Goal: Task Accomplishment & Management: Complete application form

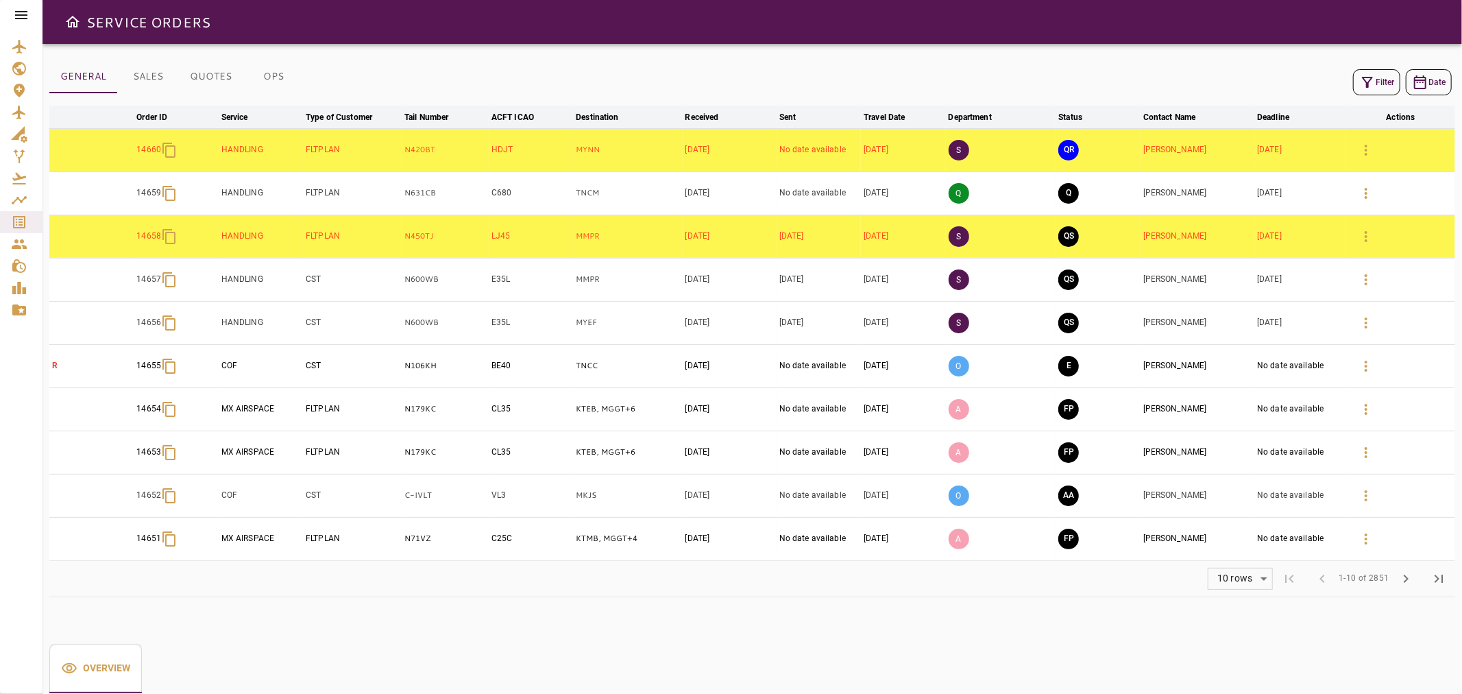
drag, startPoint x: 22, startPoint y: 12, endPoint x: 25, endPoint y: 21, distance: 9.3
click at [22, 12] on icon at bounding box center [21, 15] width 16 height 16
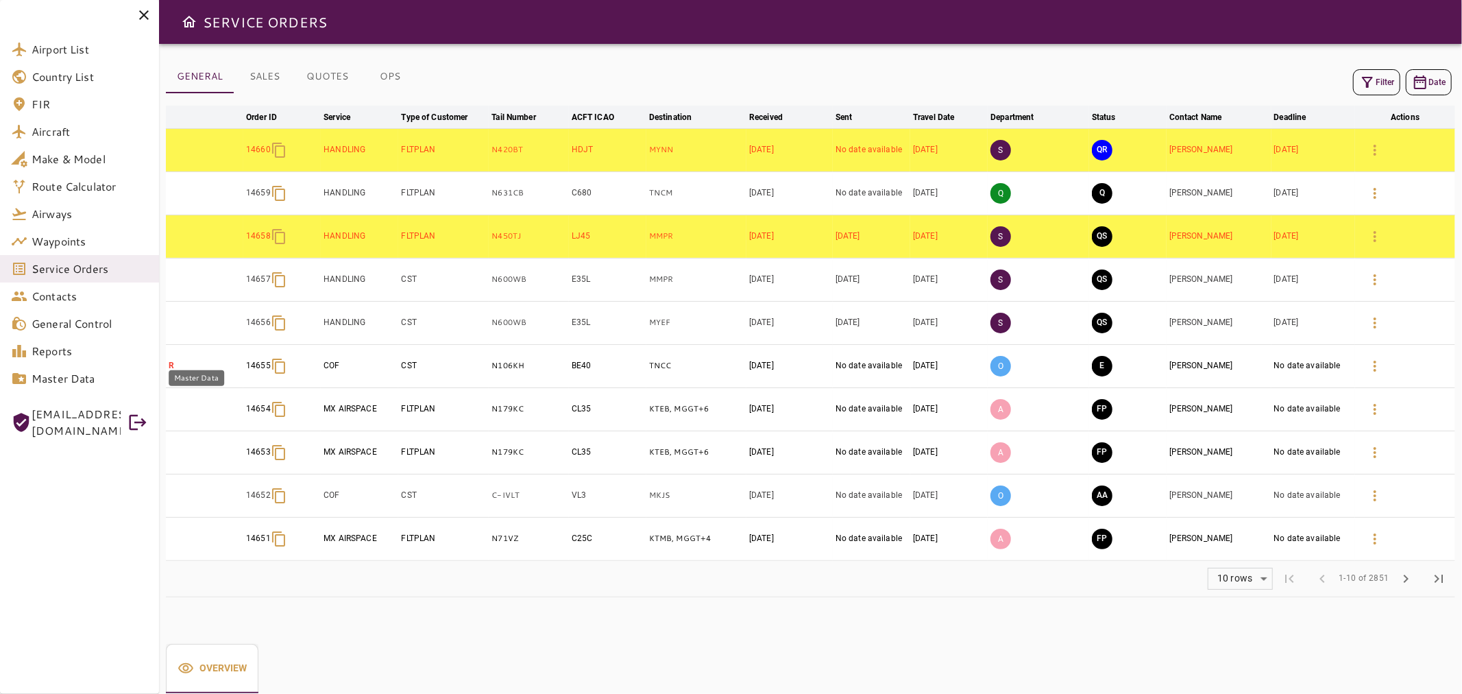
click at [98, 378] on span "Master Data" at bounding box center [90, 378] width 117 height 16
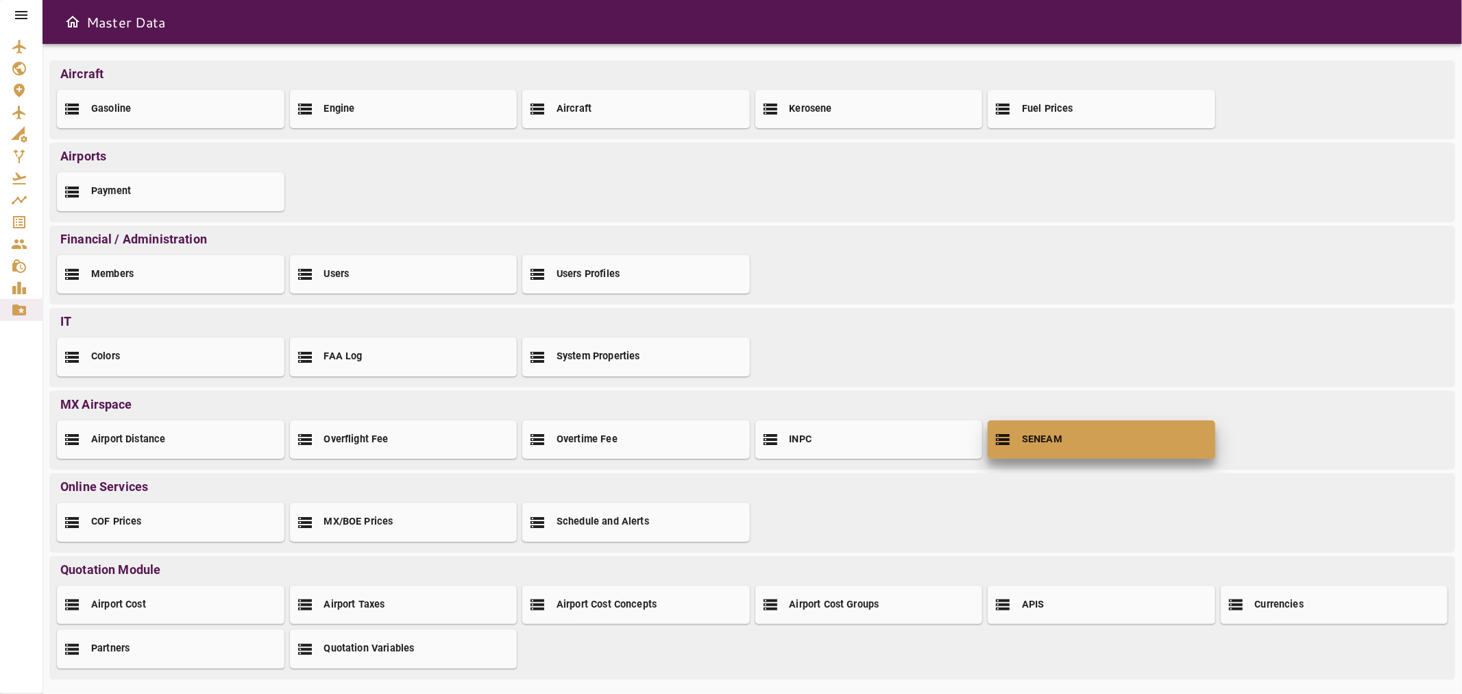
drag, startPoint x: 1061, startPoint y: 446, endPoint x: 1047, endPoint y: 441, distance: 15.4
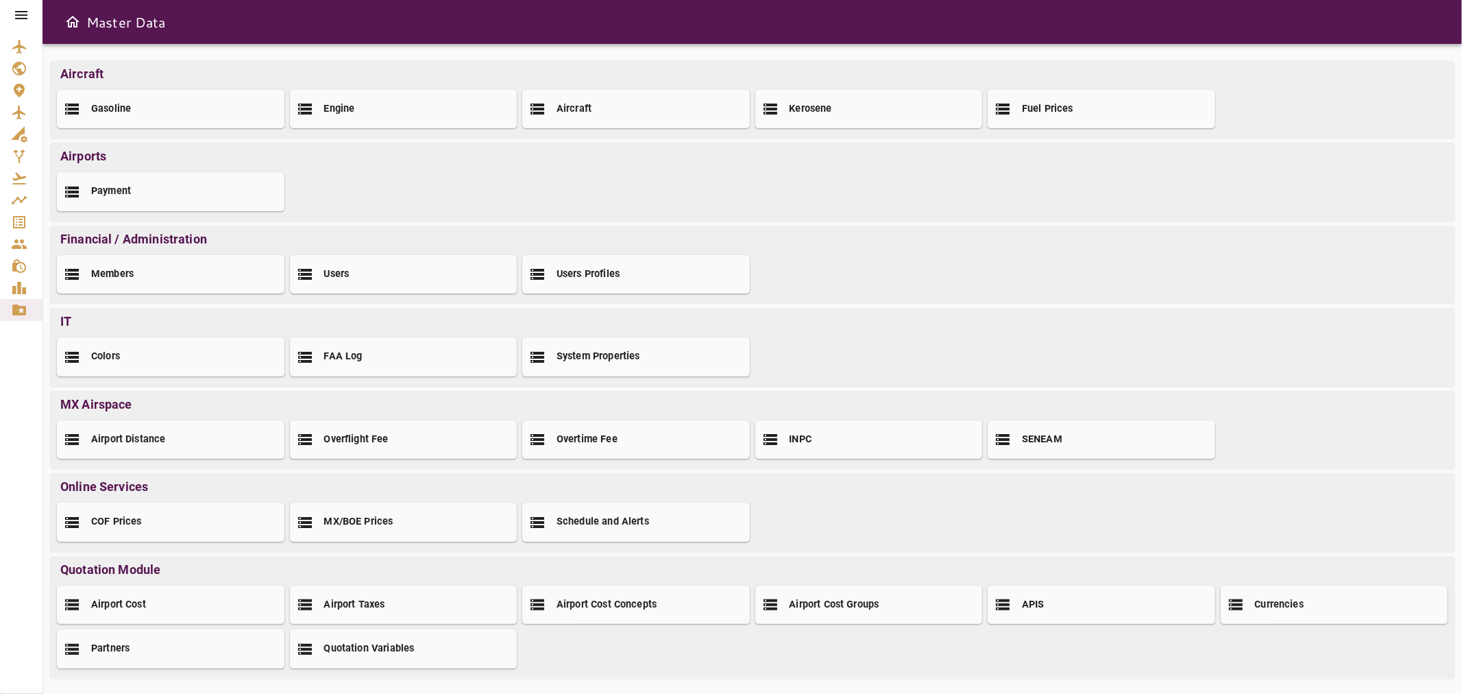
click at [729, 446] on div "SENEAM" at bounding box center [1102, 439] width 228 height 38
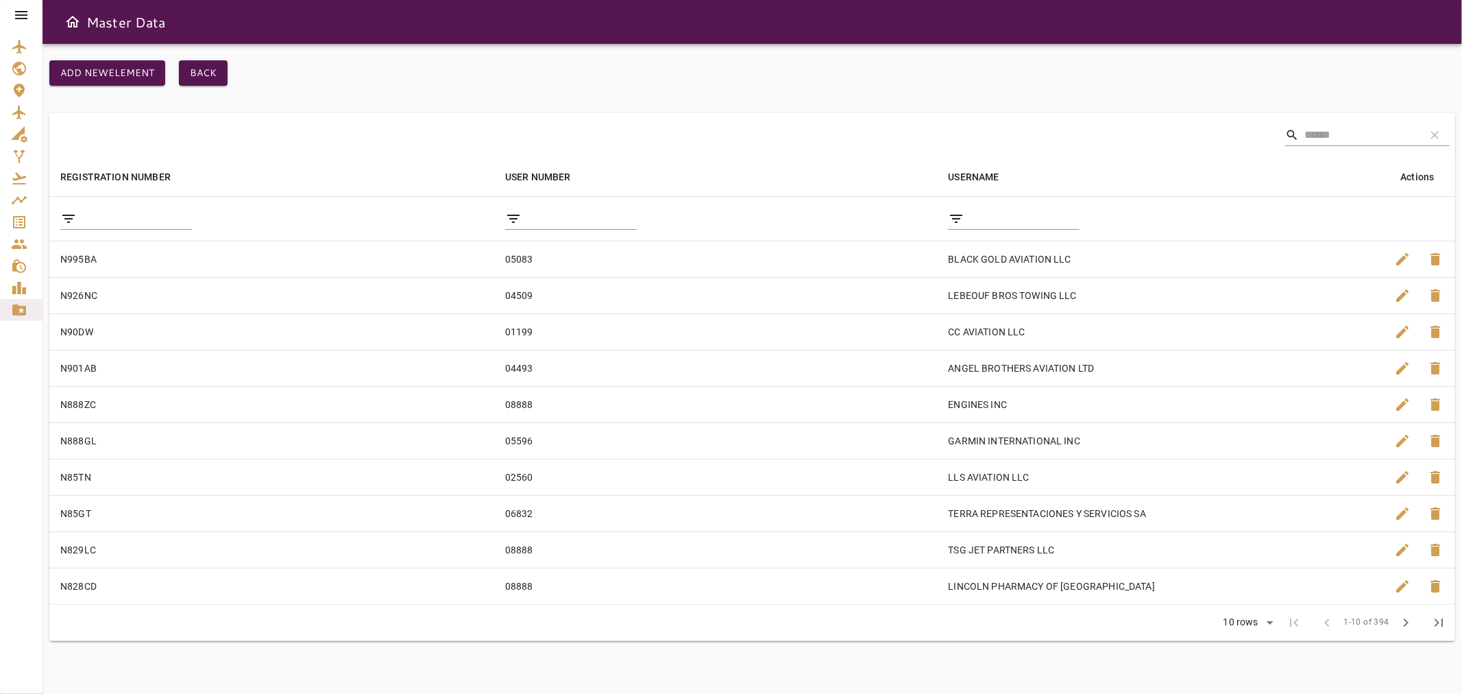
click at [134, 217] on input "filter data by REGISTRATION NUMBER" at bounding box center [137, 219] width 110 height 22
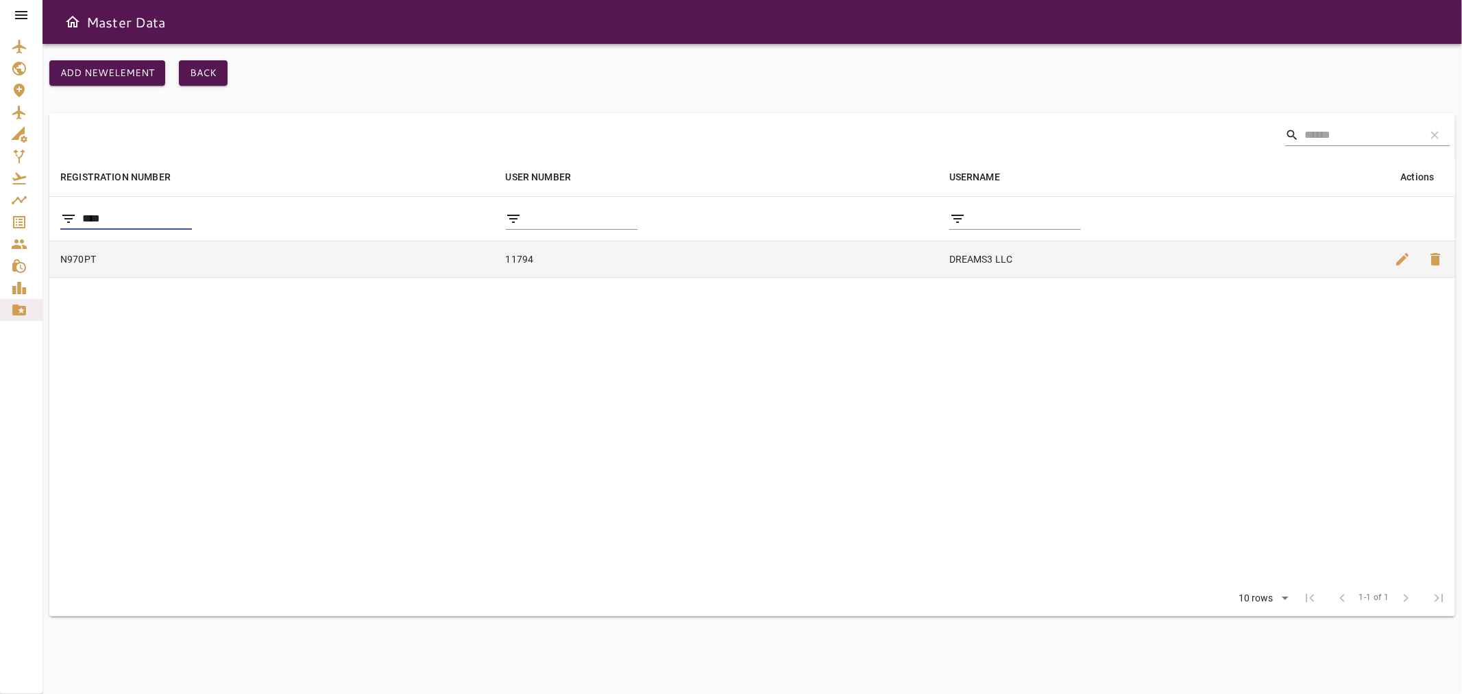
type input "****"
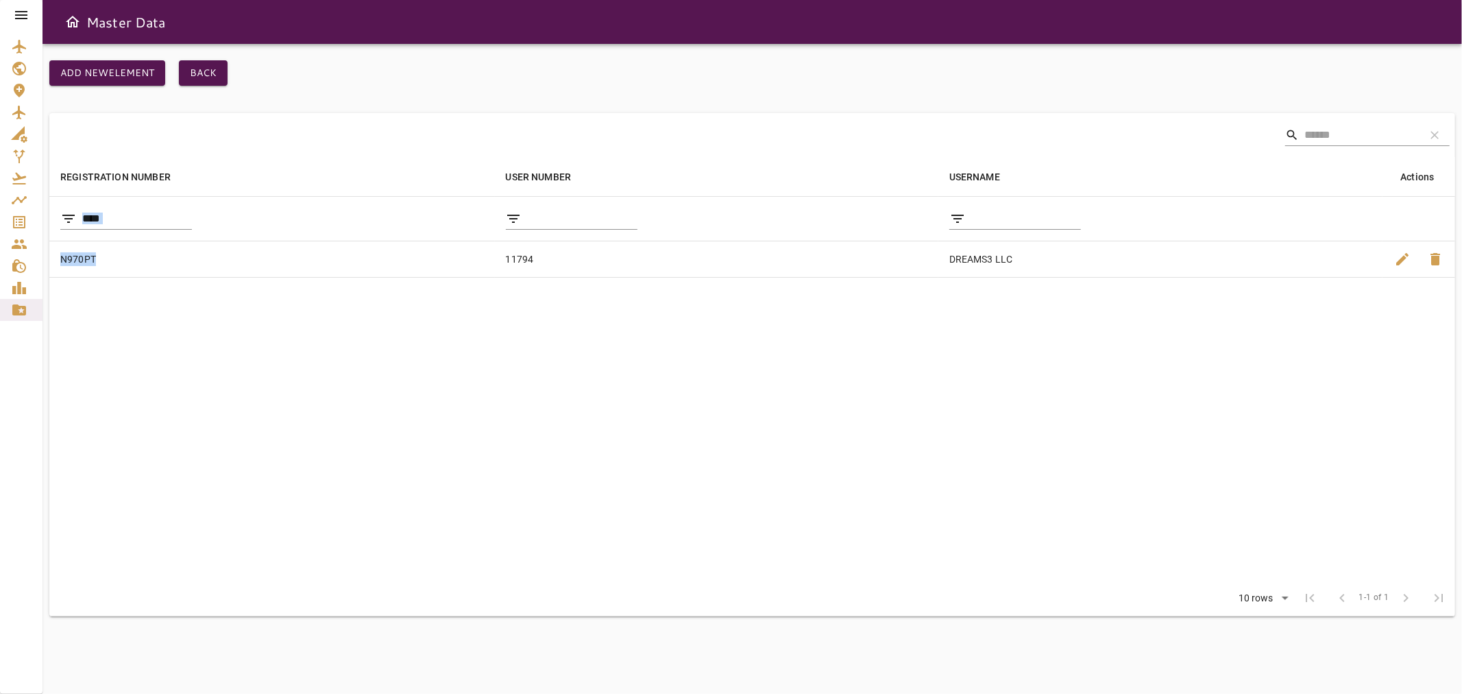
drag, startPoint x: 112, startPoint y: 256, endPoint x: 45, endPoint y: 257, distance: 67.2
click at [45, 257] on div "Add new element Back search clear REGISTRATION NUMBER arrow_downward USER NUMBE…" at bounding box center [751, 369] width 1419 height 650
copy table "REGISTRATION NUMBER arrow_downward USER NUMBER arrow_downward USERNAME arrow_do…"
click at [19, 12] on icon at bounding box center [21, 15] width 12 height 8
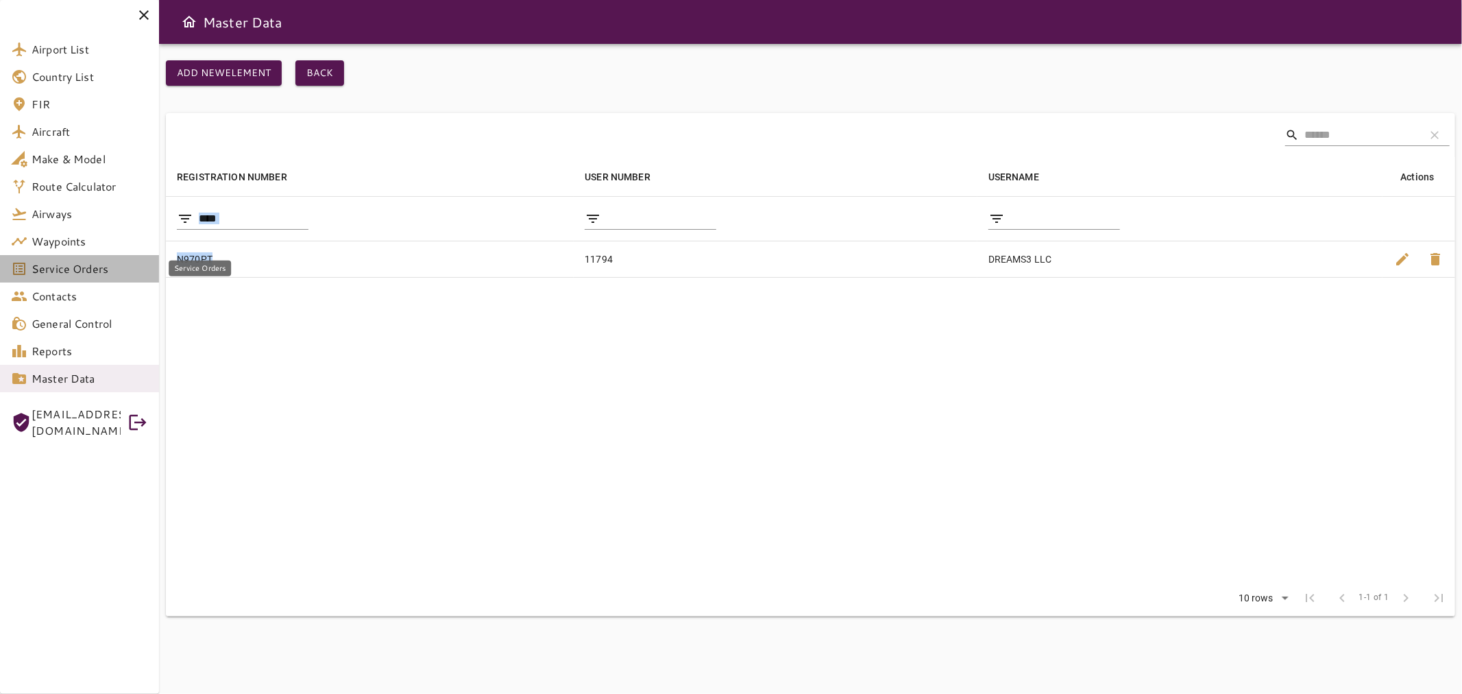
click at [80, 263] on span "Service Orders" at bounding box center [90, 268] width 117 height 16
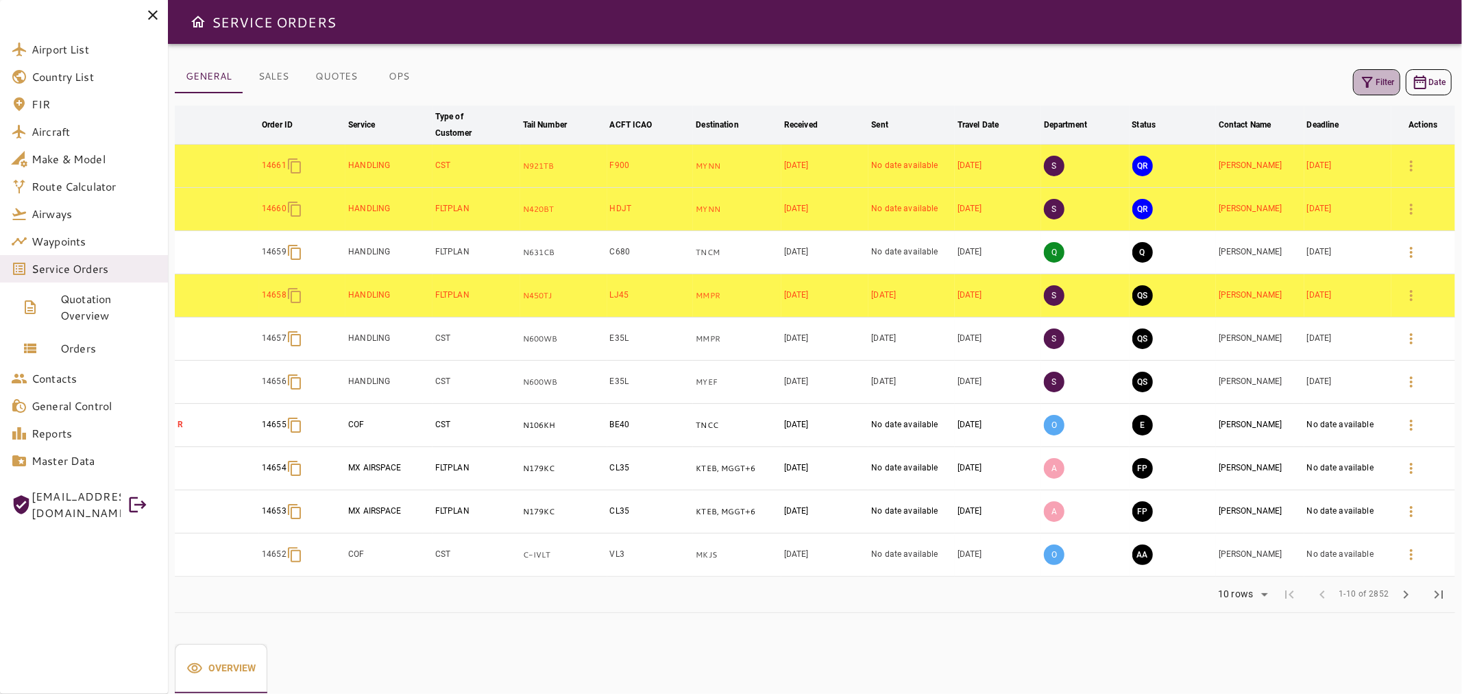
click at [729, 81] on icon "button" at bounding box center [1367, 82] width 16 height 16
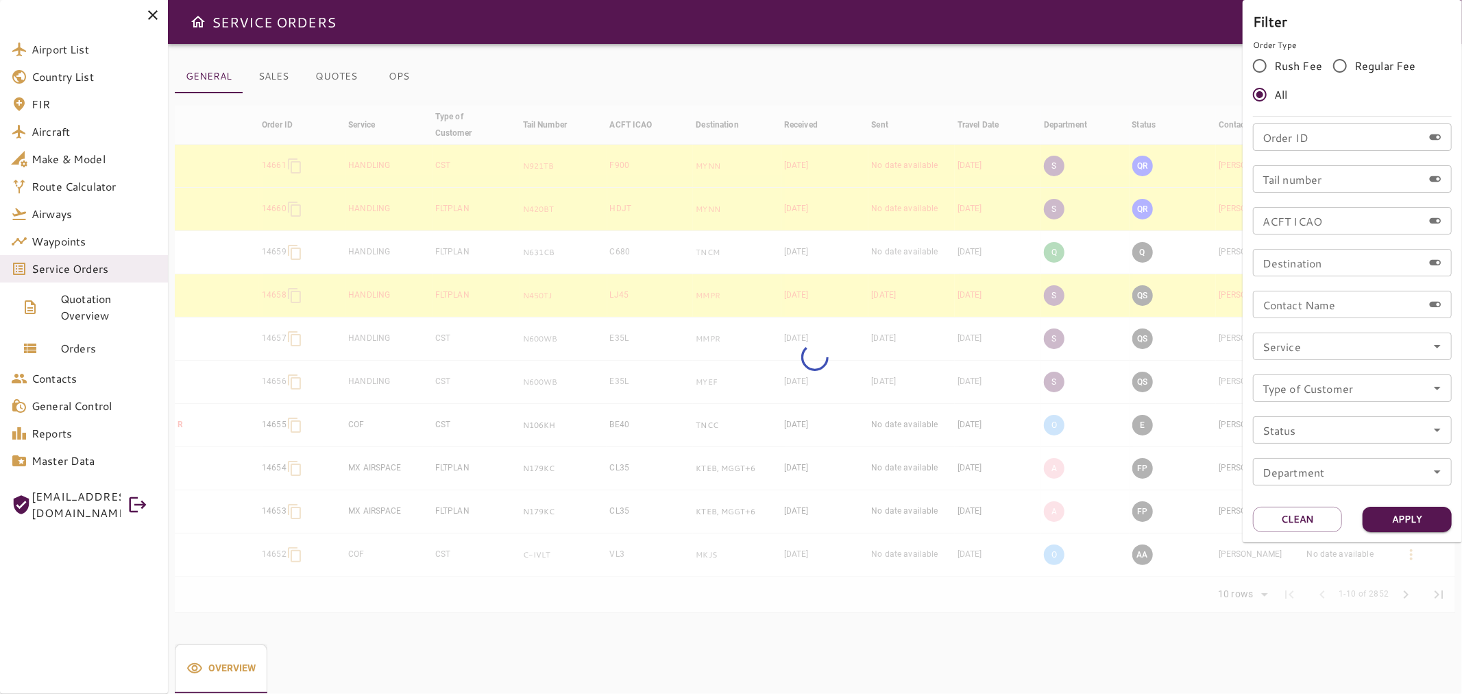
click at [729, 176] on input "Tail number" at bounding box center [1338, 178] width 170 height 27
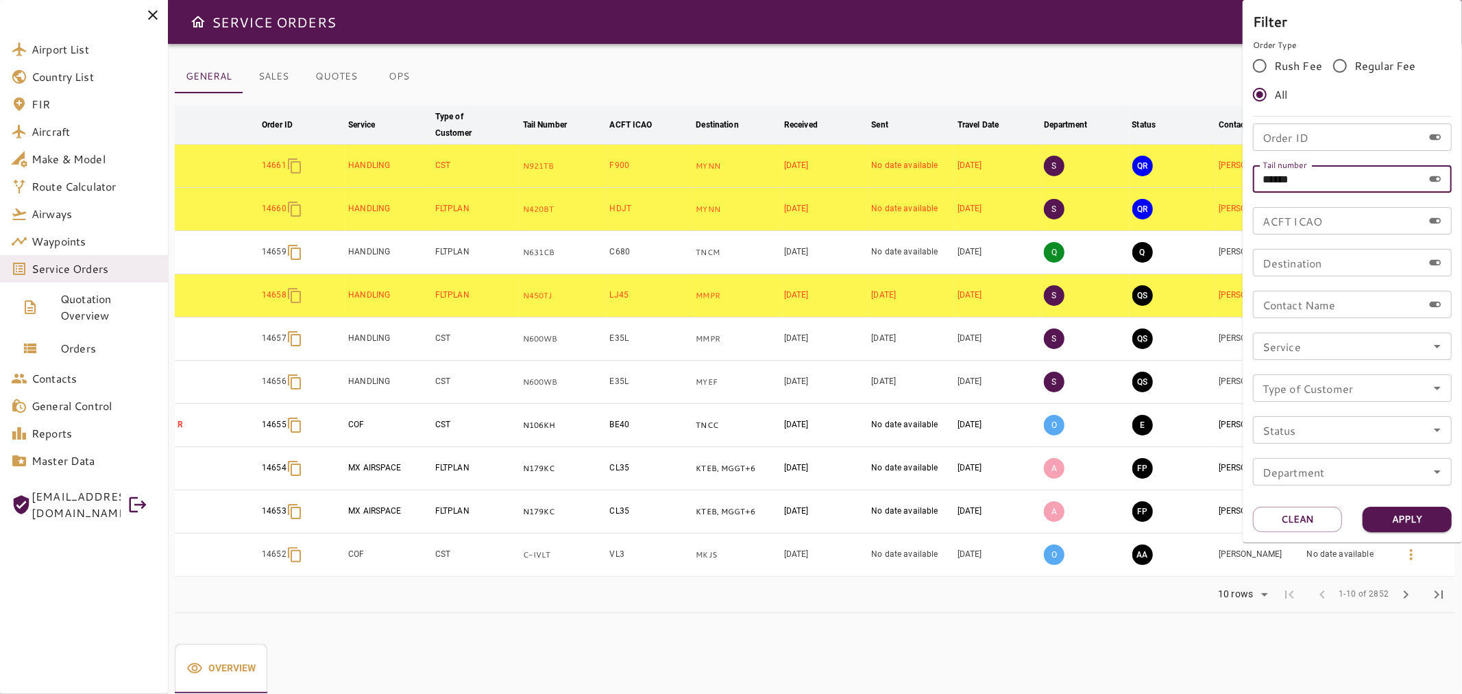
type input "******"
drag, startPoint x: 1415, startPoint y: 500, endPoint x: 1419, endPoint y: 517, distance: 17.8
click at [729, 502] on div "Filter Order Type Rush Fee Regular Fee All Order ID Order ID Tail number ******…" at bounding box center [1352, 271] width 219 height 542
click at [729, 519] on button "Apply" at bounding box center [1407, 519] width 89 height 25
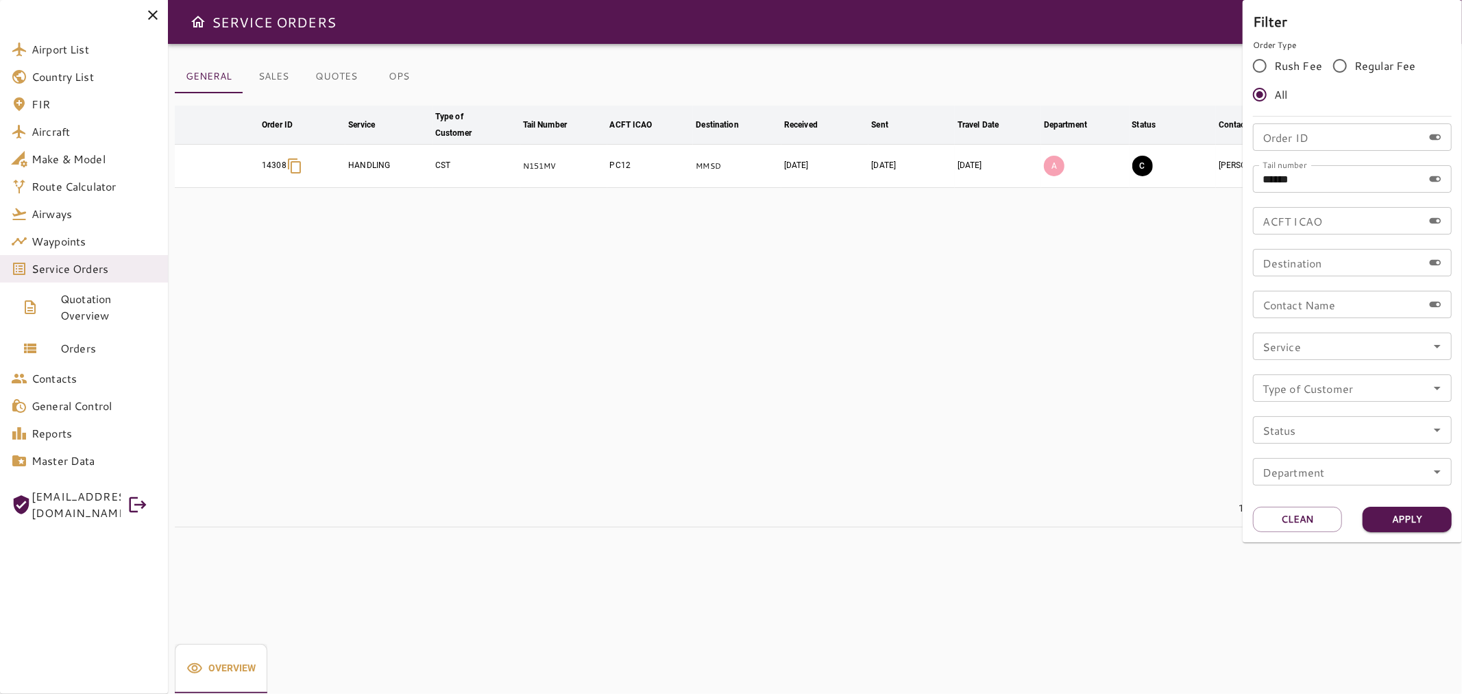
click at [729, 288] on div at bounding box center [731, 347] width 1462 height 694
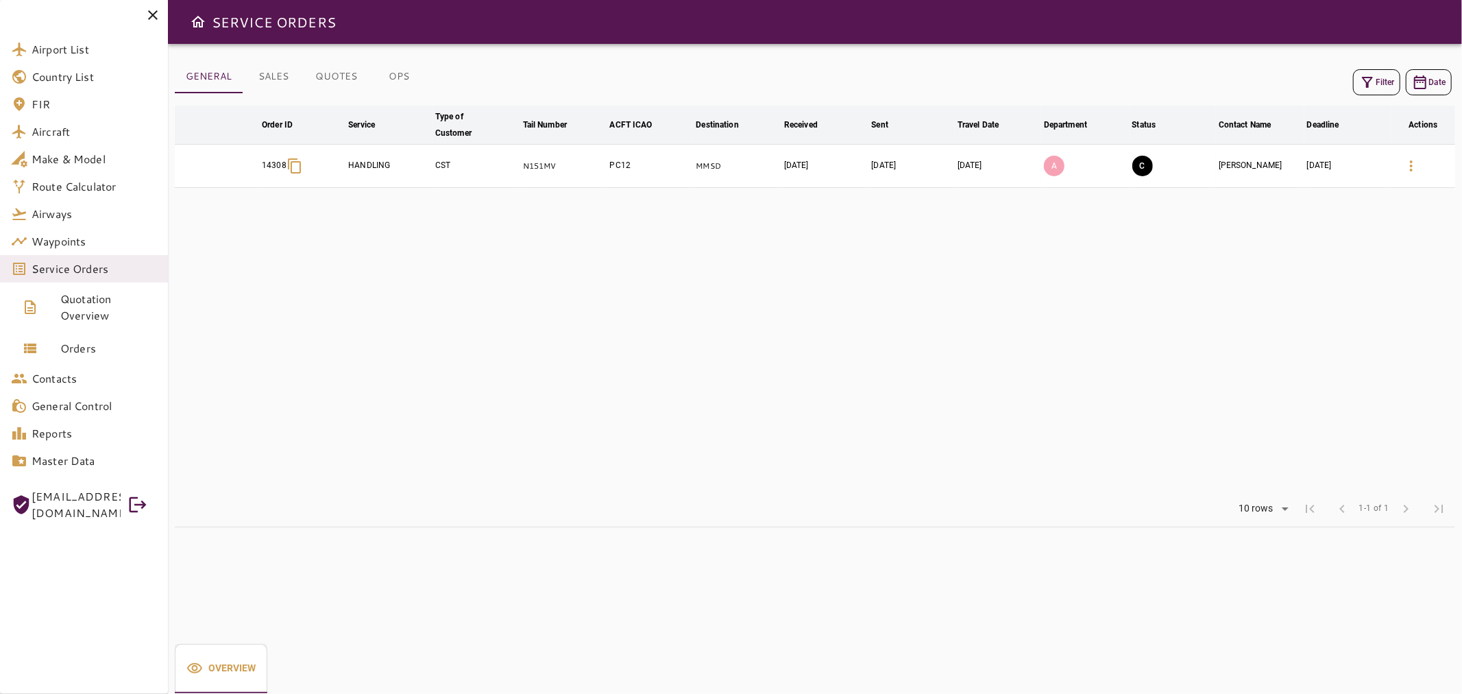
click at [153, 17] on icon at bounding box center [153, 15] width 16 height 16
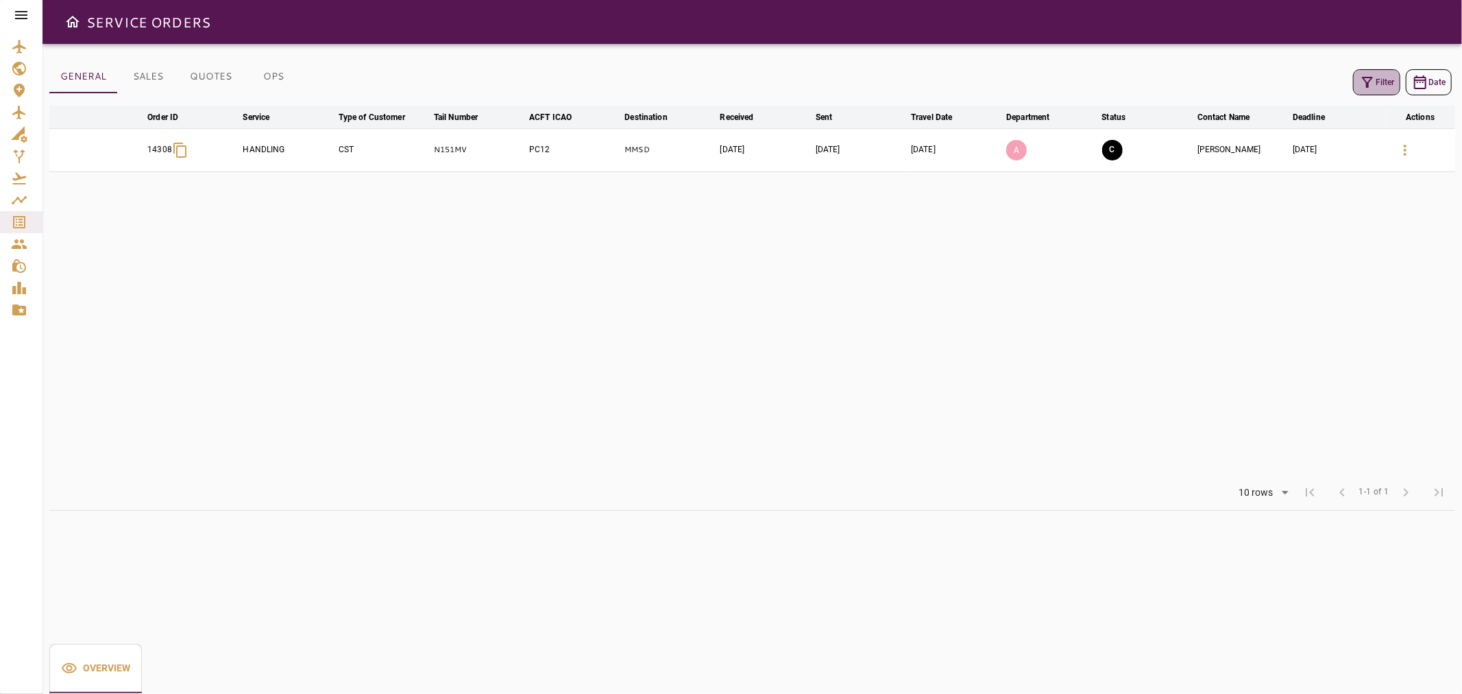
click at [729, 71] on button "Filter" at bounding box center [1376, 82] width 47 height 26
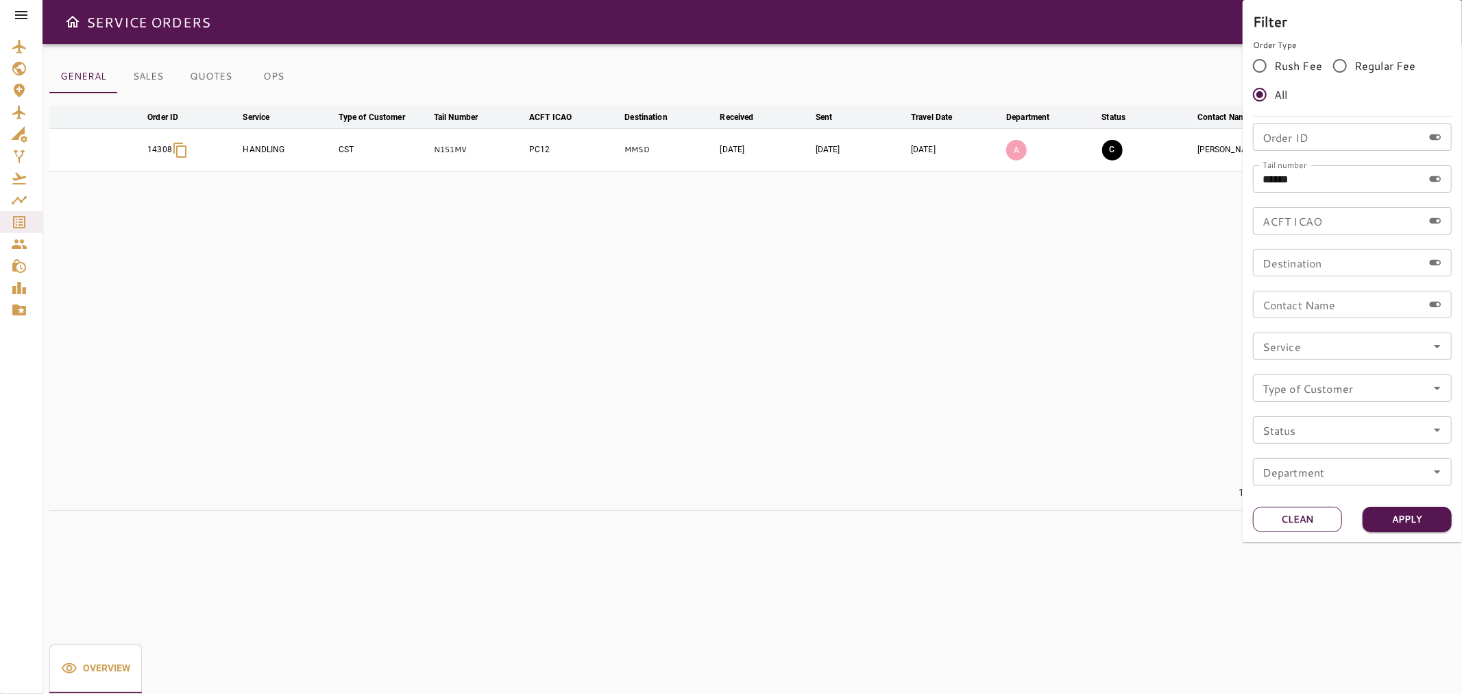
click at [729, 511] on button "Clean" at bounding box center [1297, 519] width 89 height 25
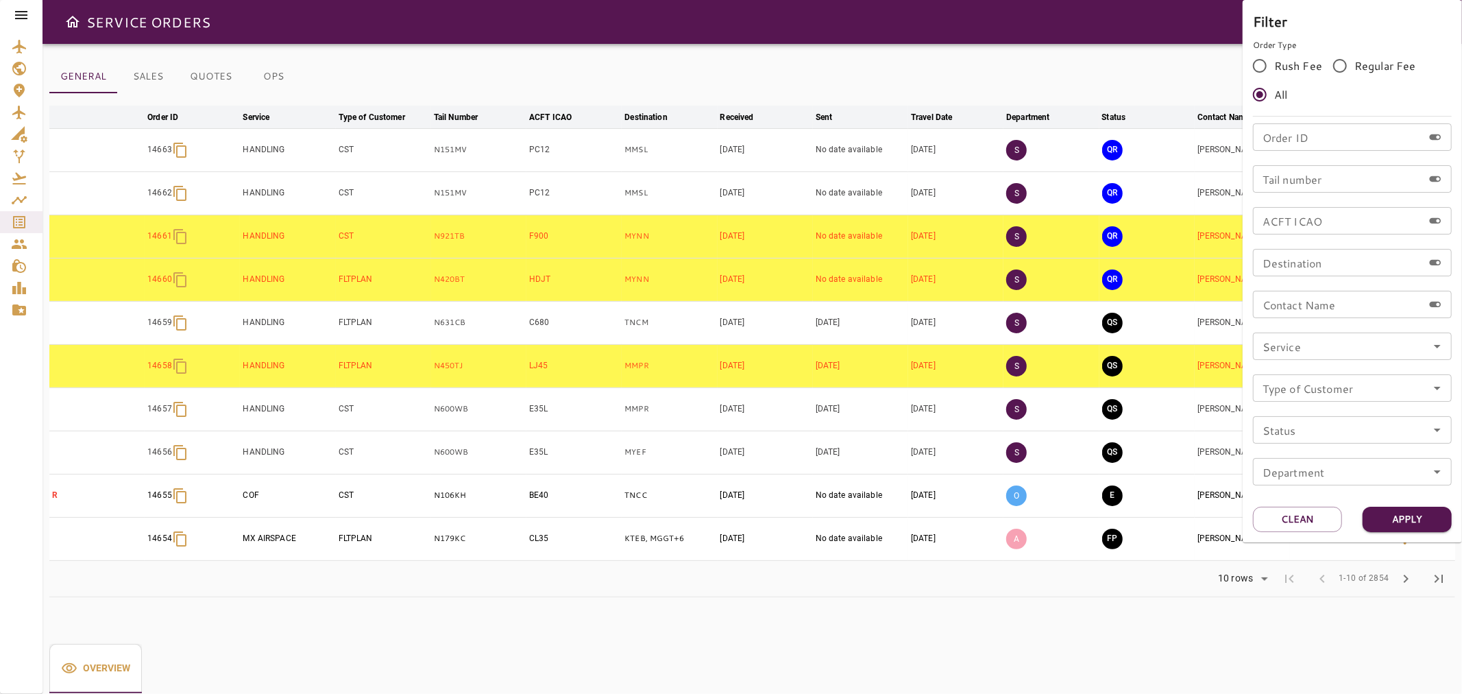
click at [729, 345] on div at bounding box center [731, 347] width 1462 height 694
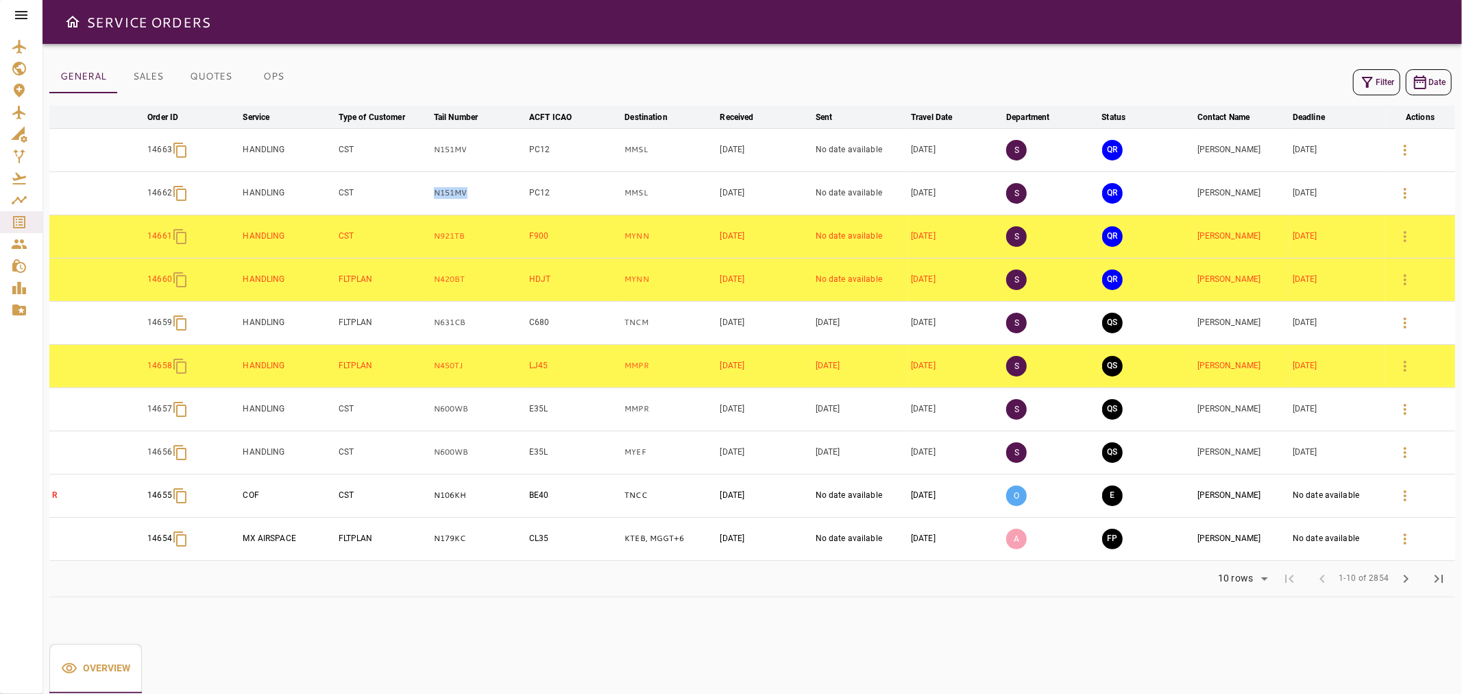
drag, startPoint x: 504, startPoint y: 195, endPoint x: 403, endPoint y: 195, distance: 100.8
click at [403, 195] on tr "14662 HANDLING CST N151MV PC12 MMSL Oct 06, 2025 No date available Oct 13, 2025…" at bounding box center [752, 192] width 1406 height 43
copy tr "N151MV"
click at [729, 153] on button "button" at bounding box center [1405, 150] width 33 height 33
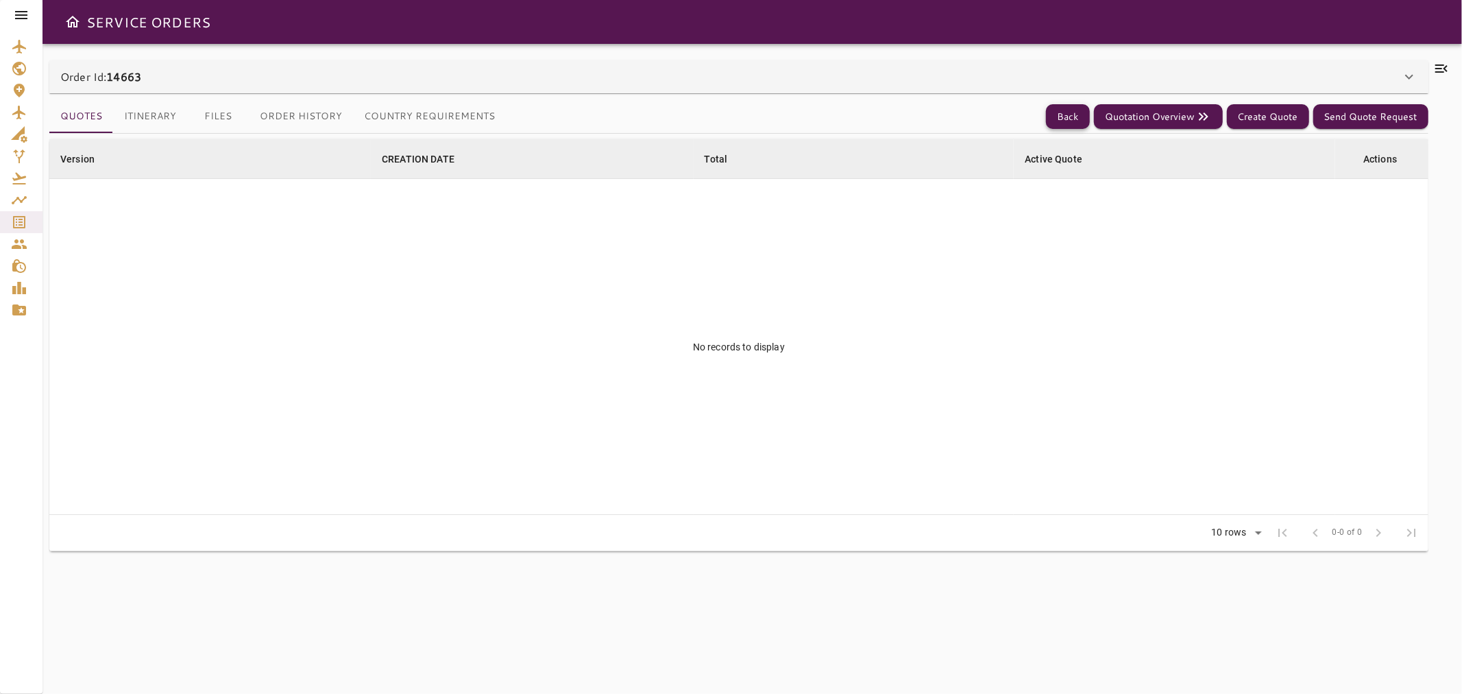
click at [729, 114] on button "Back" at bounding box center [1068, 116] width 44 height 25
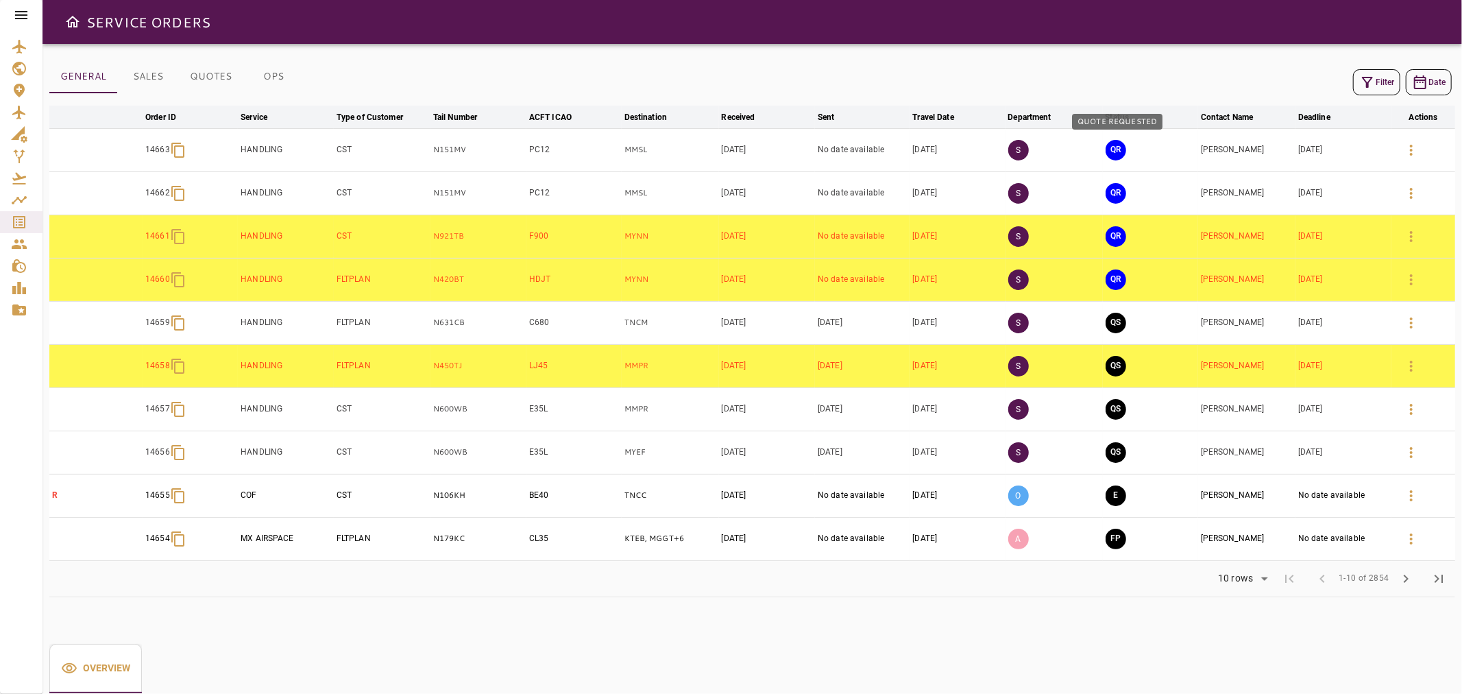
click at [729, 152] on button "QR" at bounding box center [1116, 150] width 21 height 21
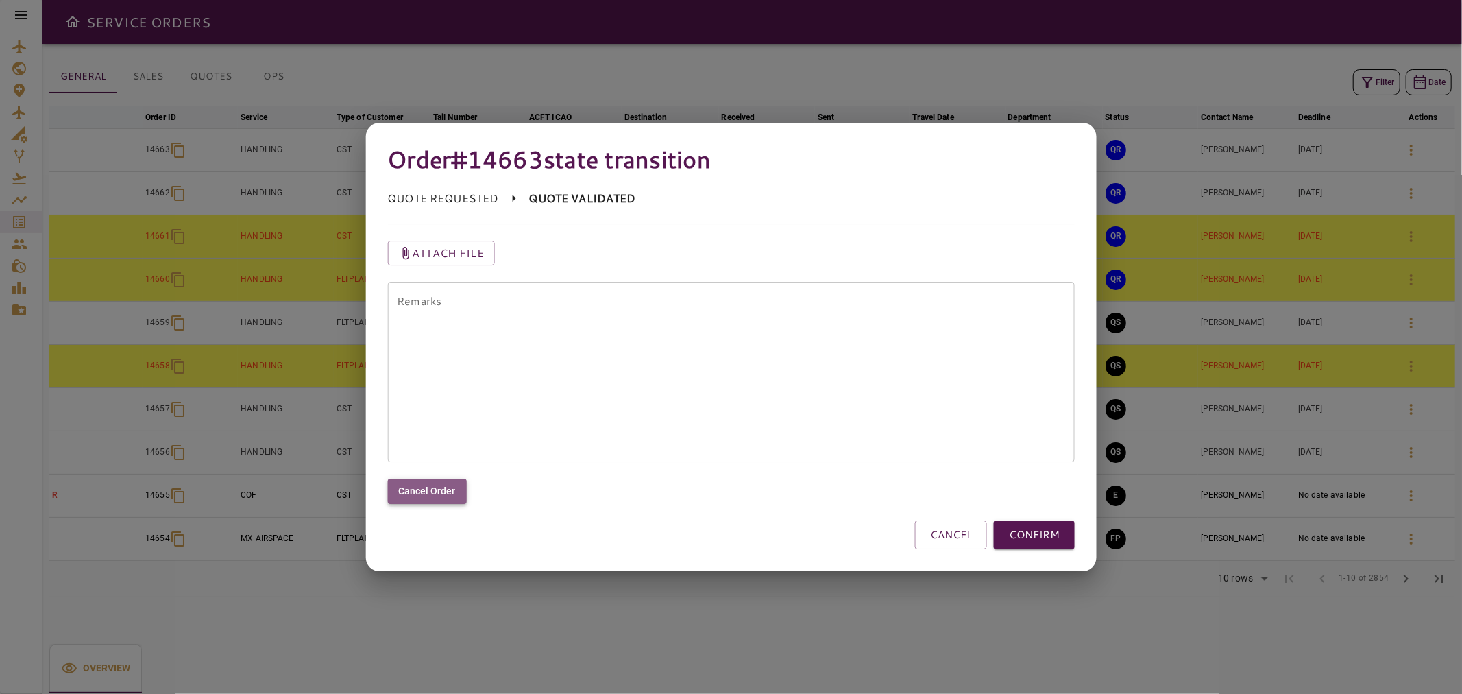
click at [435, 491] on button "Cancel Order" at bounding box center [426, 490] width 79 height 25
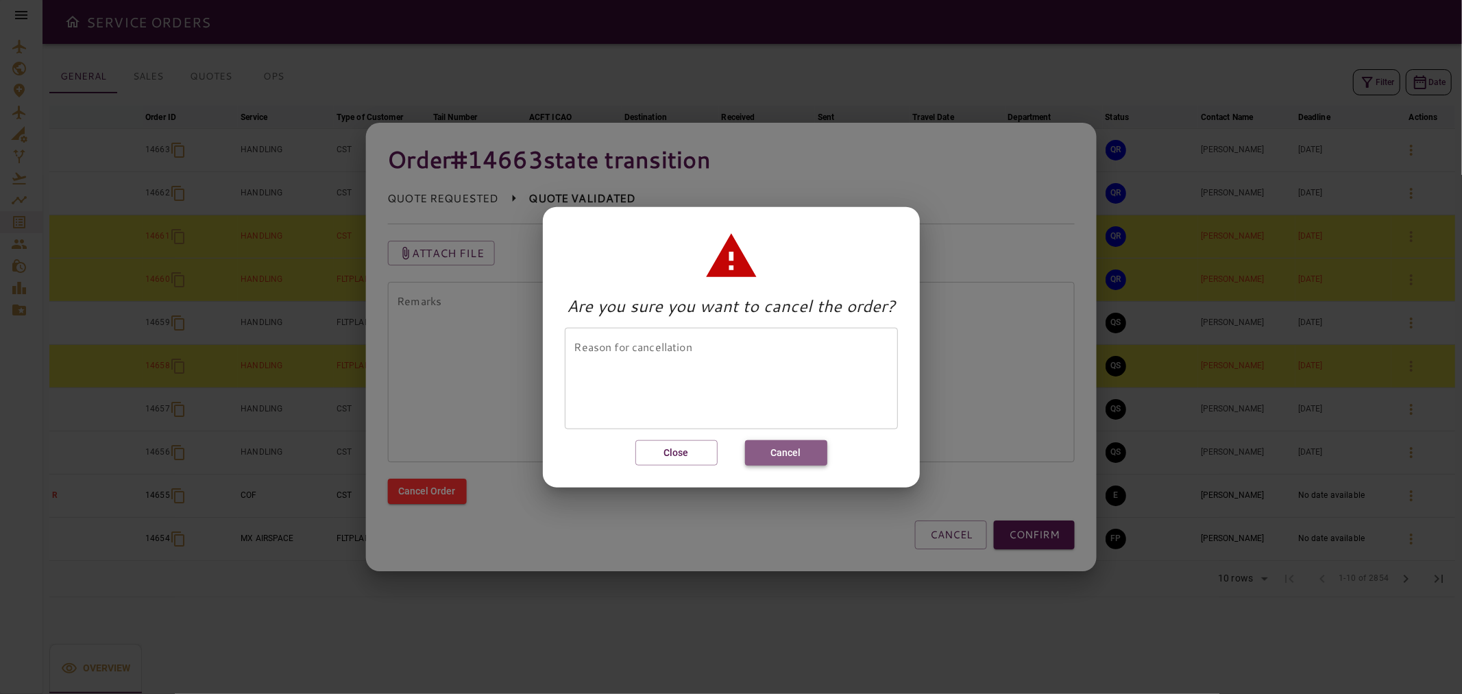
click at [729, 454] on button "Cancel" at bounding box center [786, 452] width 82 height 25
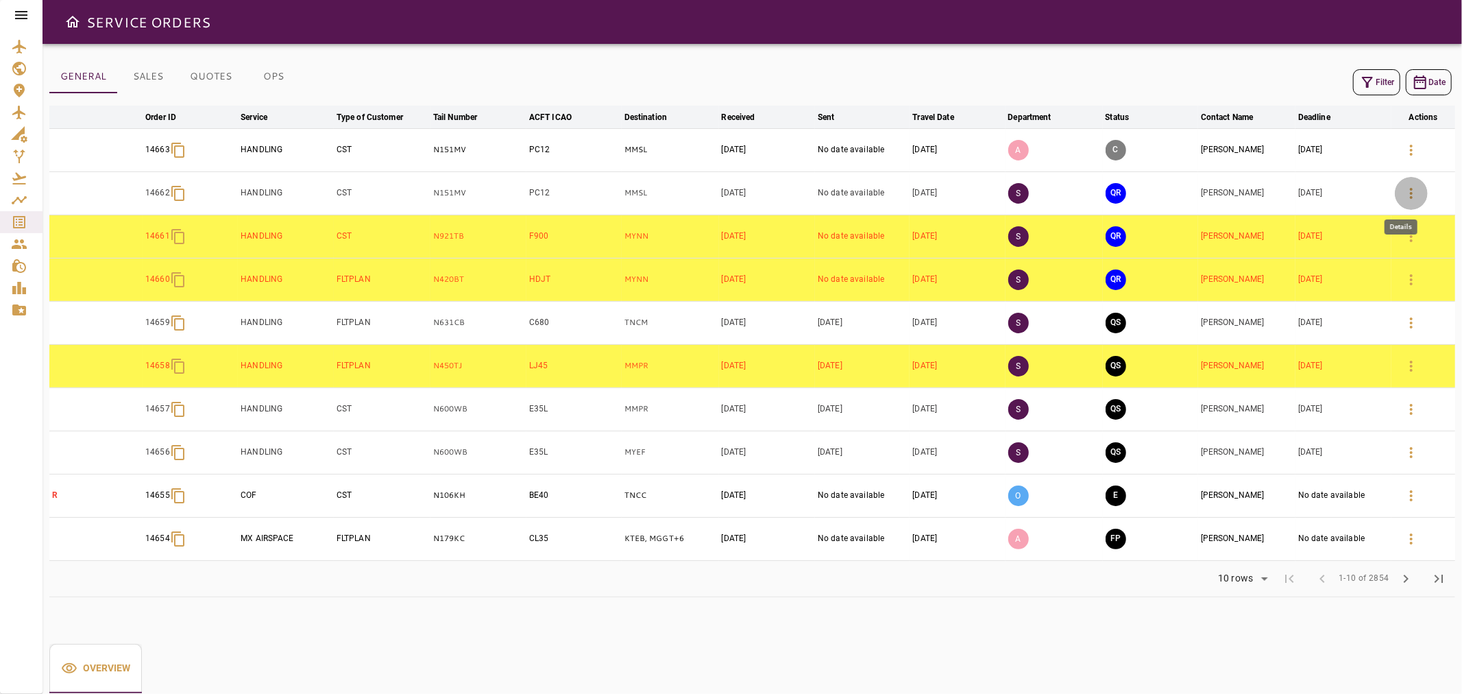
click at [729, 193] on icon "button" at bounding box center [1411, 193] width 16 height 16
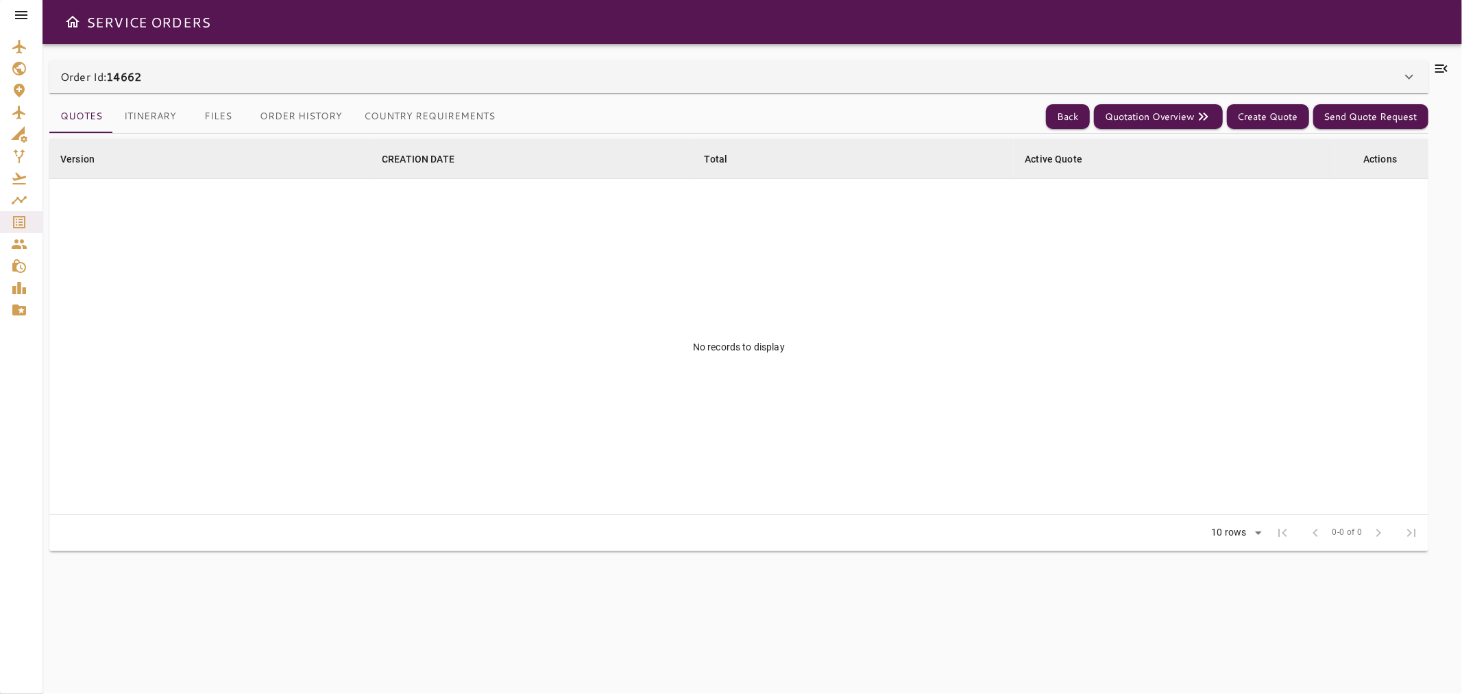
click at [729, 66] on icon at bounding box center [1441, 68] width 16 height 16
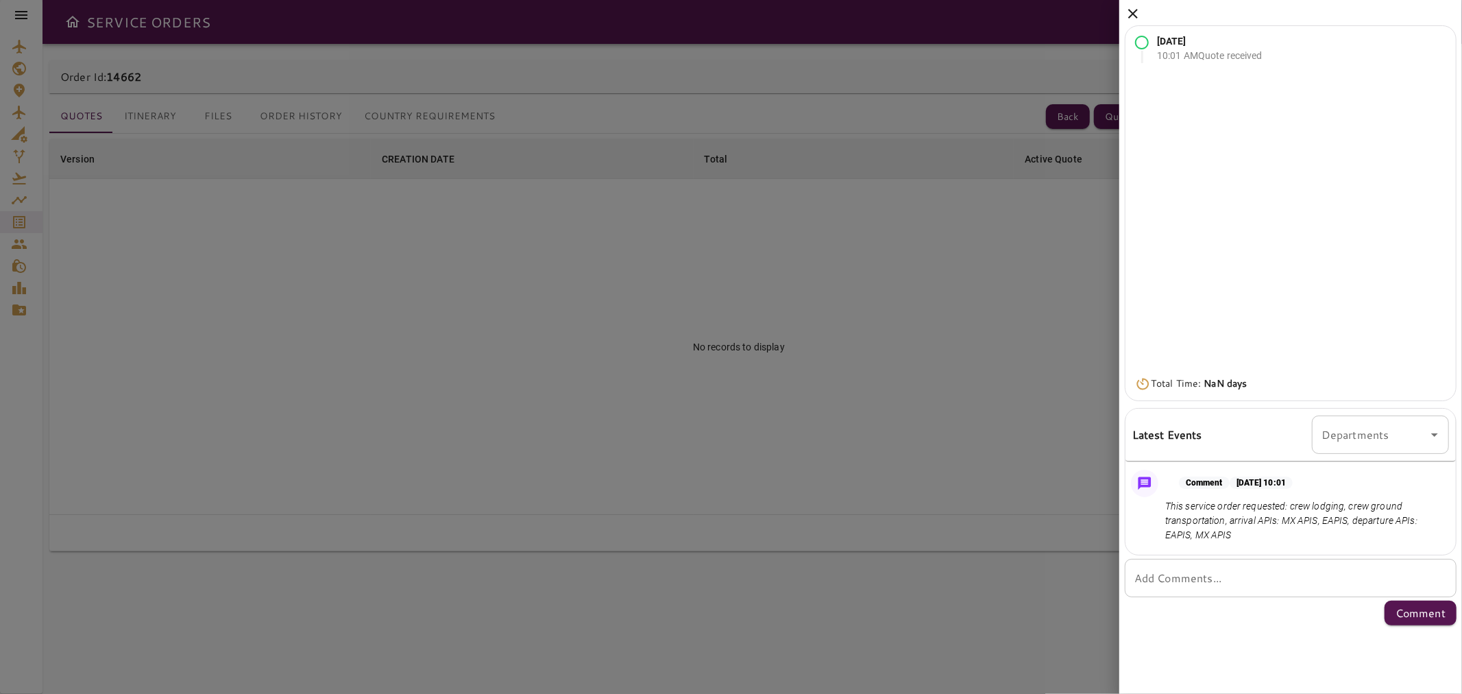
click at [729, 10] on icon at bounding box center [1133, 13] width 16 height 16
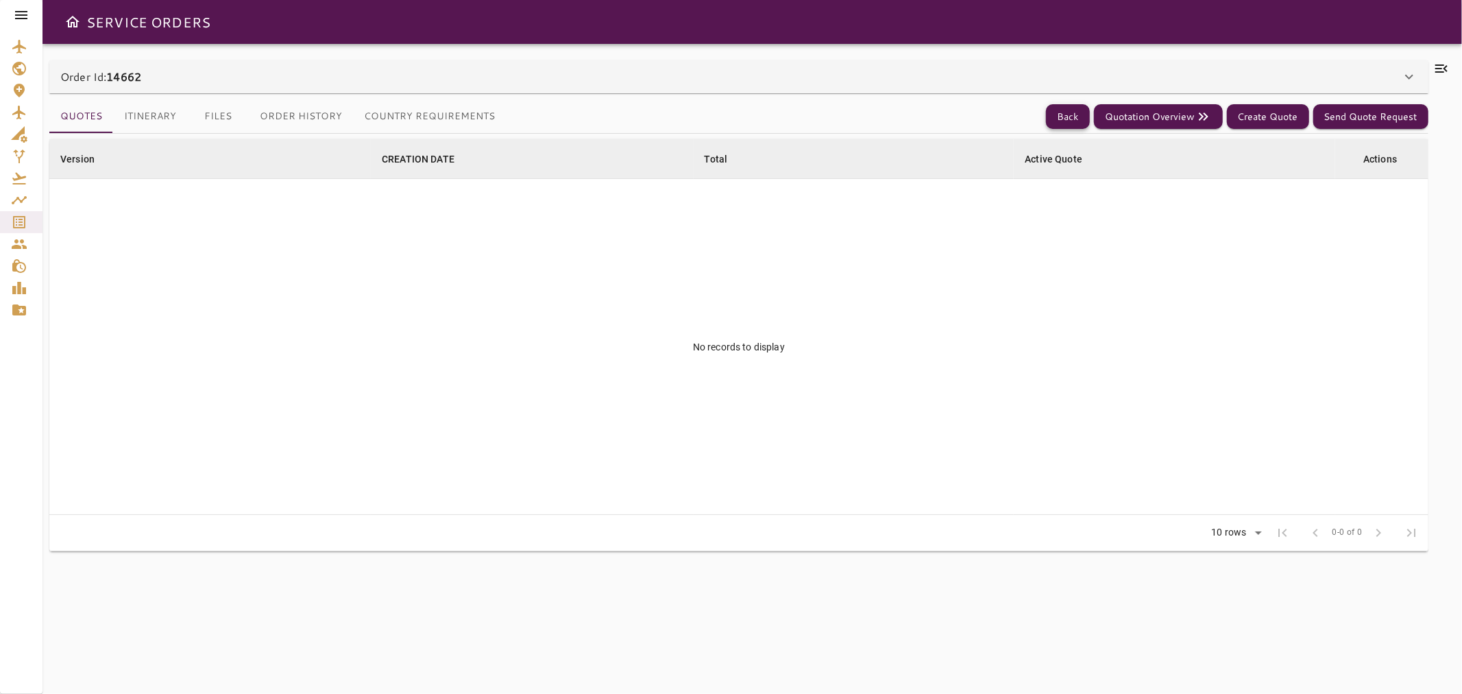
click at [729, 126] on button "Back" at bounding box center [1068, 116] width 44 height 25
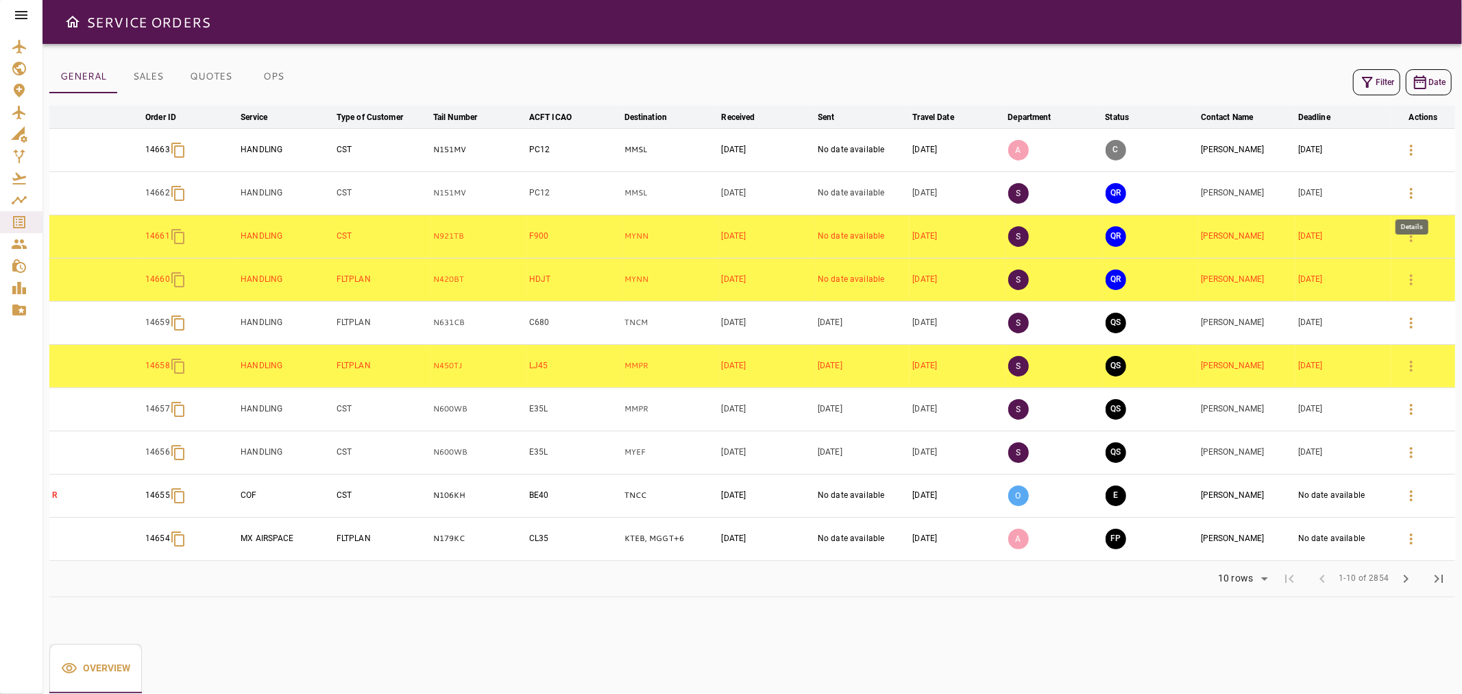
click at [729, 193] on icon "button" at bounding box center [1411, 193] width 16 height 16
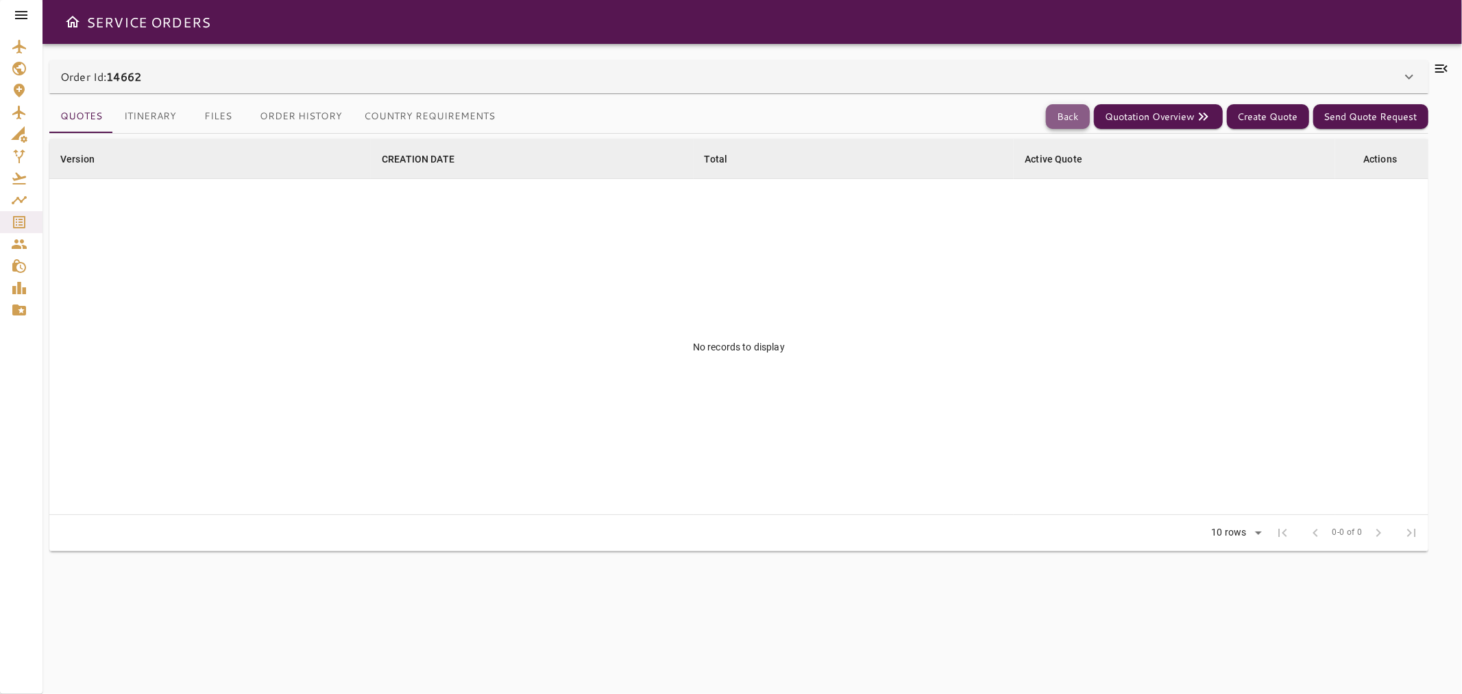
click at [729, 120] on button "Back" at bounding box center [1068, 116] width 44 height 25
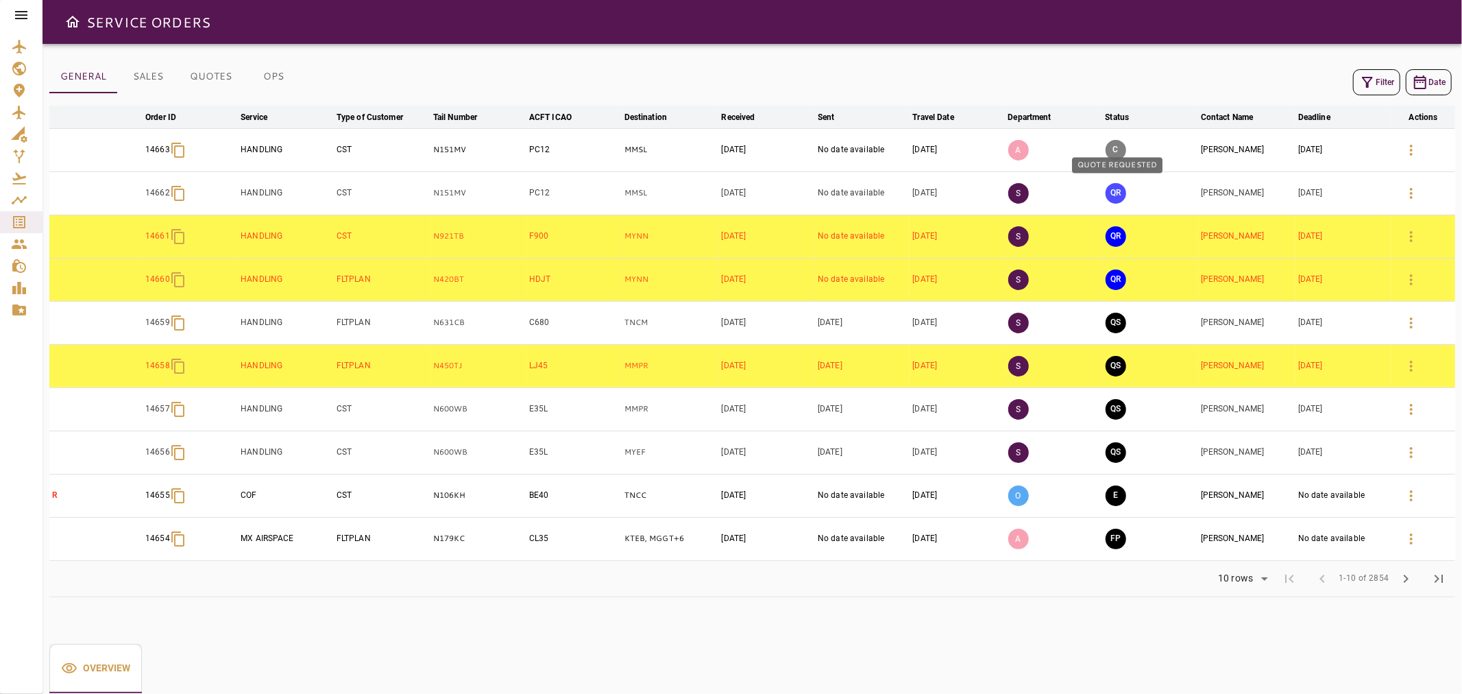
click at [729, 189] on button "QR" at bounding box center [1116, 193] width 21 height 21
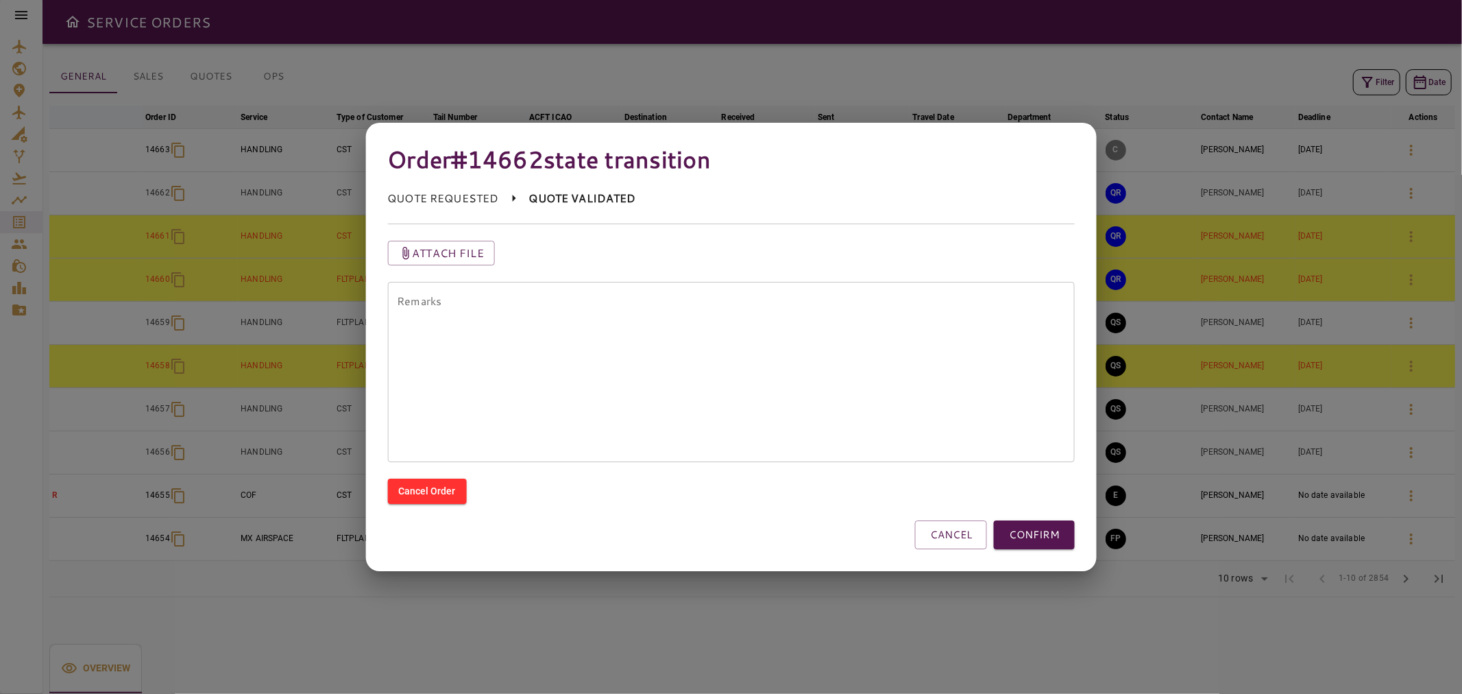
drag, startPoint x: 951, startPoint y: 529, endPoint x: 957, endPoint y: 524, distance: 7.8
click at [729, 529] on button "CANCEL" at bounding box center [951, 534] width 72 height 29
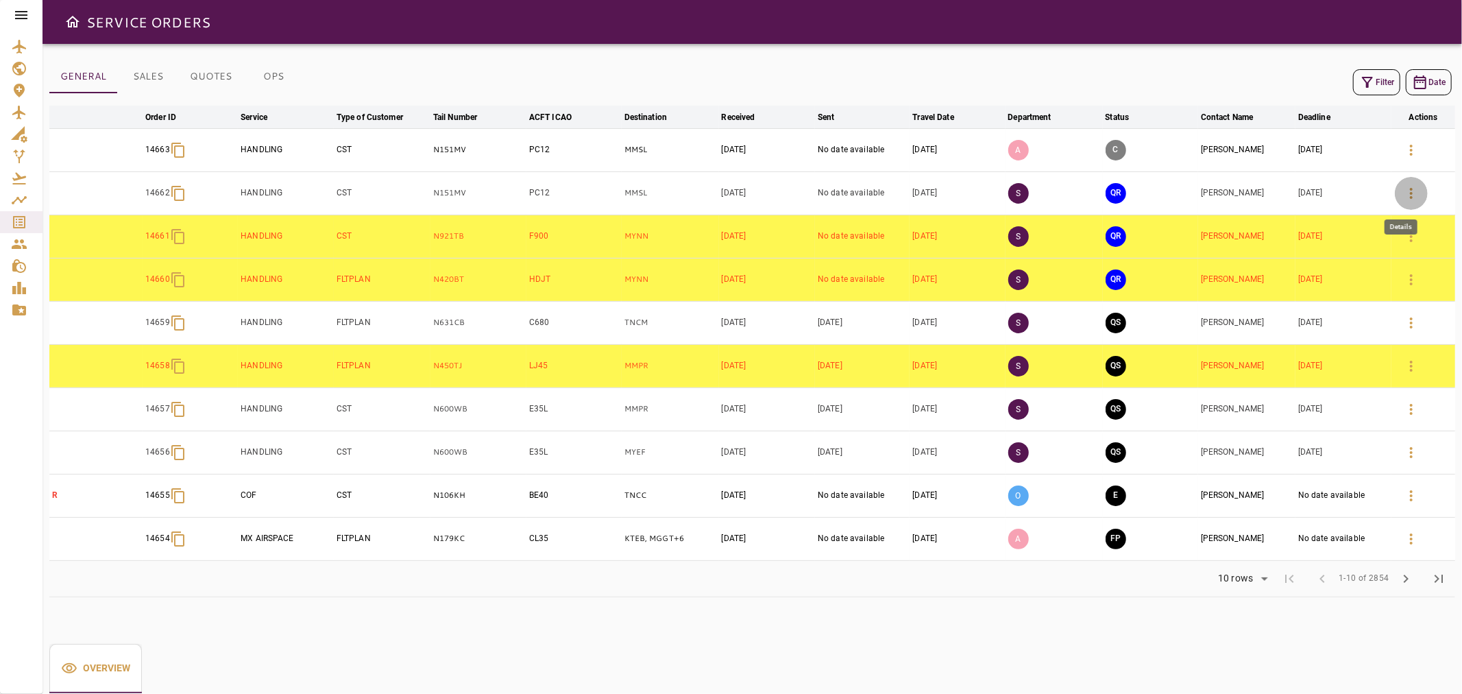
click at [729, 193] on button "button" at bounding box center [1411, 193] width 33 height 33
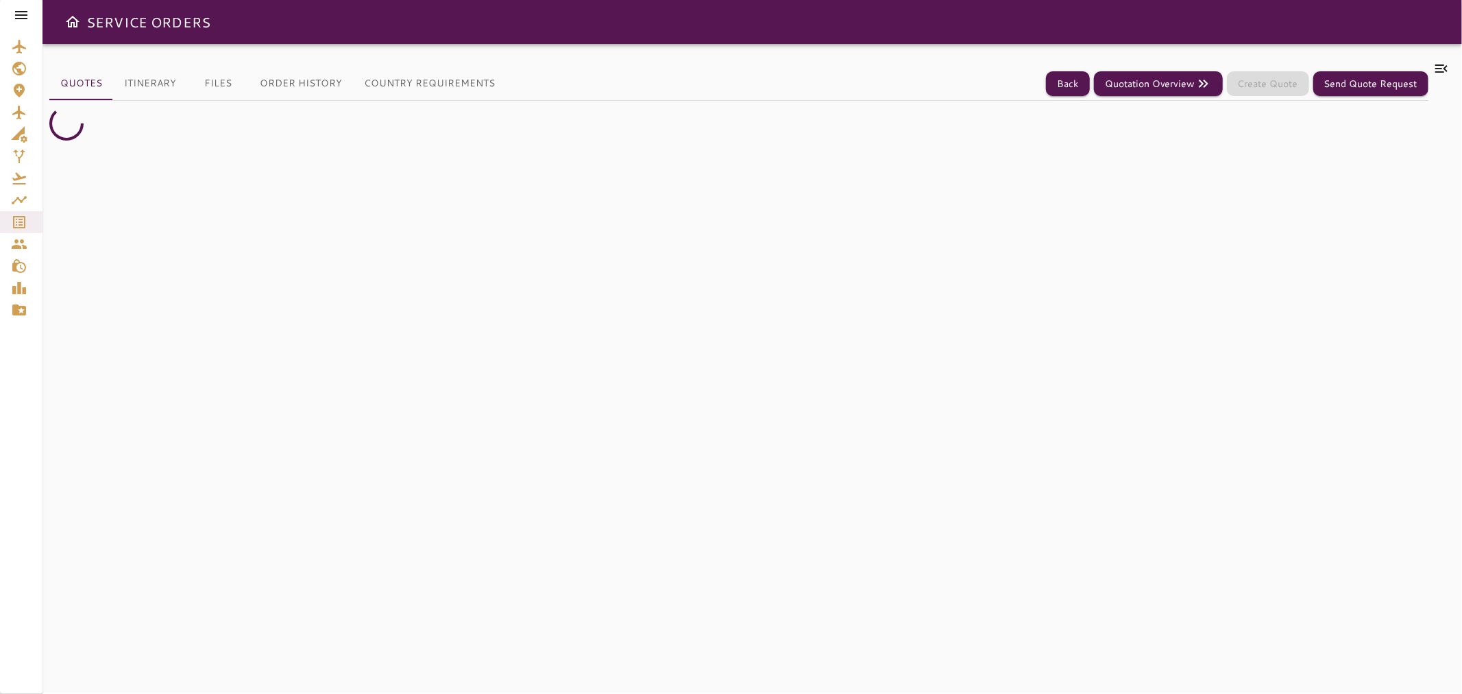
click at [729, 64] on icon at bounding box center [1441, 68] width 16 height 16
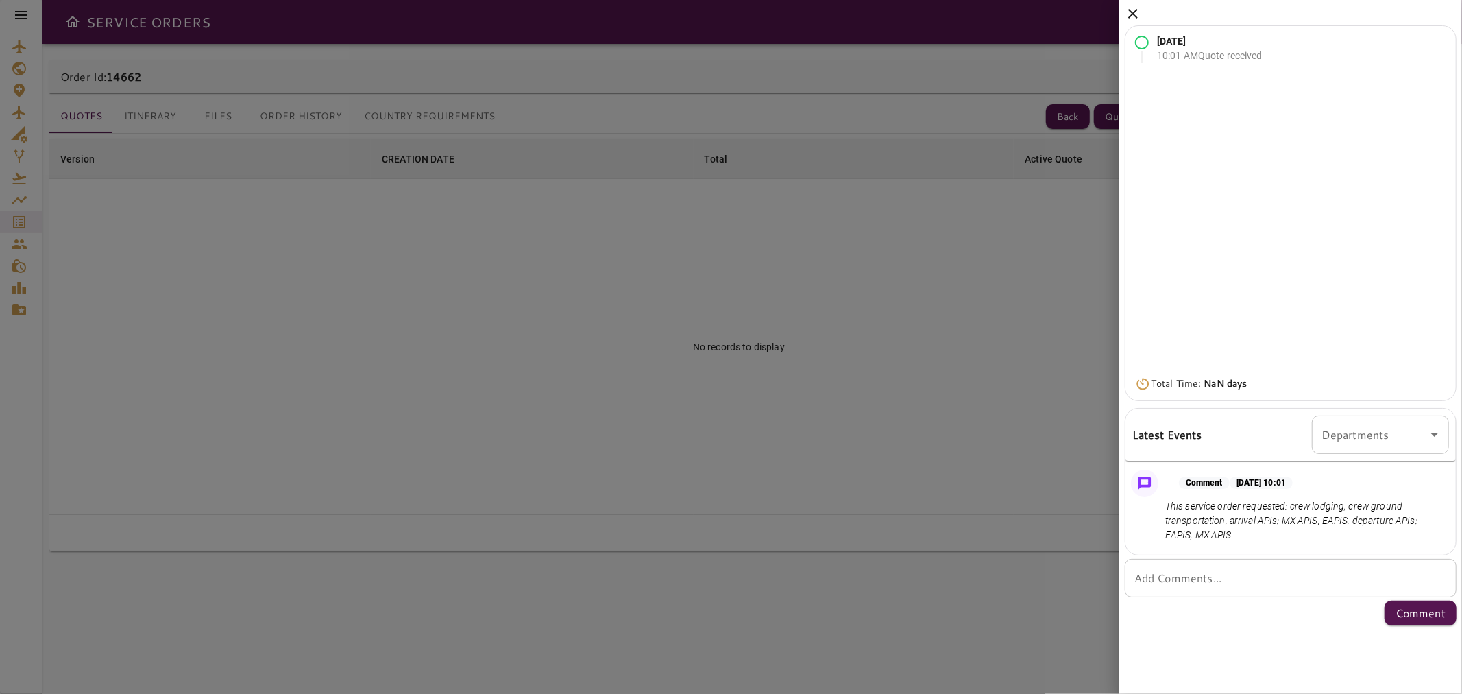
click at [729, 583] on textarea "Add Comments..." at bounding box center [1290, 578] width 313 height 16
type textarea "*"
drag, startPoint x: 1138, startPoint y: 14, endPoint x: 1098, endPoint y: 80, distance: 76.3
click at [729, 14] on icon at bounding box center [1133, 13] width 16 height 16
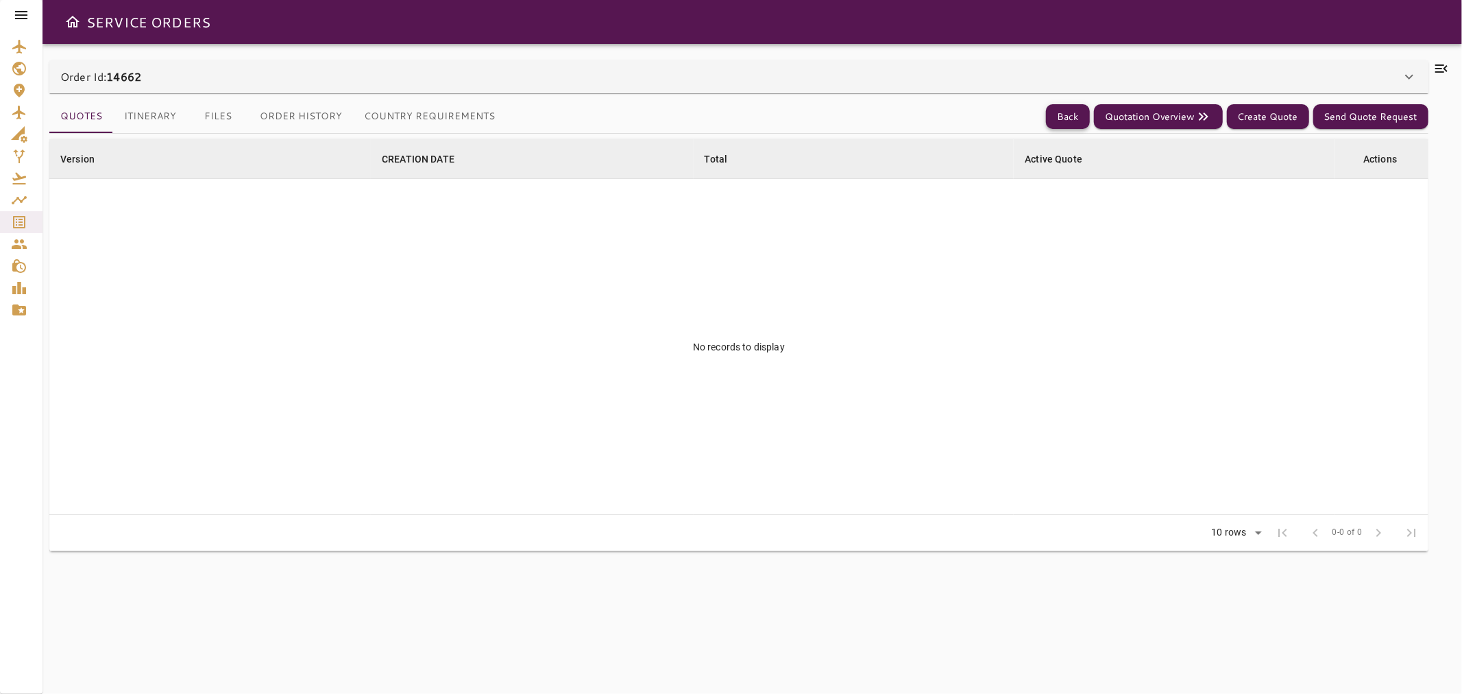
click at [729, 126] on button "Back" at bounding box center [1068, 116] width 44 height 25
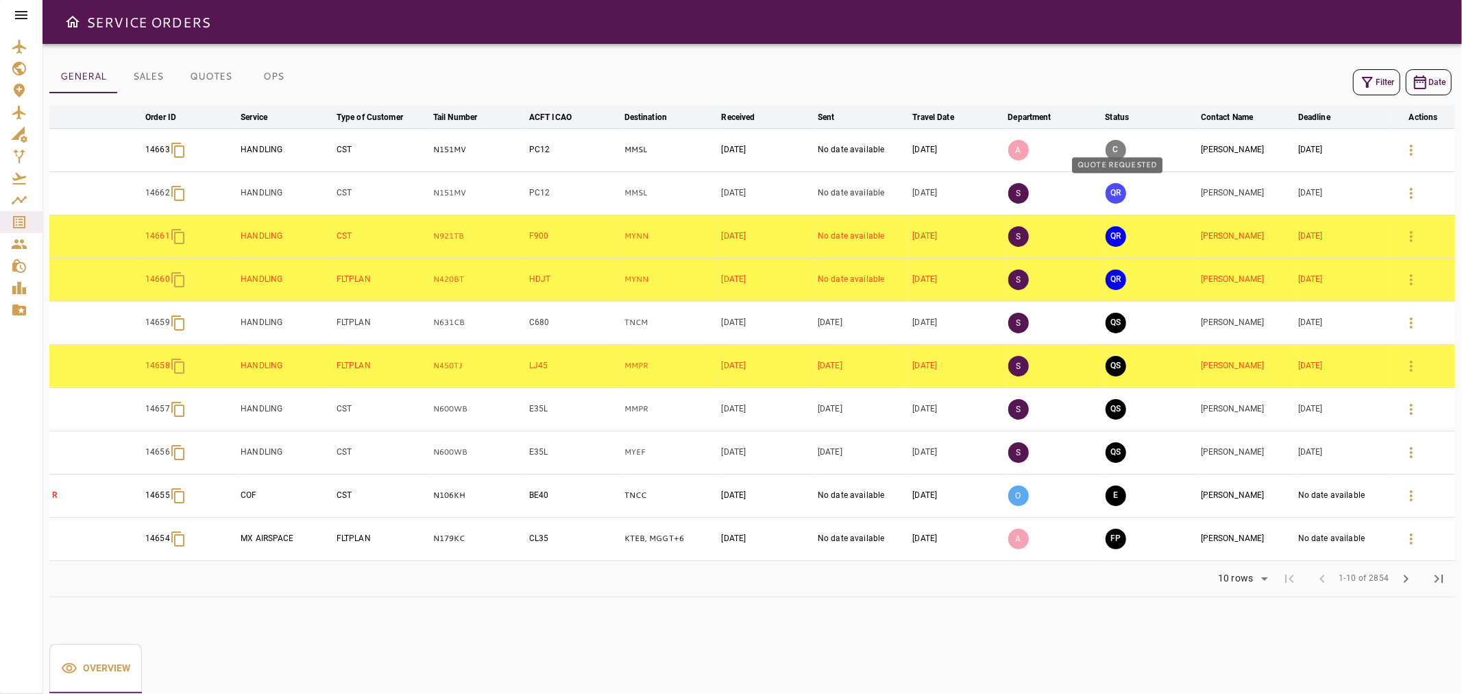
click at [729, 189] on button "QR" at bounding box center [1116, 193] width 21 height 21
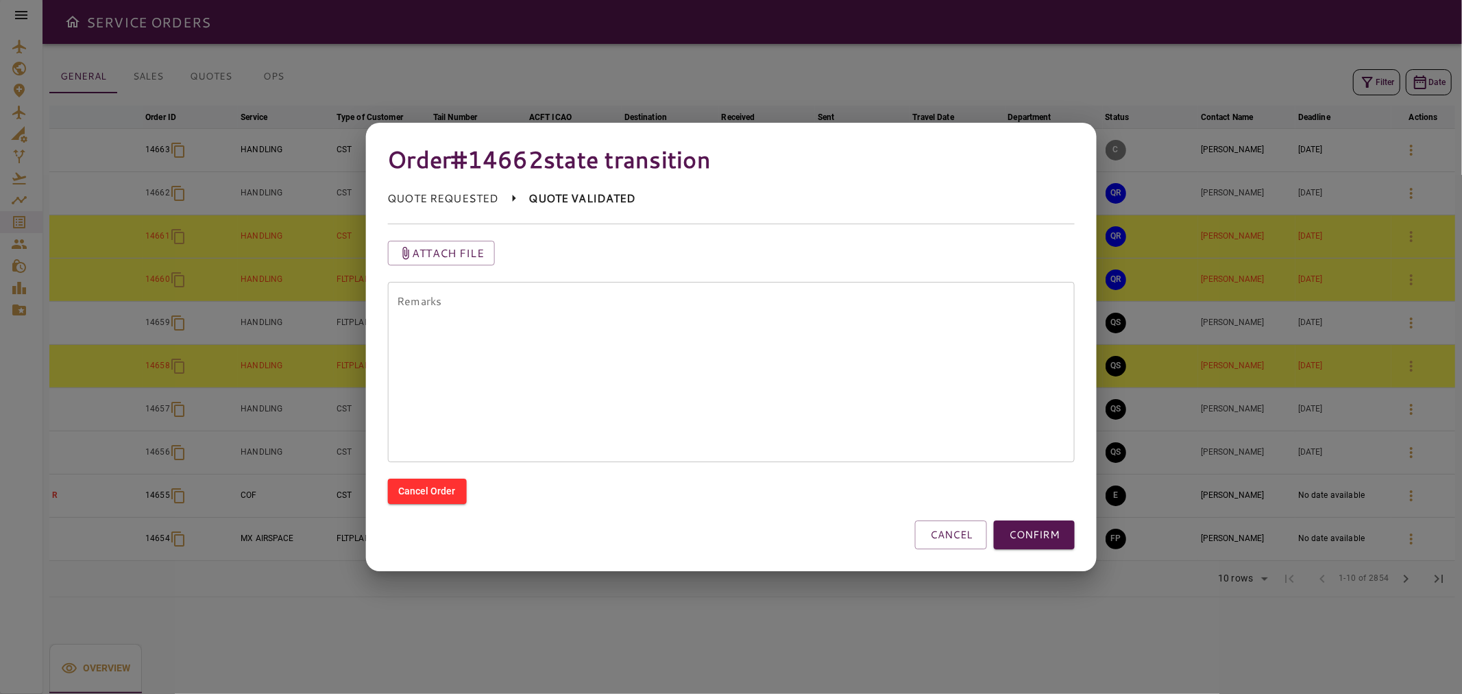
click at [729, 332] on textarea "Remarks" at bounding box center [731, 372] width 668 height 158
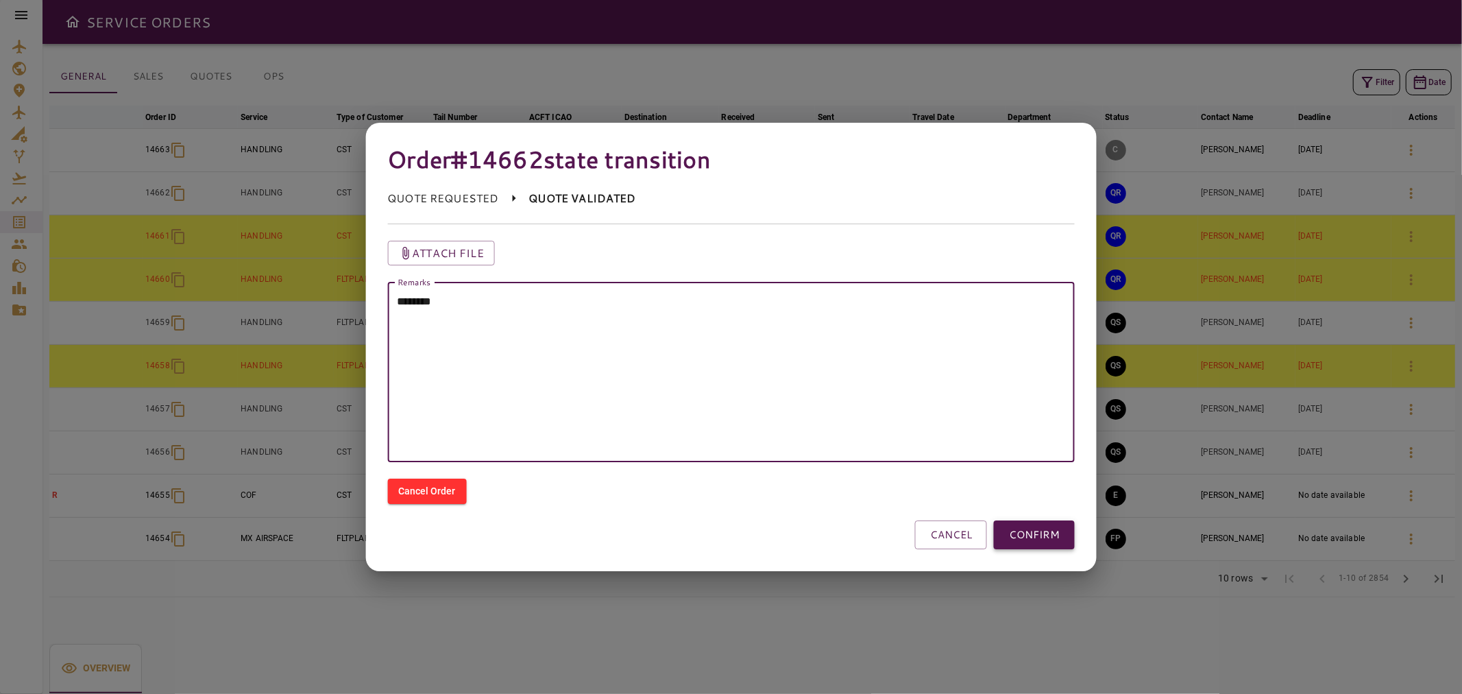
type textarea "********"
click at [729, 528] on button "CONFIRM" at bounding box center [1034, 534] width 81 height 29
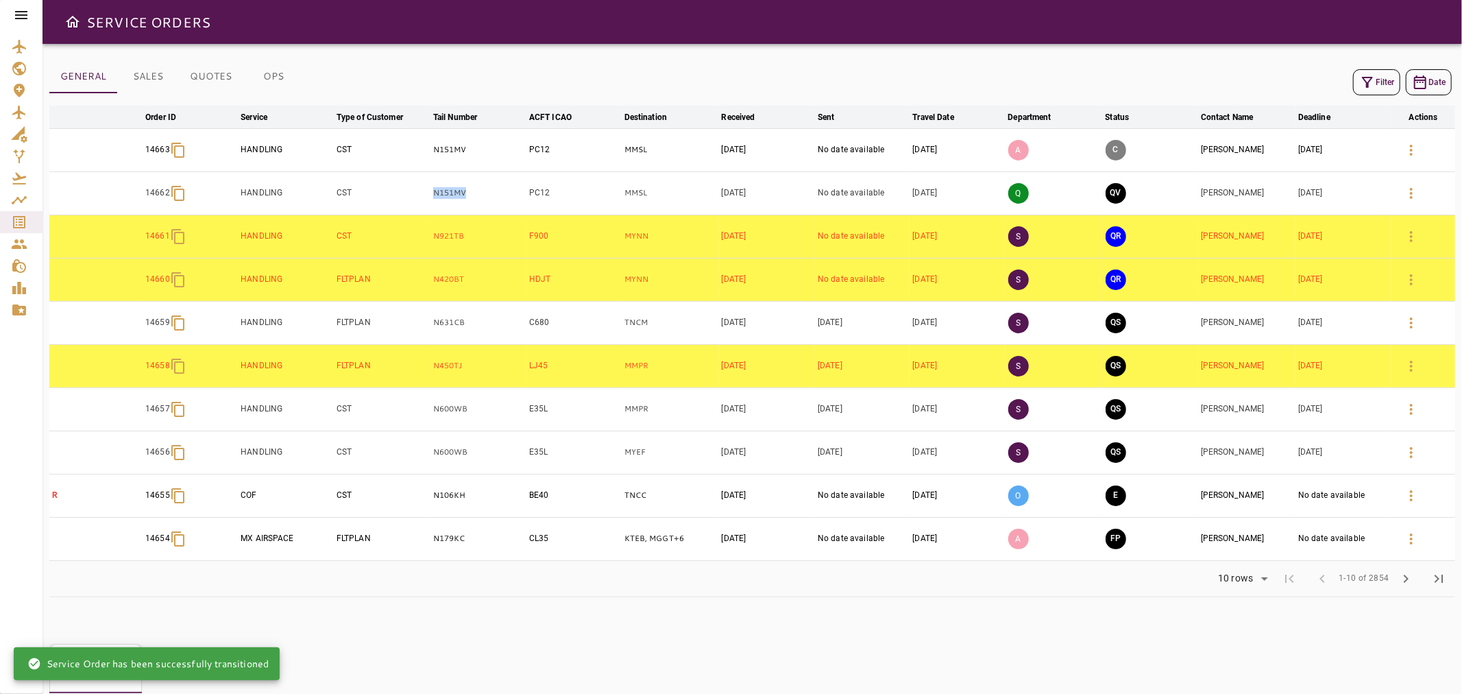
drag, startPoint x: 466, startPoint y: 195, endPoint x: 393, endPoint y: 197, distance: 73.4
click at [393, 197] on tr "14662 HANDLING CST N151MV PC12 MMSL Oct 06, 2025 No date available Oct 13, 2025…" at bounding box center [752, 192] width 1406 height 43
copy tr "N151MV"
click at [729, 241] on icon "button" at bounding box center [1411, 236] width 16 height 16
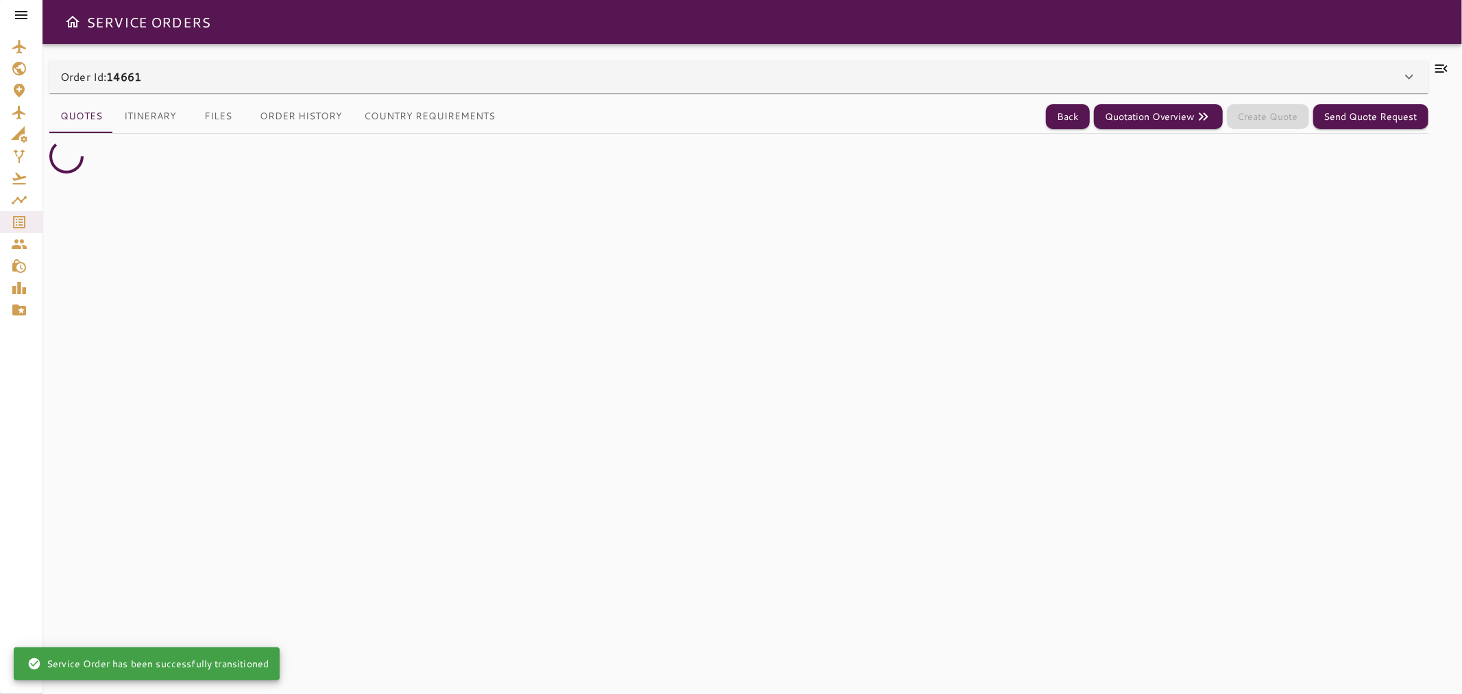
click at [729, 66] on icon at bounding box center [1441, 68] width 16 height 16
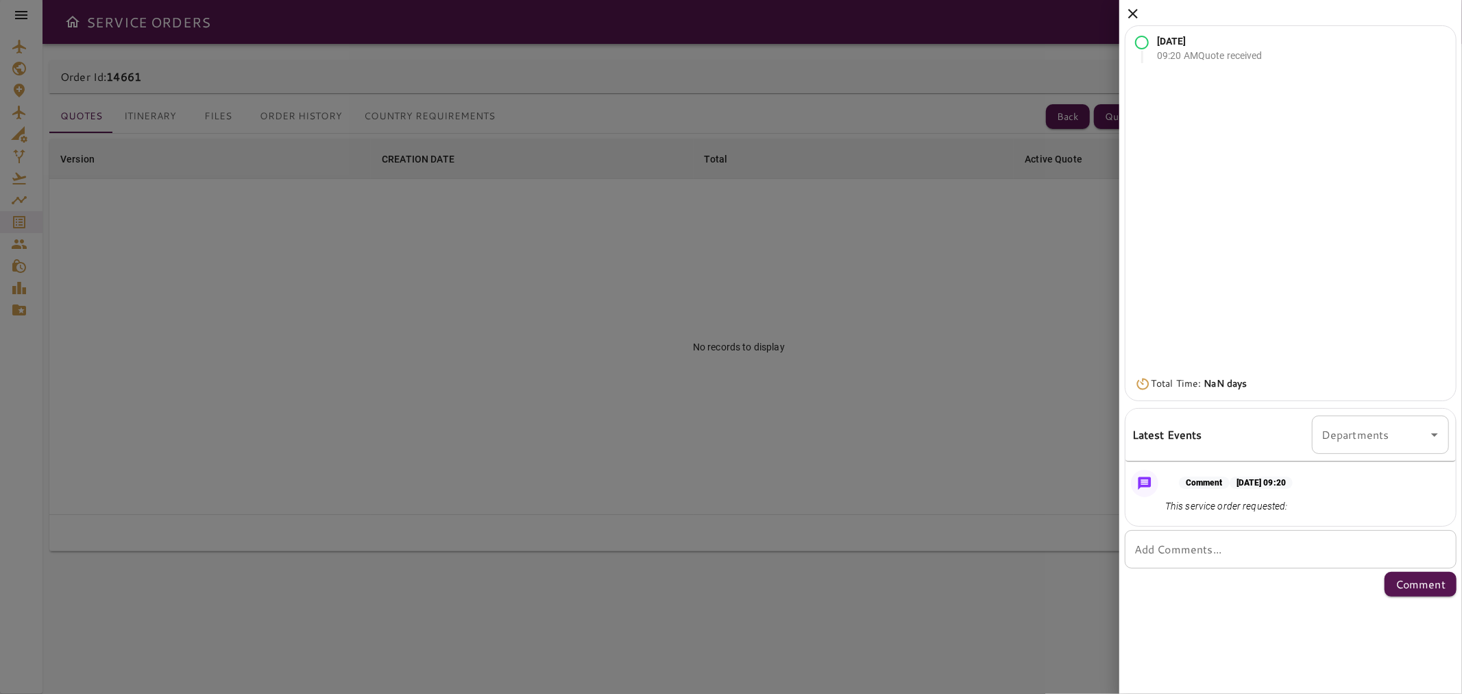
drag, startPoint x: 1133, startPoint y: 5, endPoint x: 1125, endPoint y: 58, distance: 53.4
click at [729, 10] on icon at bounding box center [1133, 13] width 16 height 16
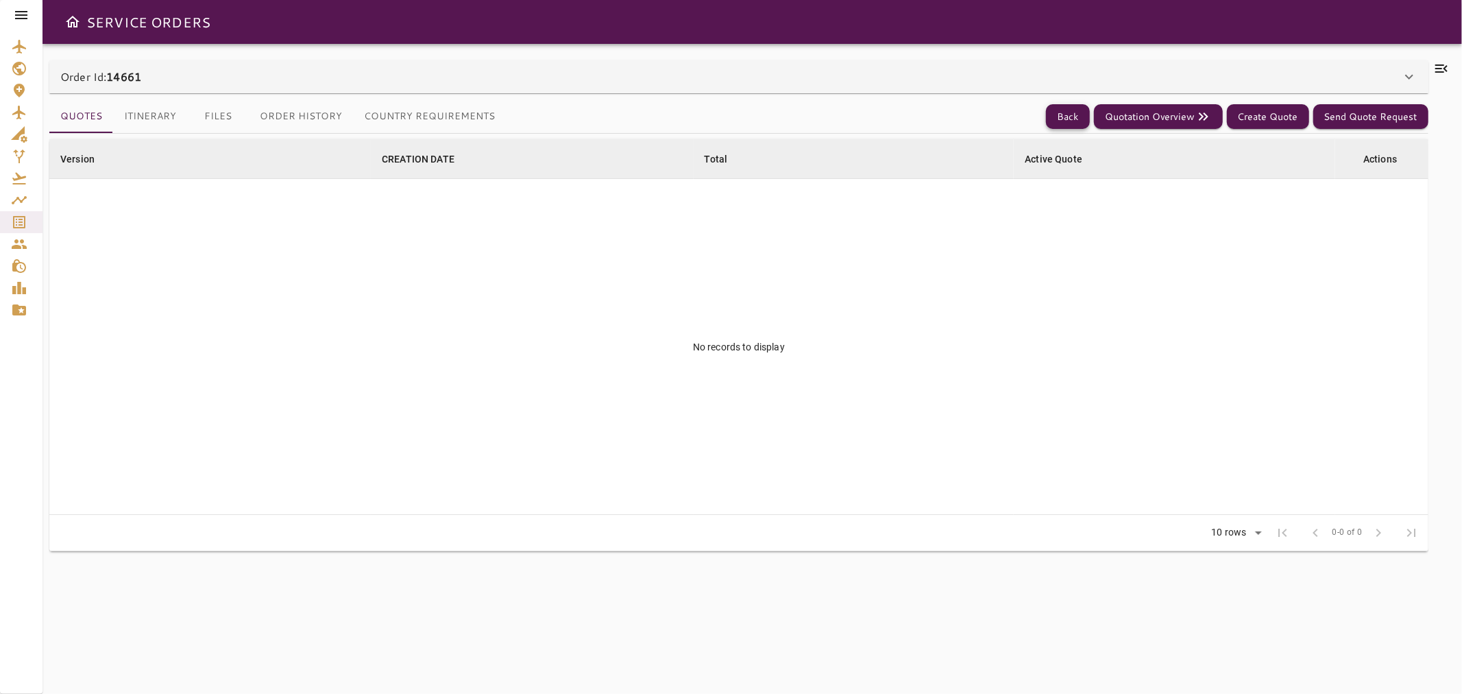
click at [729, 118] on button "Back" at bounding box center [1068, 116] width 44 height 25
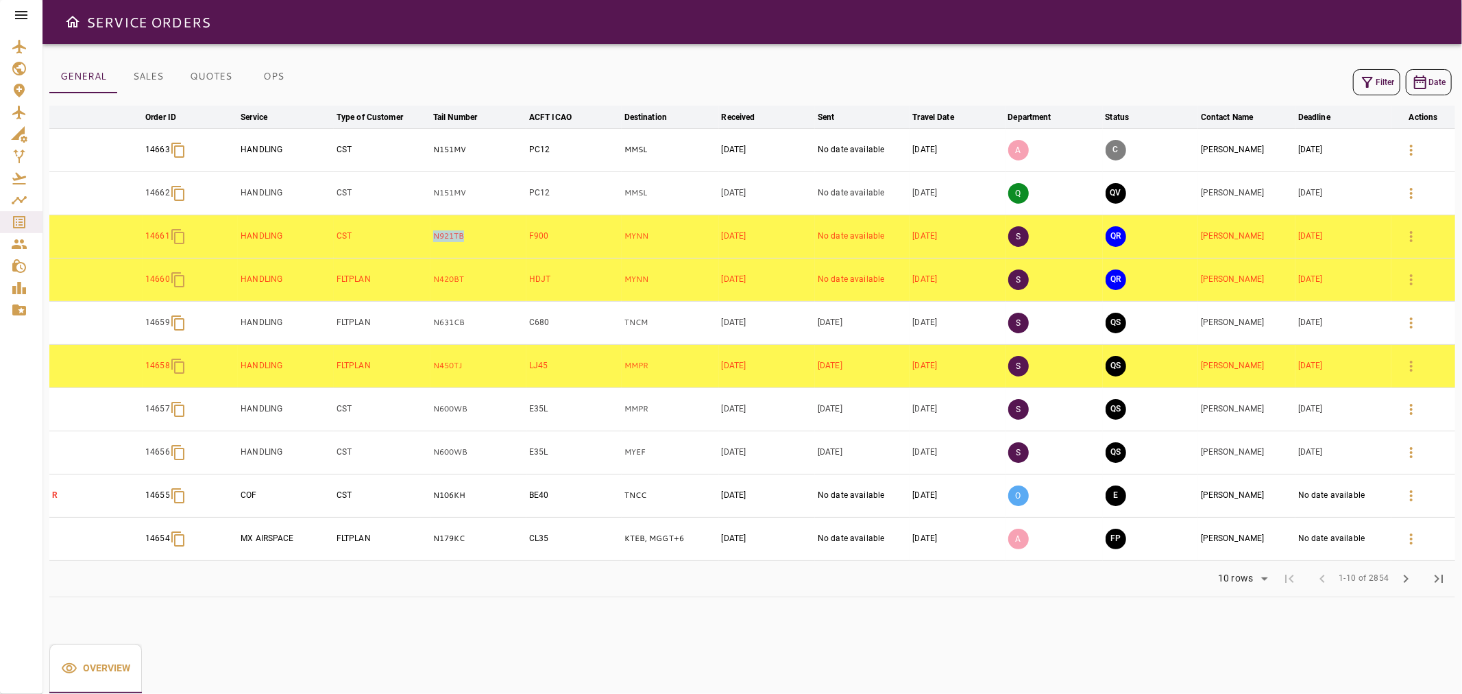
drag, startPoint x: 491, startPoint y: 241, endPoint x: 424, endPoint y: 241, distance: 67.2
click at [424, 241] on tr "14661 HANDLING CST N921TB F900 MYNN Oct 06, 2025 No date available Oct 10, 2025…" at bounding box center [752, 236] width 1406 height 43
copy tr "N921TB"
drag, startPoint x: 1211, startPoint y: 265, endPoint x: 1169, endPoint y: 254, distance: 43.7
click at [729, 265] on td "MIKE ANDERSON" at bounding box center [1246, 279] width 97 height 43
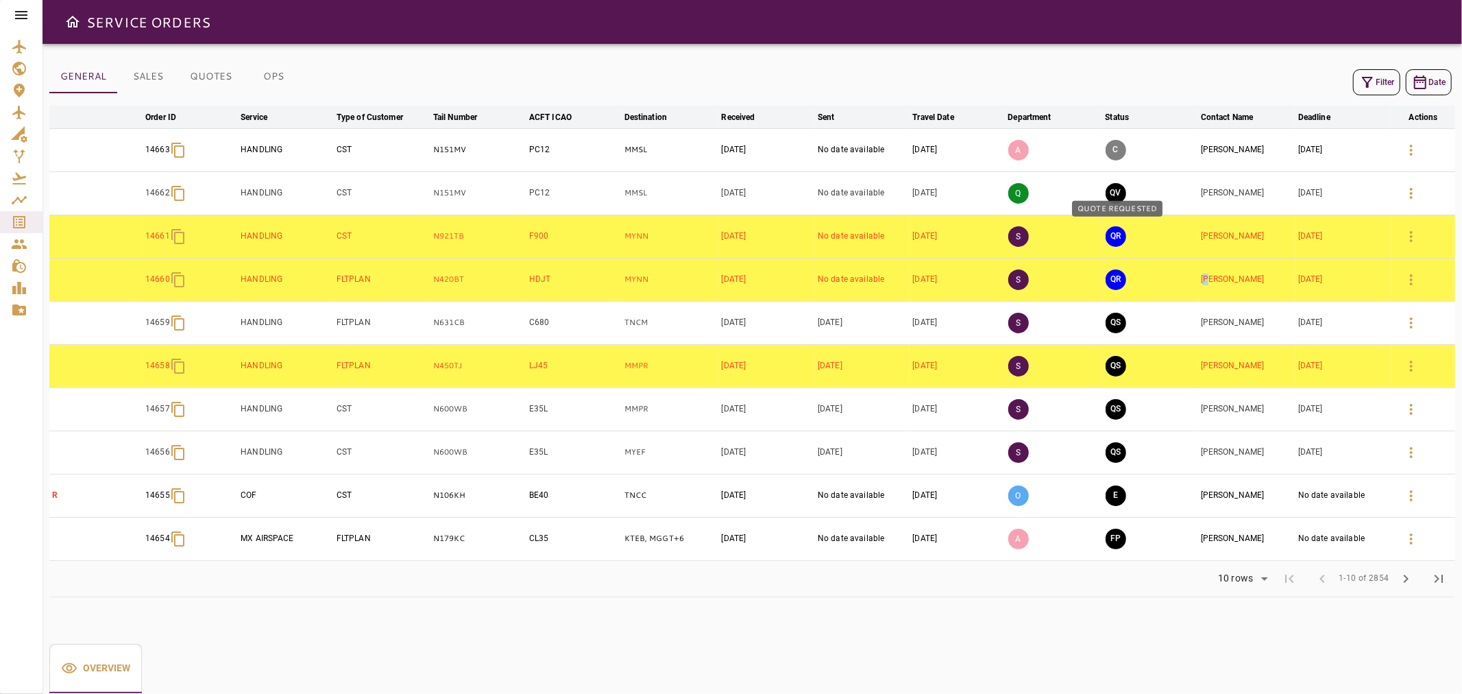
click at [729, 239] on button "QR" at bounding box center [1116, 236] width 21 height 21
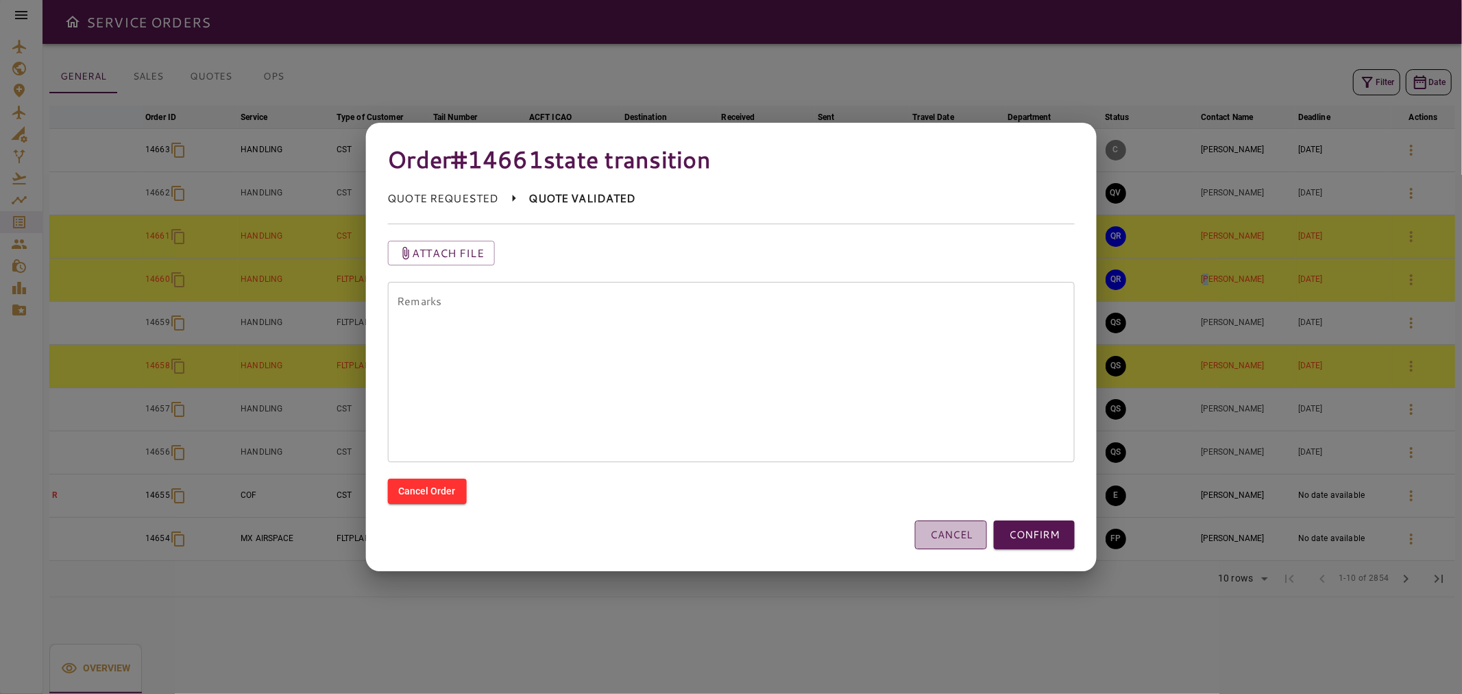
click at [729, 548] on button "CANCEL" at bounding box center [951, 534] width 72 height 29
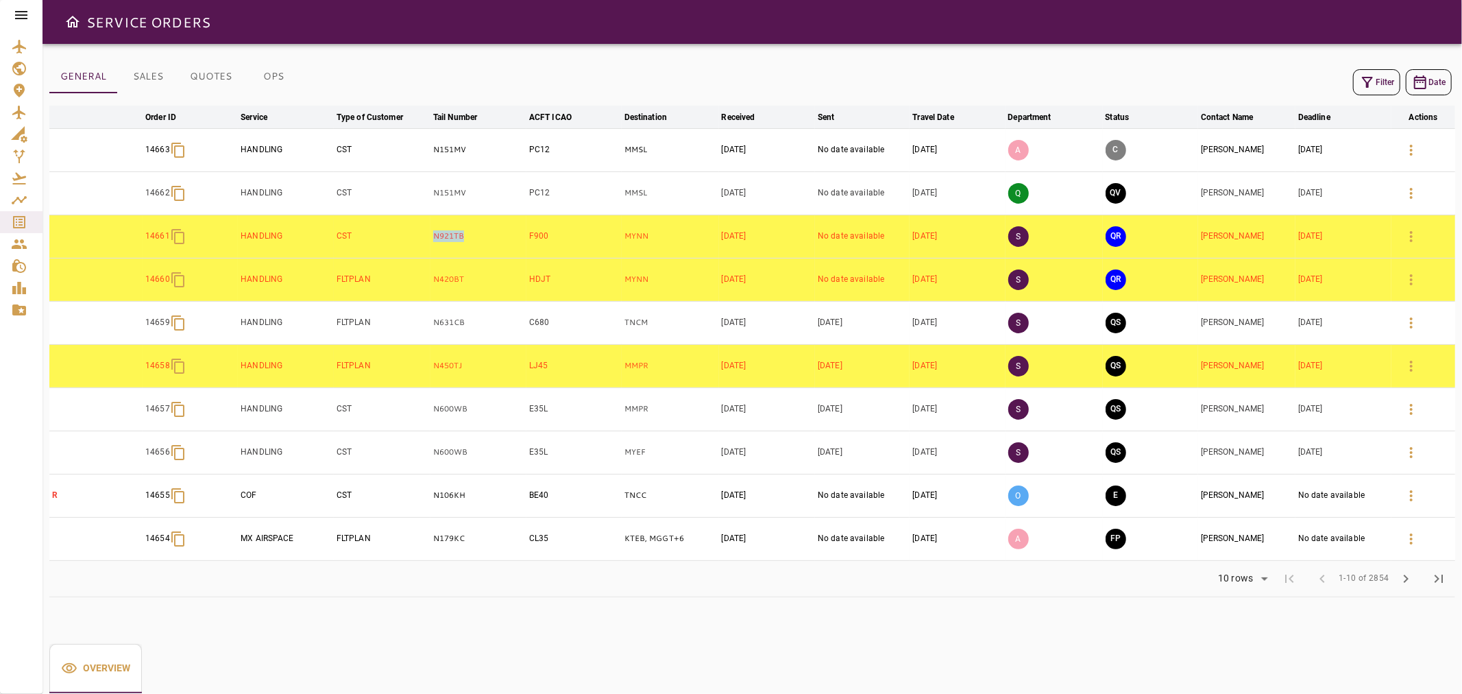
drag, startPoint x: 483, startPoint y: 243, endPoint x: 408, endPoint y: 244, distance: 75.4
click at [408, 244] on tr "14661 HANDLING CST N921TB F900 MYNN Oct 06, 2025 No date available Oct 10, 2025…" at bounding box center [752, 236] width 1406 height 43
copy tr "N921TB"
click at [729, 236] on button "QR" at bounding box center [1116, 236] width 21 height 21
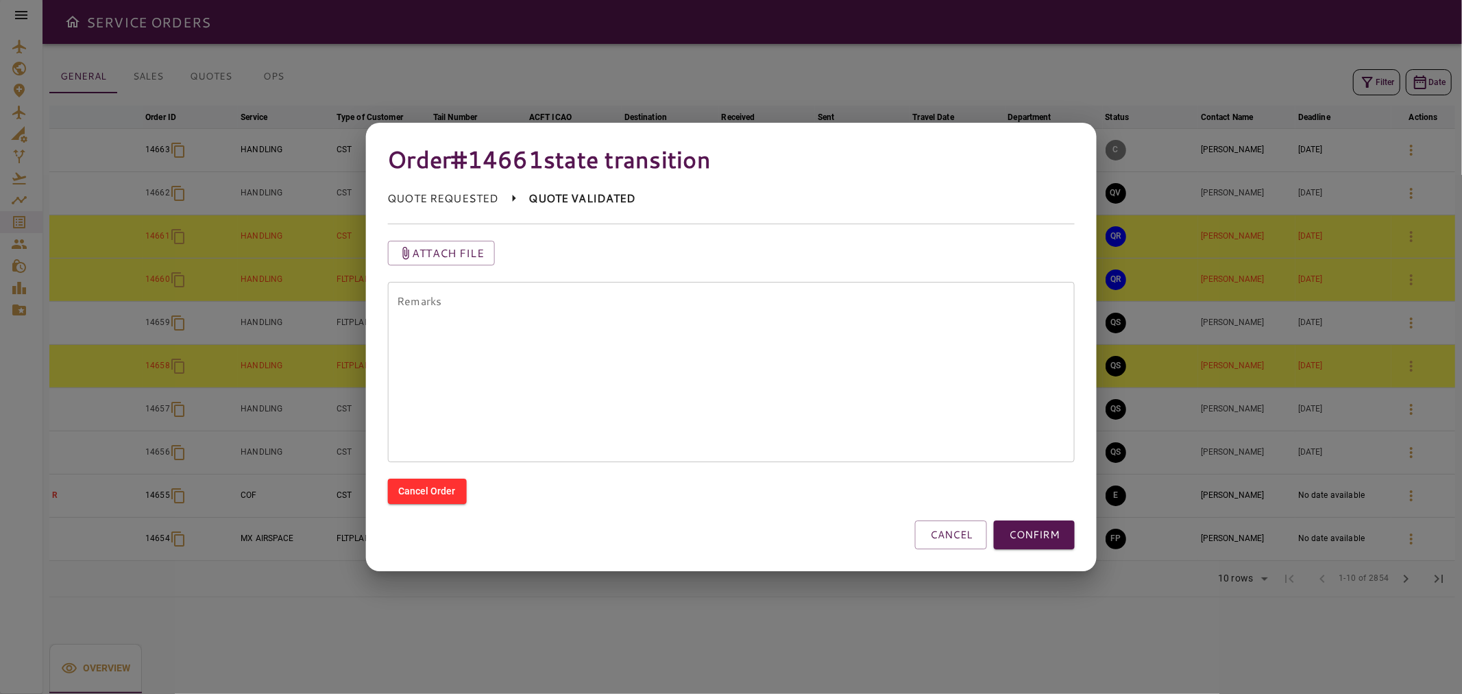
click at [729, 380] on textarea "Remarks" at bounding box center [731, 372] width 668 height 158
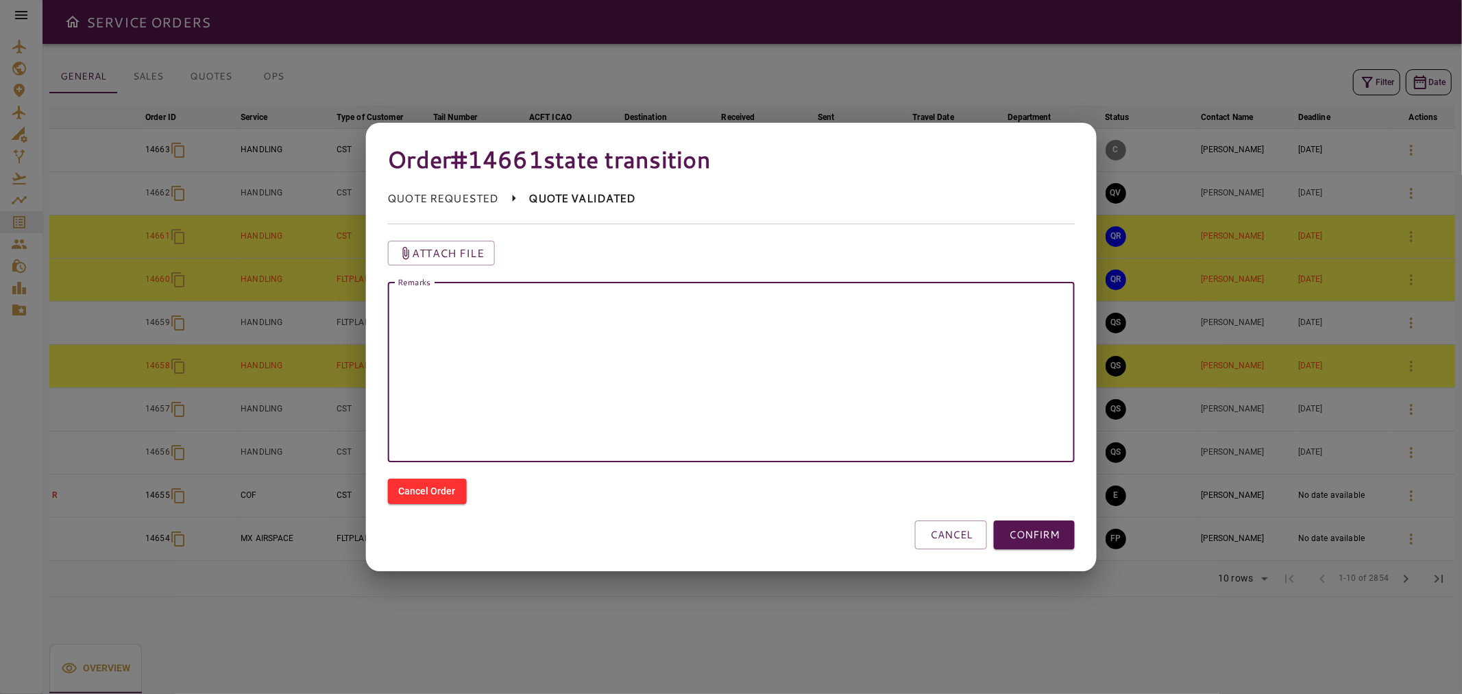
type textarea "*"
type textarea "********"
click at [729, 528] on button "CONFIRM" at bounding box center [1034, 534] width 81 height 29
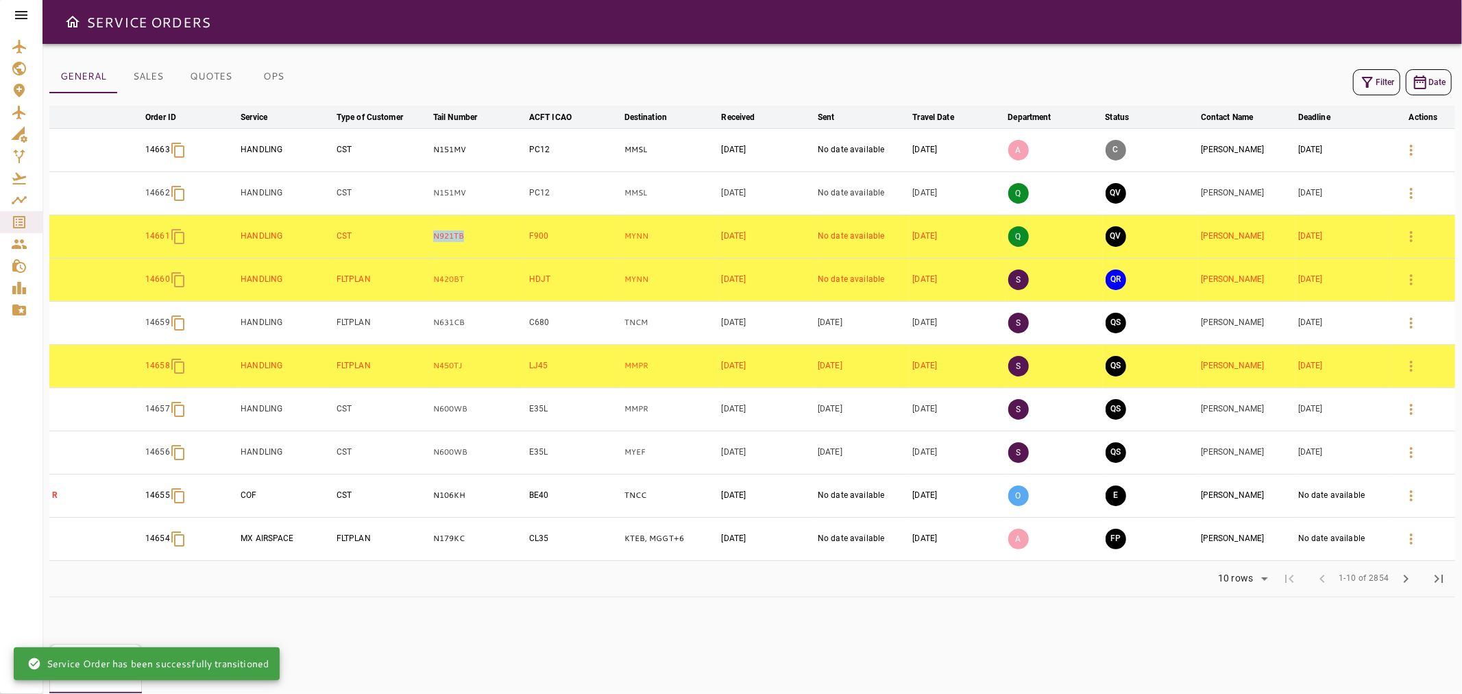
drag, startPoint x: 476, startPoint y: 237, endPoint x: 411, endPoint y: 241, distance: 64.5
click at [411, 241] on tr "14661 HANDLING CST N921TB F900 MYNN Oct 06, 2025 No date available Oct 10, 2025…" at bounding box center [752, 236] width 1406 height 43
copy tr "N921TB"
drag, startPoint x: 487, startPoint y: 280, endPoint x: 408, endPoint y: 286, distance: 78.4
click at [409, 286] on tr "14660 HANDLING FLTPLAN N420BT HDJT MYNN Oct 03, 2025 No date available Oct 10, …" at bounding box center [752, 279] width 1406 height 43
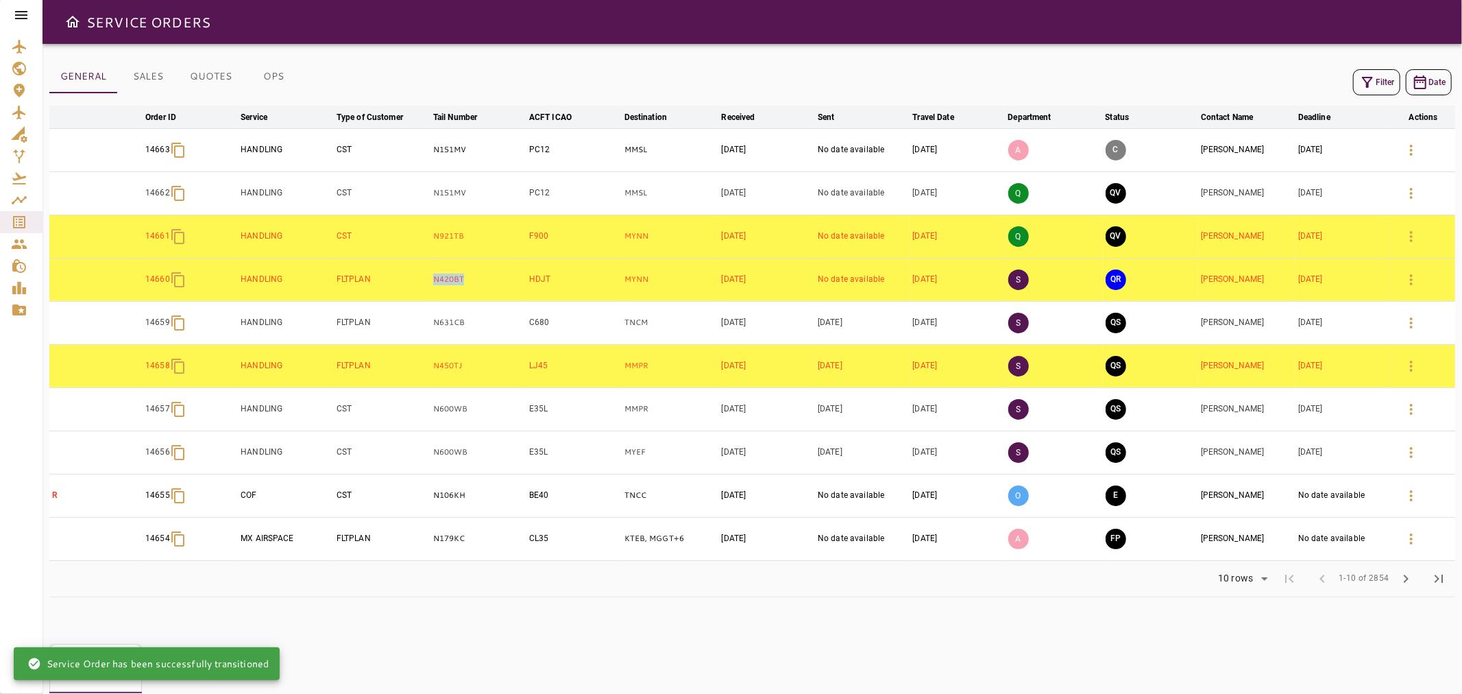
copy tr "N420BT"
click at [729, 231] on icon "button" at bounding box center [1411, 236] width 16 height 16
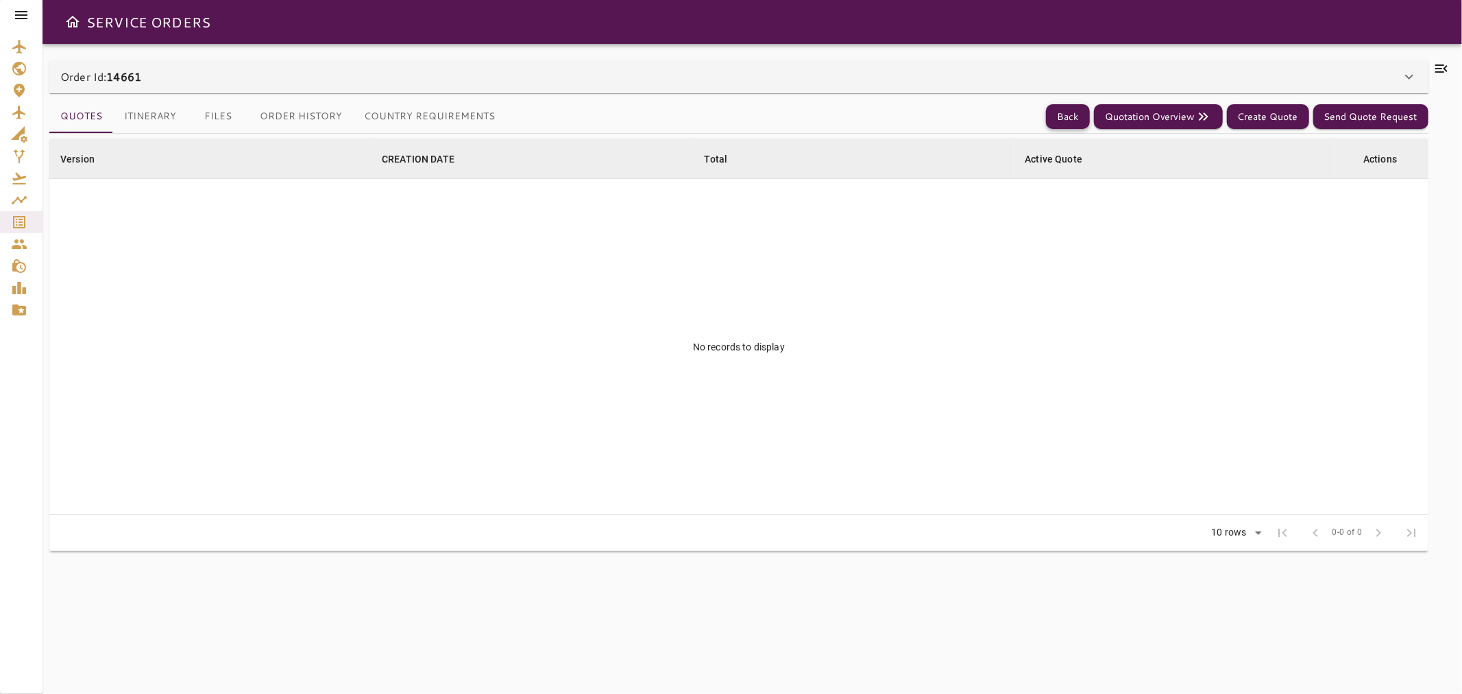
click at [729, 120] on button "Back" at bounding box center [1068, 116] width 44 height 25
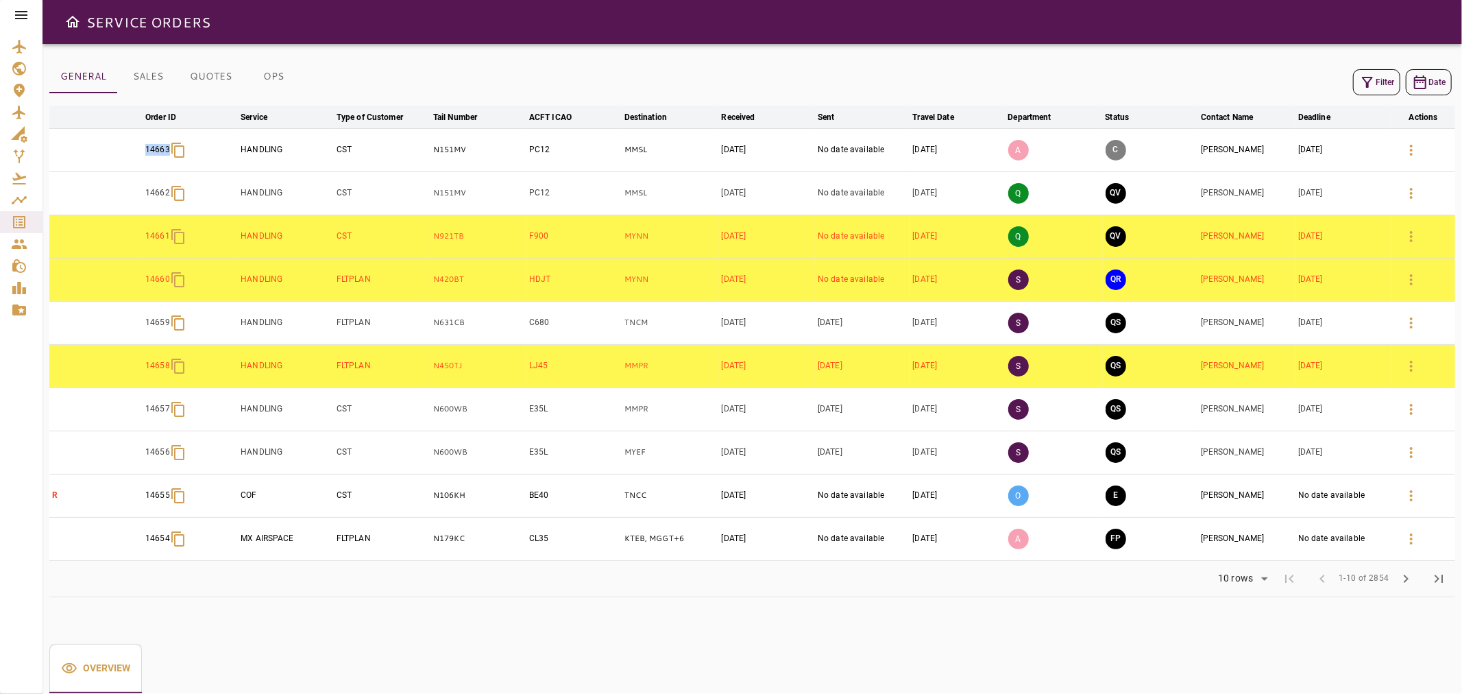
drag, startPoint x: 135, startPoint y: 147, endPoint x: 180, endPoint y: 152, distance: 45.5
click at [180, 152] on tr "14663 HANDLING CST N151MV PC12 MMSL Oct 06, 2025 No date available Oct 13, 2025…" at bounding box center [752, 149] width 1406 height 43
copy p "14663"
drag, startPoint x: 424, startPoint y: 277, endPoint x: 474, endPoint y: 282, distance: 50.3
click at [474, 282] on tr "14660 HANDLING FLTPLAN N420BT HDJT MYNN Oct 03, 2025 No date available Oct 10, …" at bounding box center [752, 279] width 1406 height 43
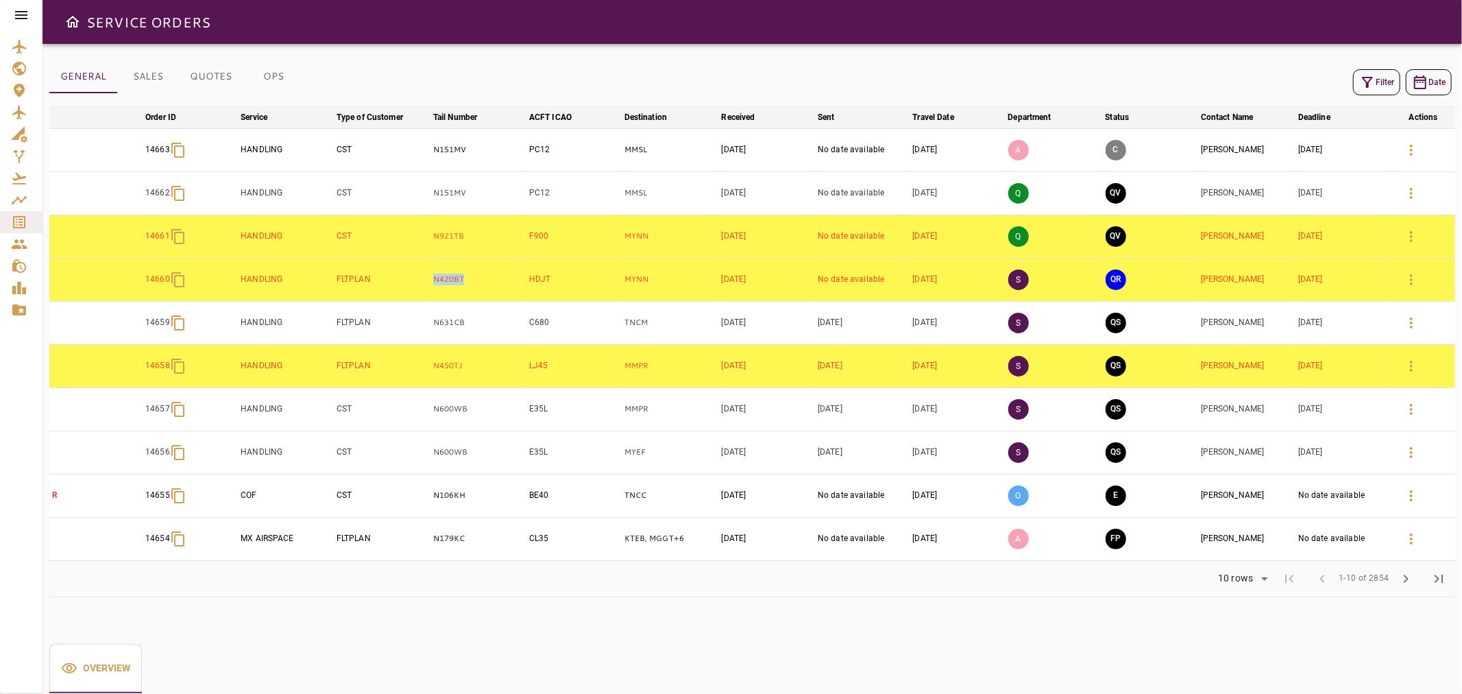
copy tr "N420BT"
click at [476, 291] on td "N420BT" at bounding box center [478, 279] width 96 height 43
copy tr "N420BT"
click at [476, 297] on td "N420BT" at bounding box center [478, 279] width 96 height 43
click at [480, 316] on td "N631CB" at bounding box center [478, 322] width 96 height 43
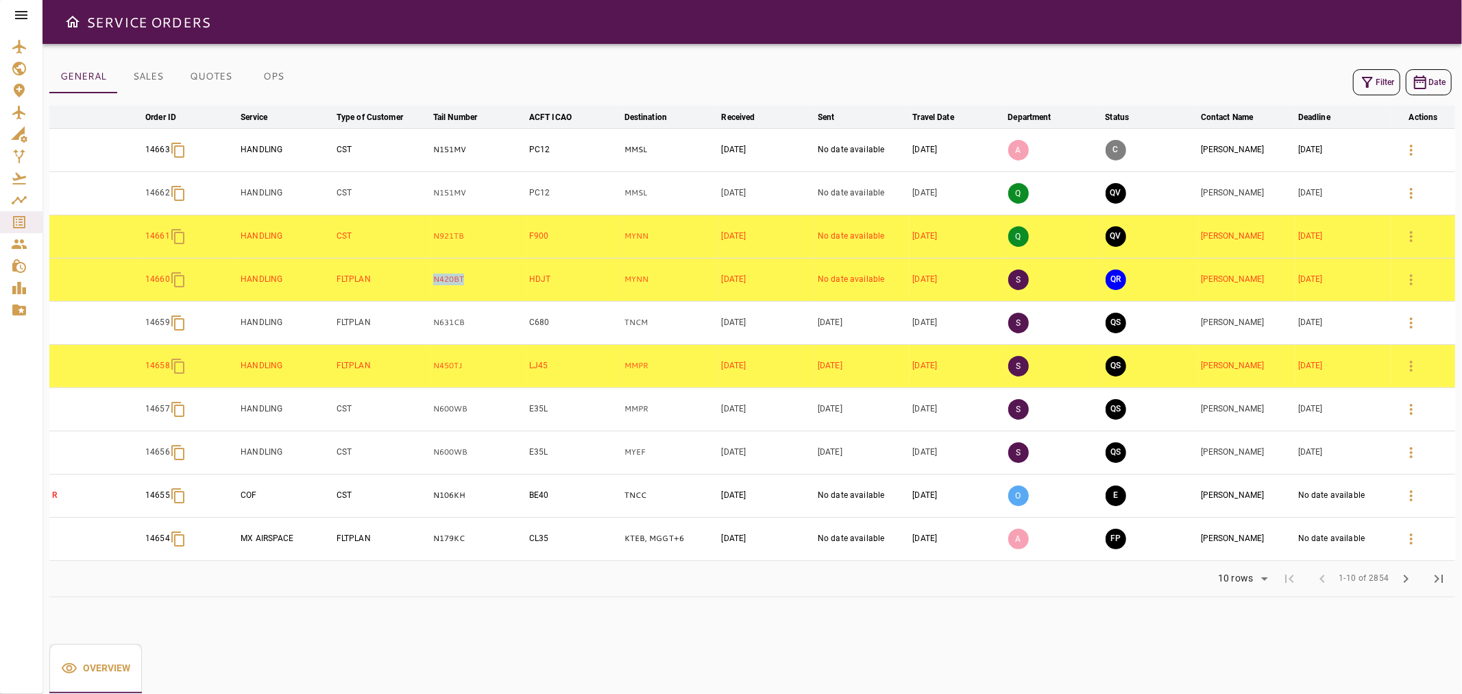
drag, startPoint x: 467, startPoint y: 278, endPoint x: 430, endPoint y: 281, distance: 37.9
click at [430, 281] on td "N420BT" at bounding box center [478, 279] width 96 height 43
click at [729, 242] on icon "button" at bounding box center [1411, 236] width 16 height 16
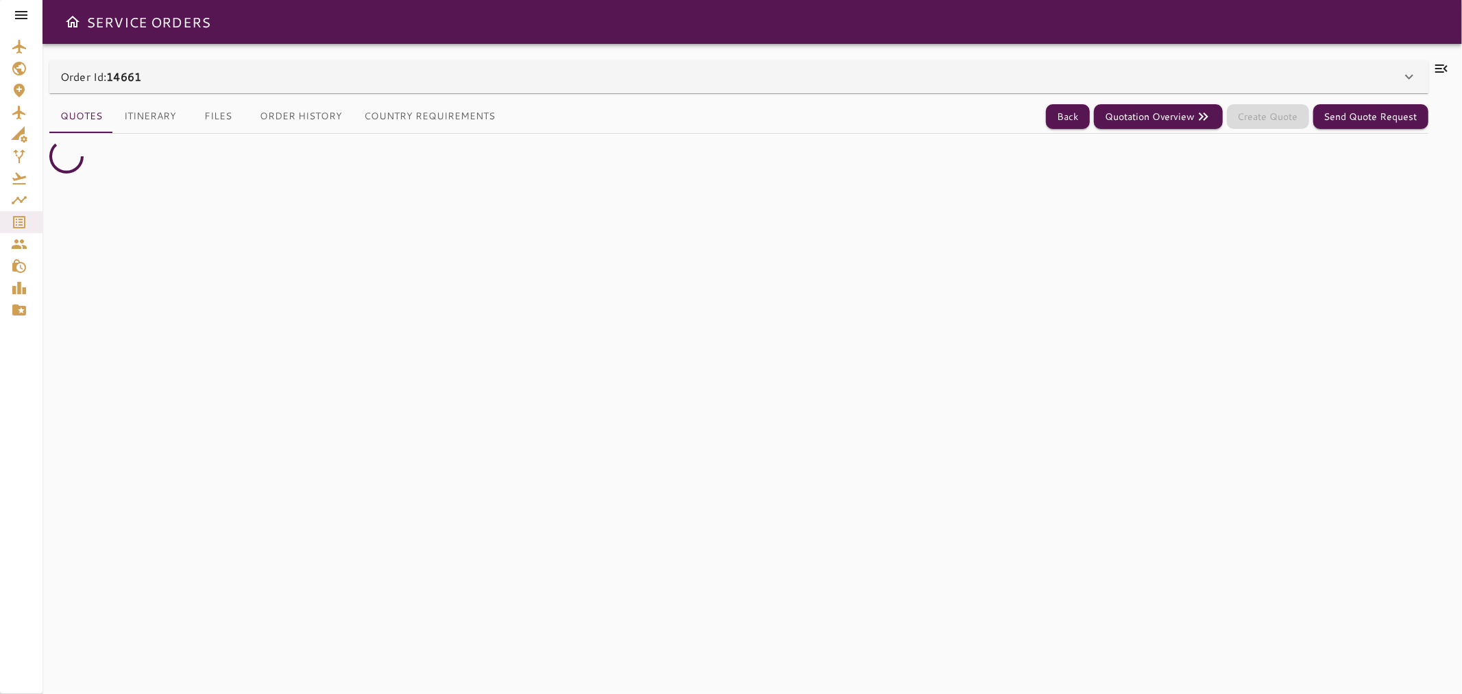
click at [729, 73] on icon at bounding box center [1441, 68] width 16 height 16
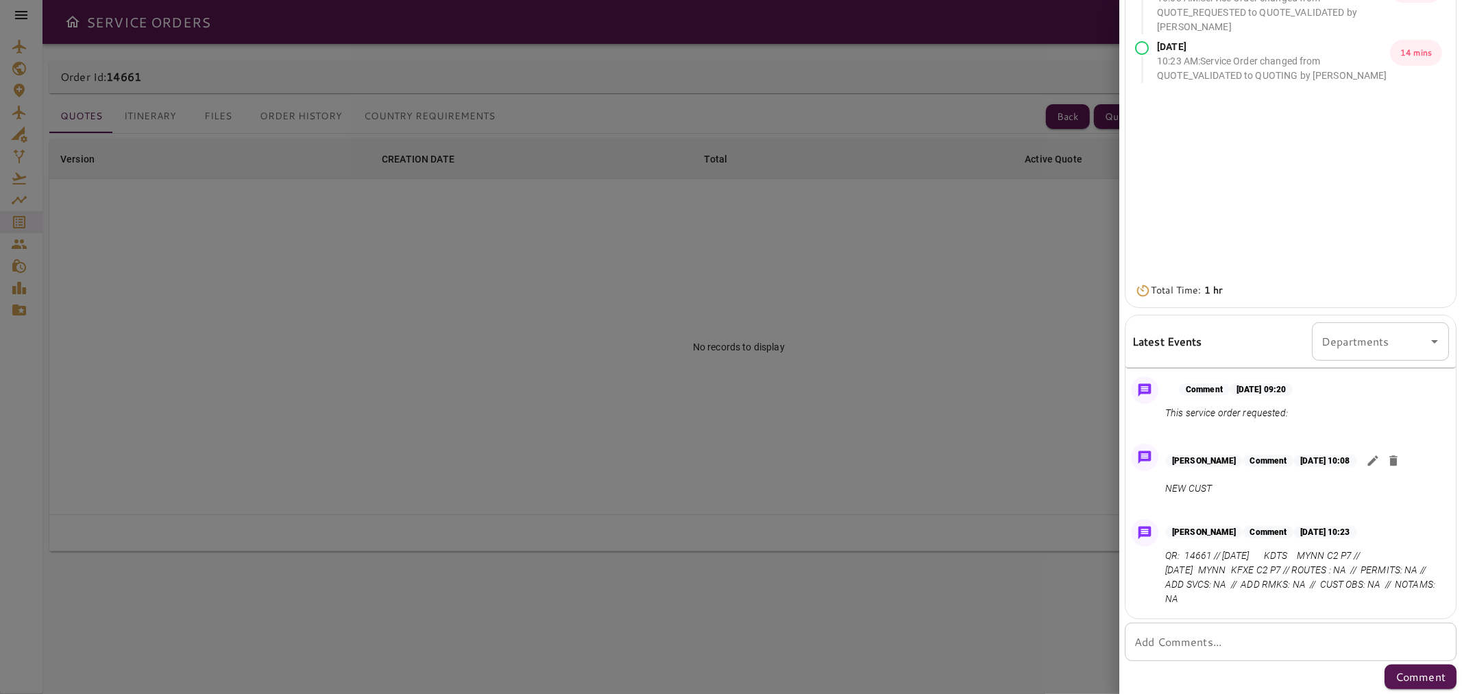
scroll to position [94, 0]
click at [729, 455] on icon "button" at bounding box center [1373, 460] width 14 height 14
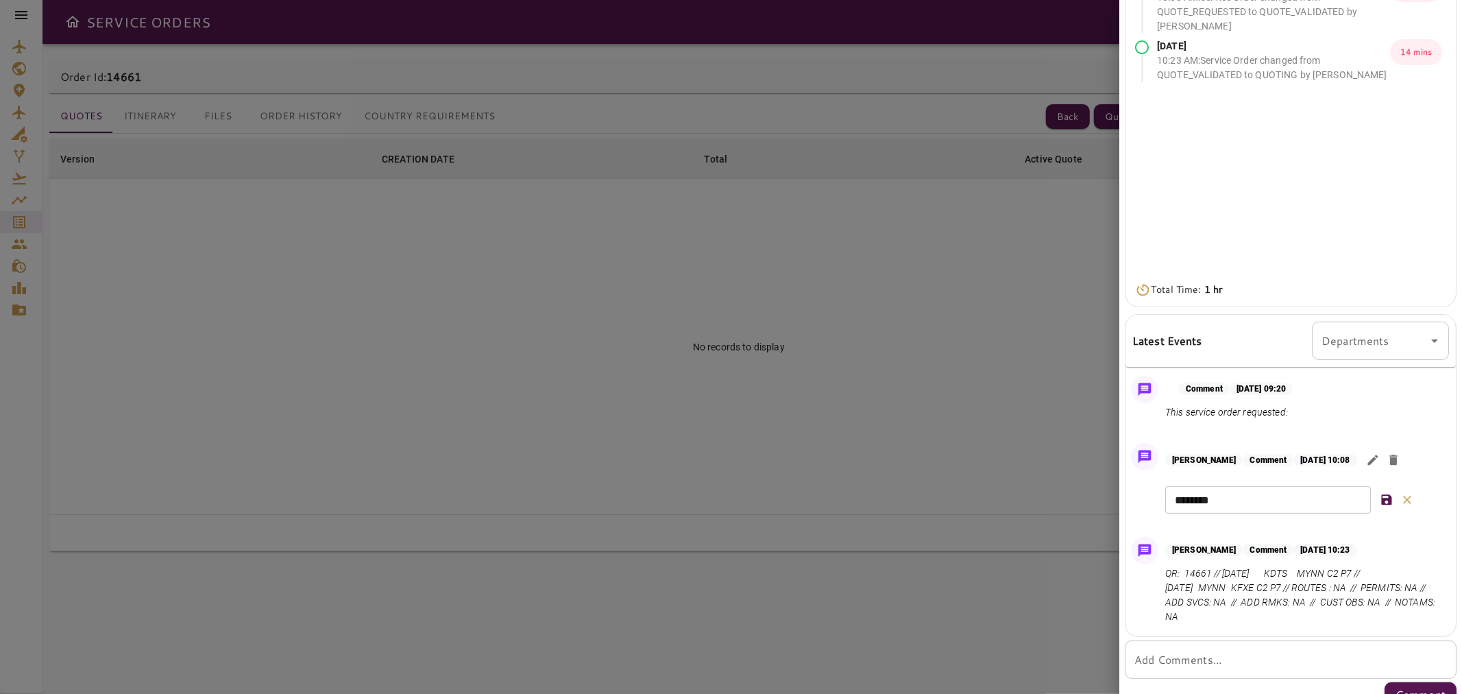
click at [729, 506] on textarea "********" at bounding box center [1268, 500] width 186 height 16
click at [729, 499] on textarea "**********" at bounding box center [1268, 500] width 186 height 16
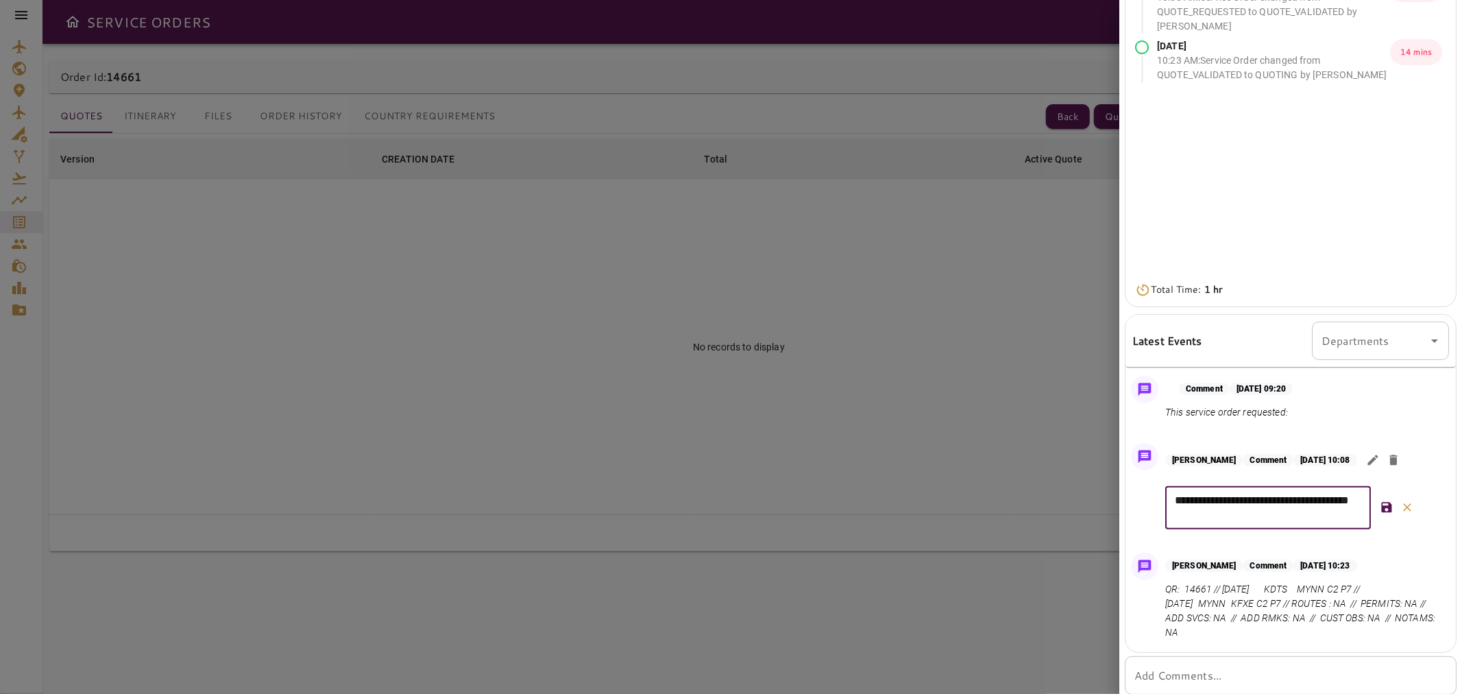
type textarea "**********"
click at [729, 501] on icon "button" at bounding box center [1387, 507] width 14 height 14
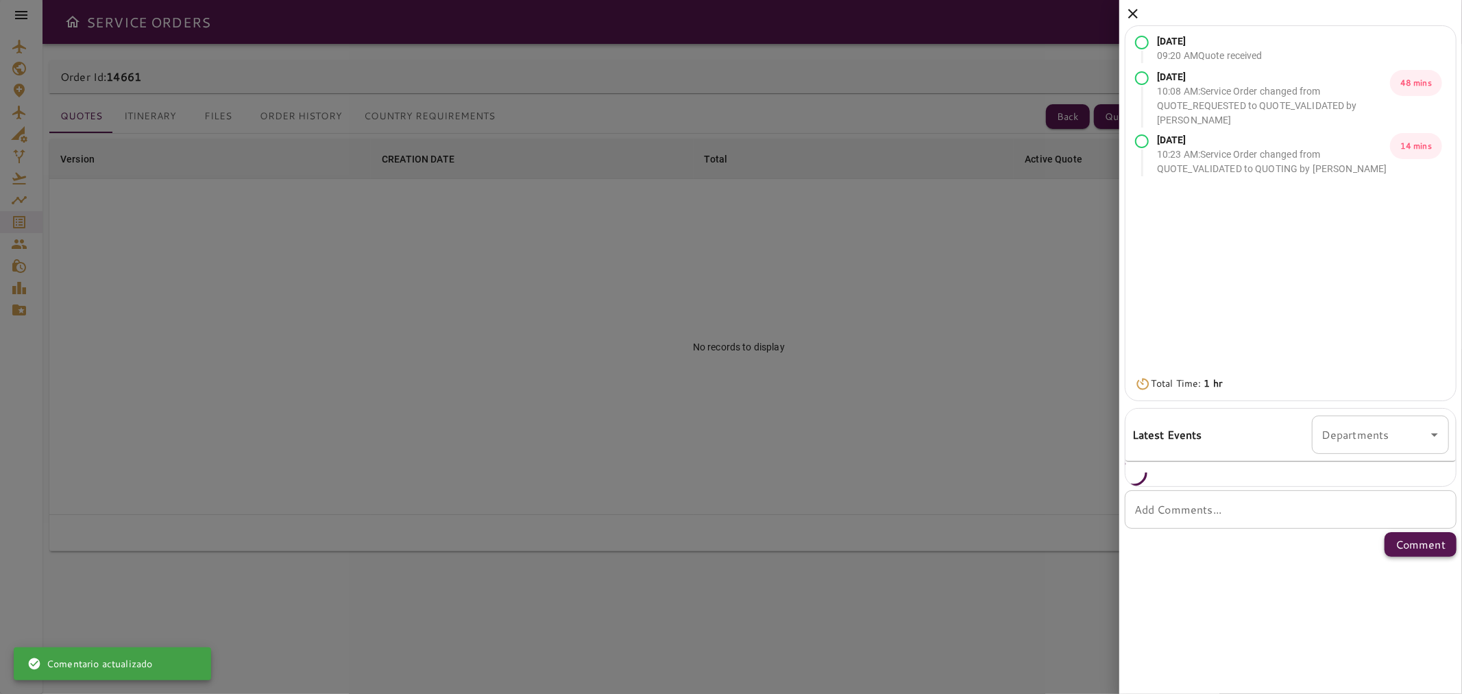
scroll to position [0, 0]
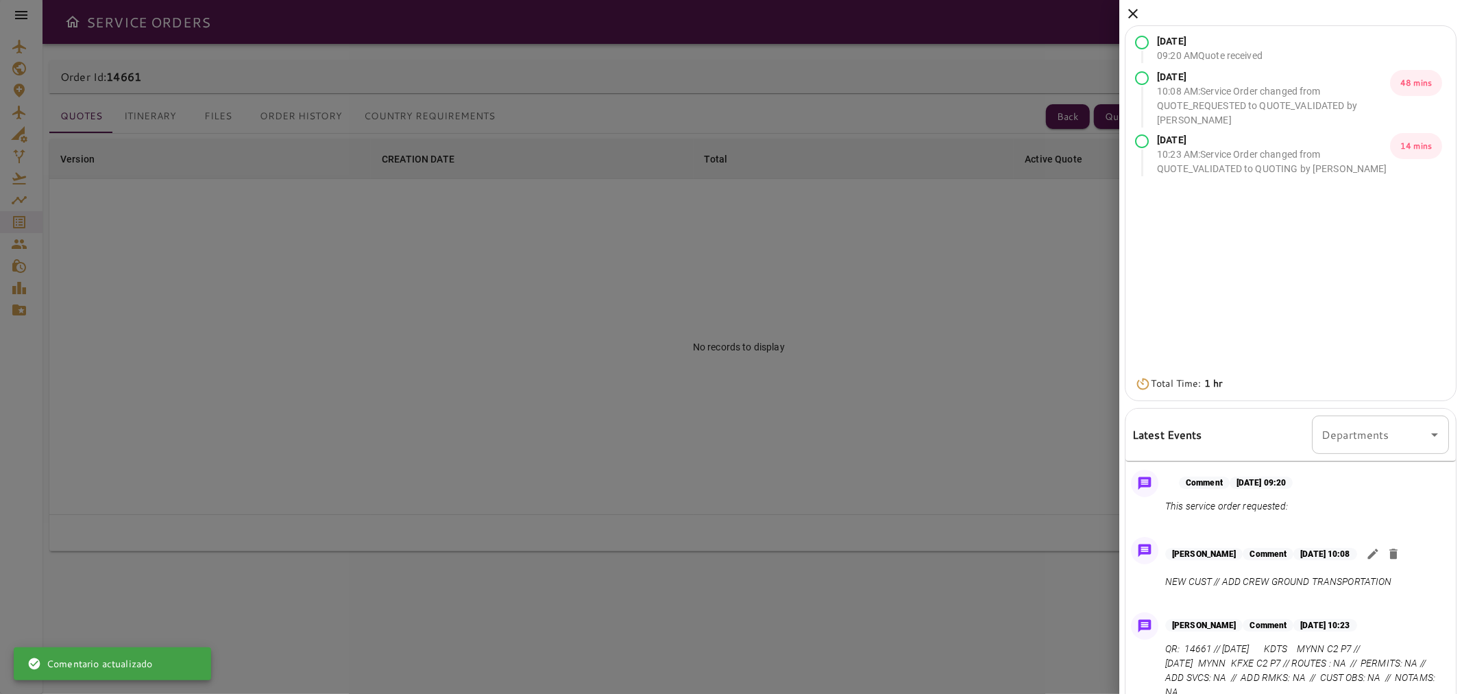
click at [729, 16] on icon at bounding box center [1133, 13] width 16 height 16
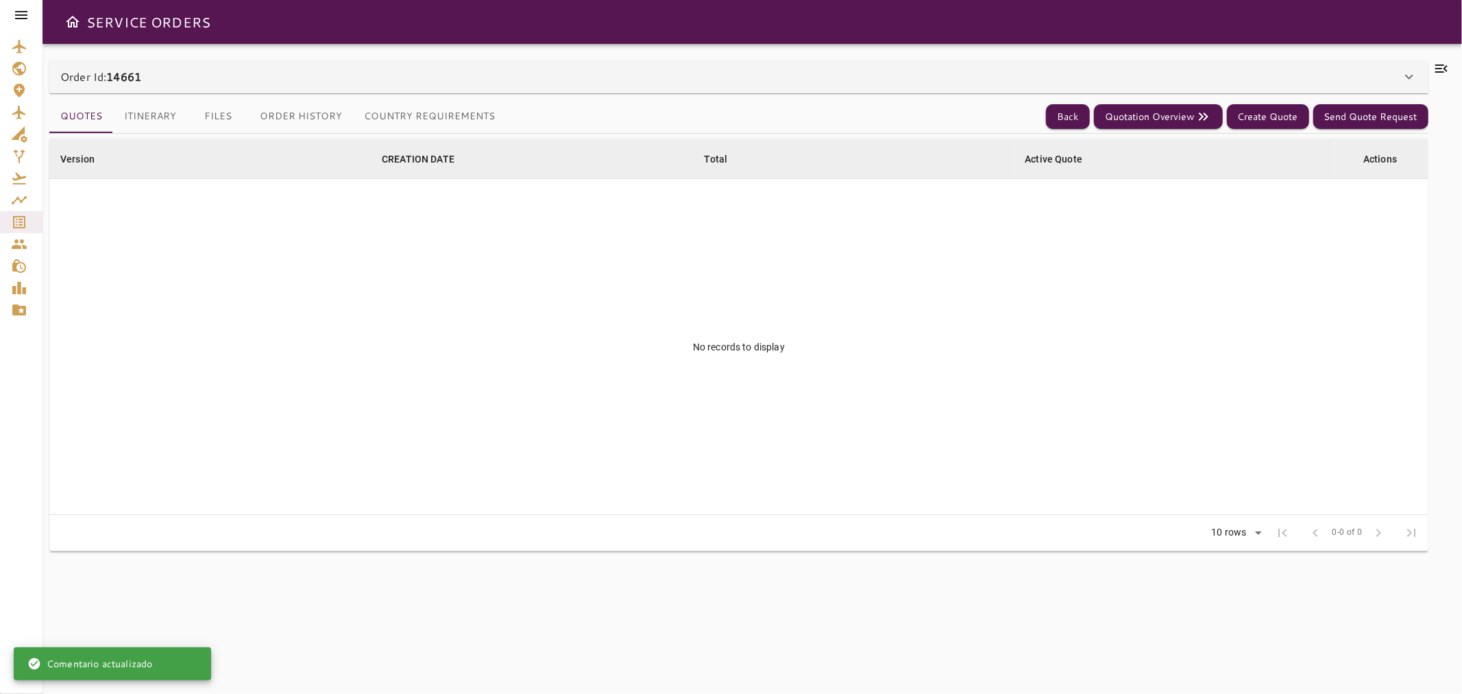
drag, startPoint x: 154, startPoint y: 71, endPoint x: 101, endPoint y: 77, distance: 53.1
click at [101, 77] on div "Order Id: 14661" at bounding box center [730, 77] width 1341 height 16
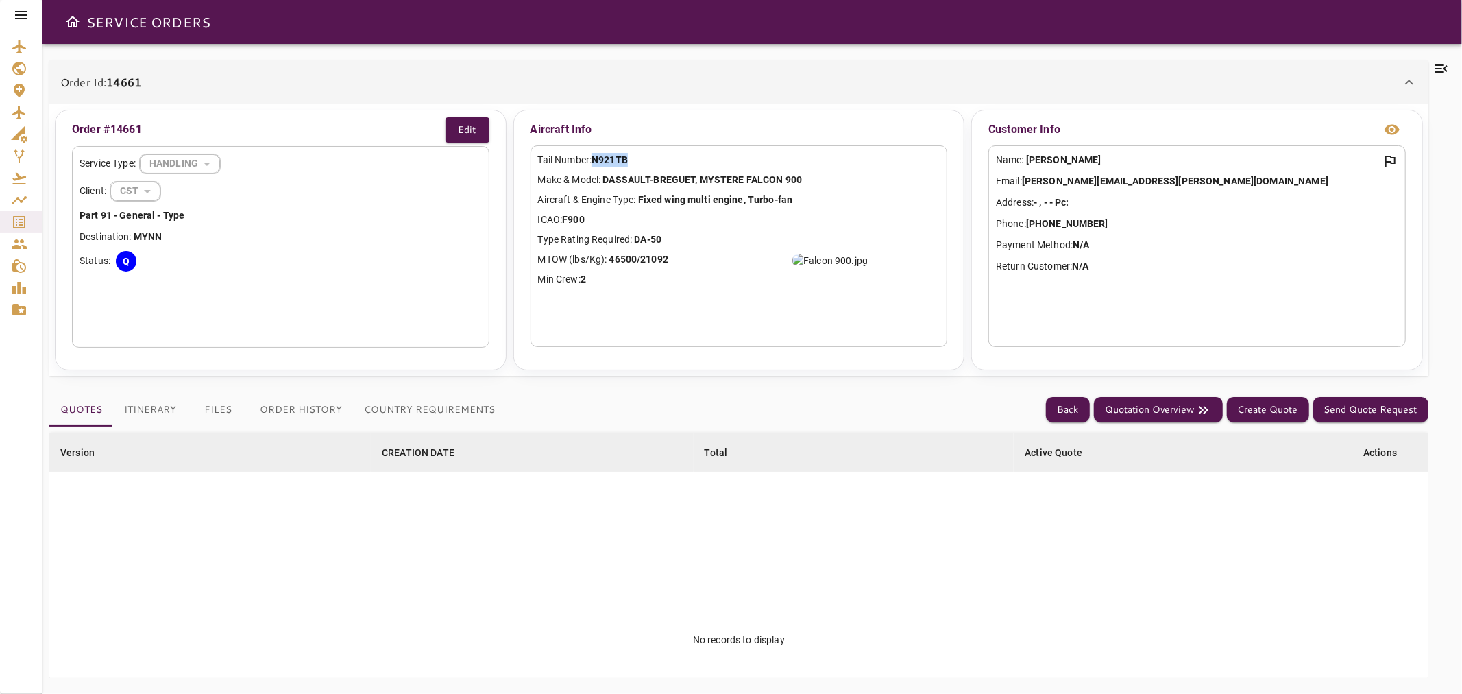
drag, startPoint x: 662, startPoint y: 158, endPoint x: 595, endPoint y: 160, distance: 67.2
click at [595, 160] on p "Tail Number: N921TB" at bounding box center [739, 160] width 402 height 14
click at [729, 408] on button "Back" at bounding box center [1068, 409] width 44 height 25
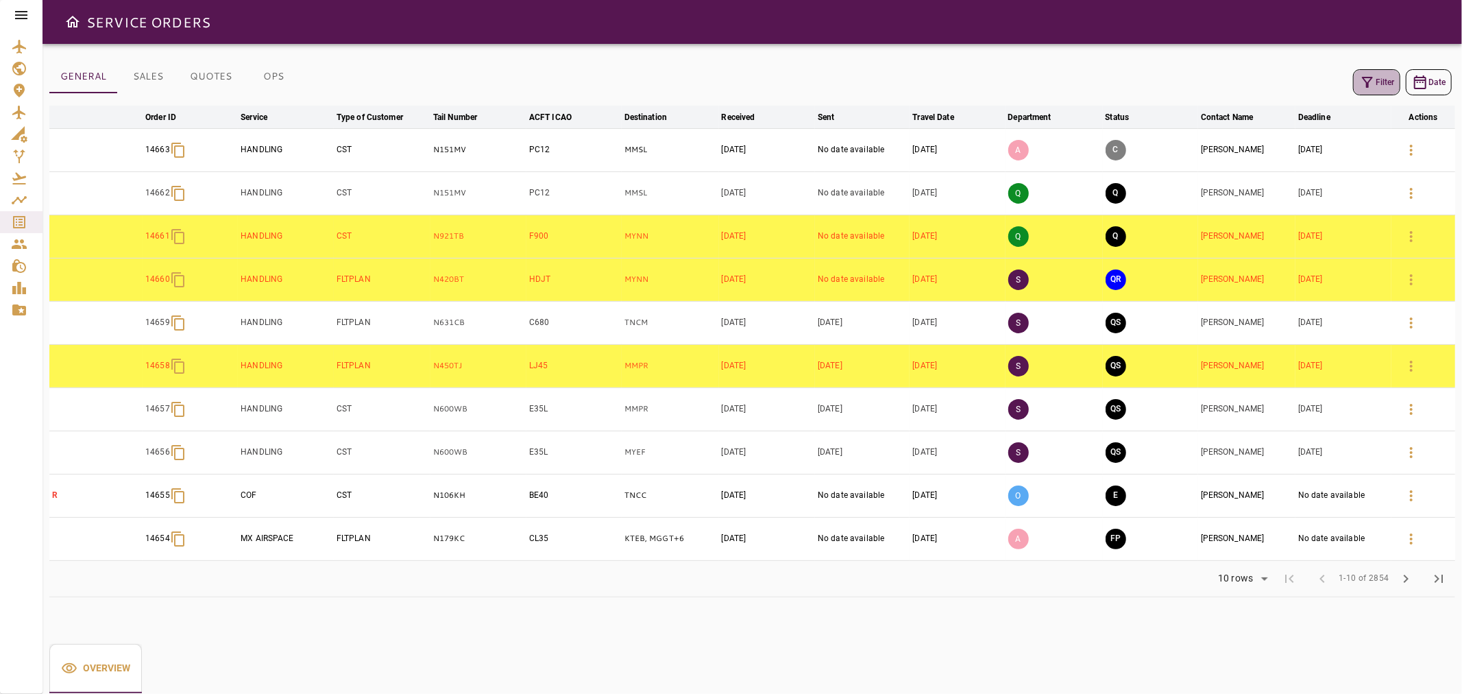
click at [729, 75] on button "Filter" at bounding box center [1376, 82] width 47 height 26
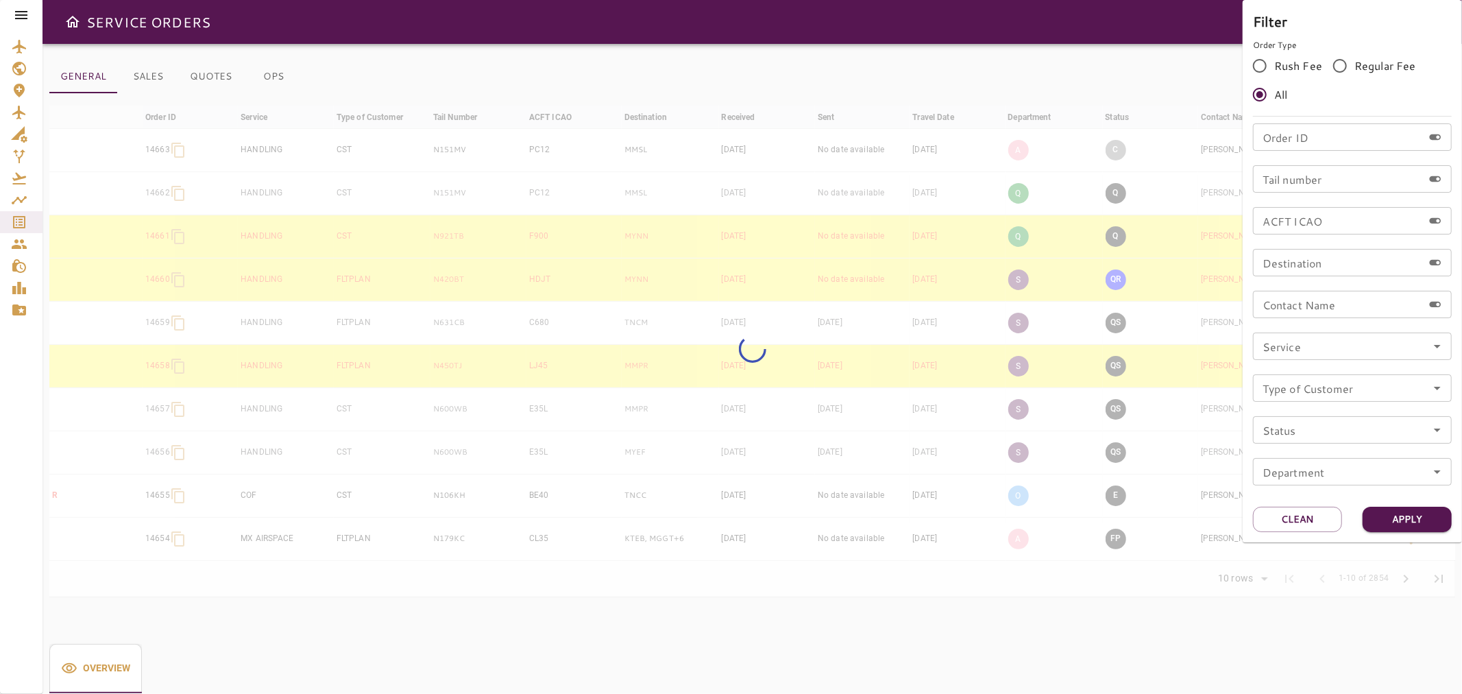
click at [729, 174] on input "Tail number" at bounding box center [1338, 178] width 170 height 27
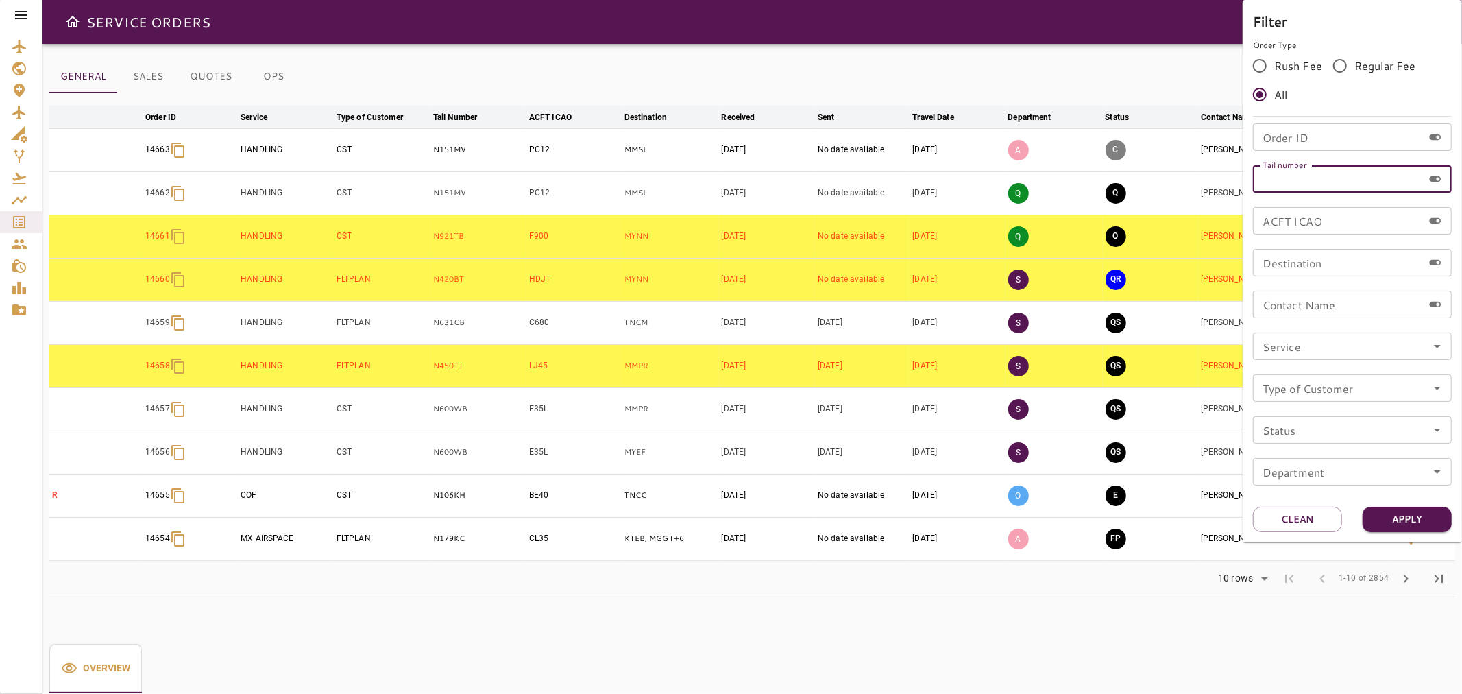
paste input "******"
type input "******"
click at [729, 511] on button "Apply" at bounding box center [1407, 519] width 89 height 25
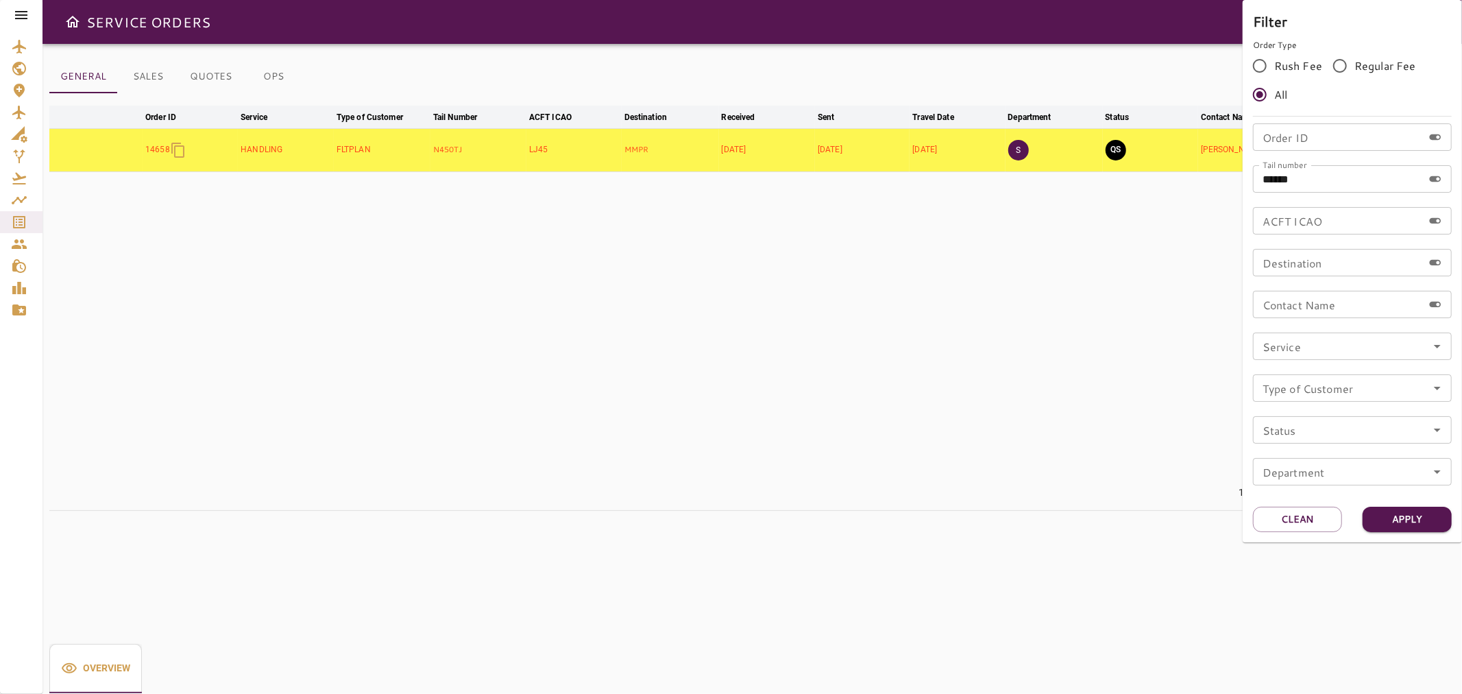
click at [729, 328] on div at bounding box center [731, 347] width 1462 height 694
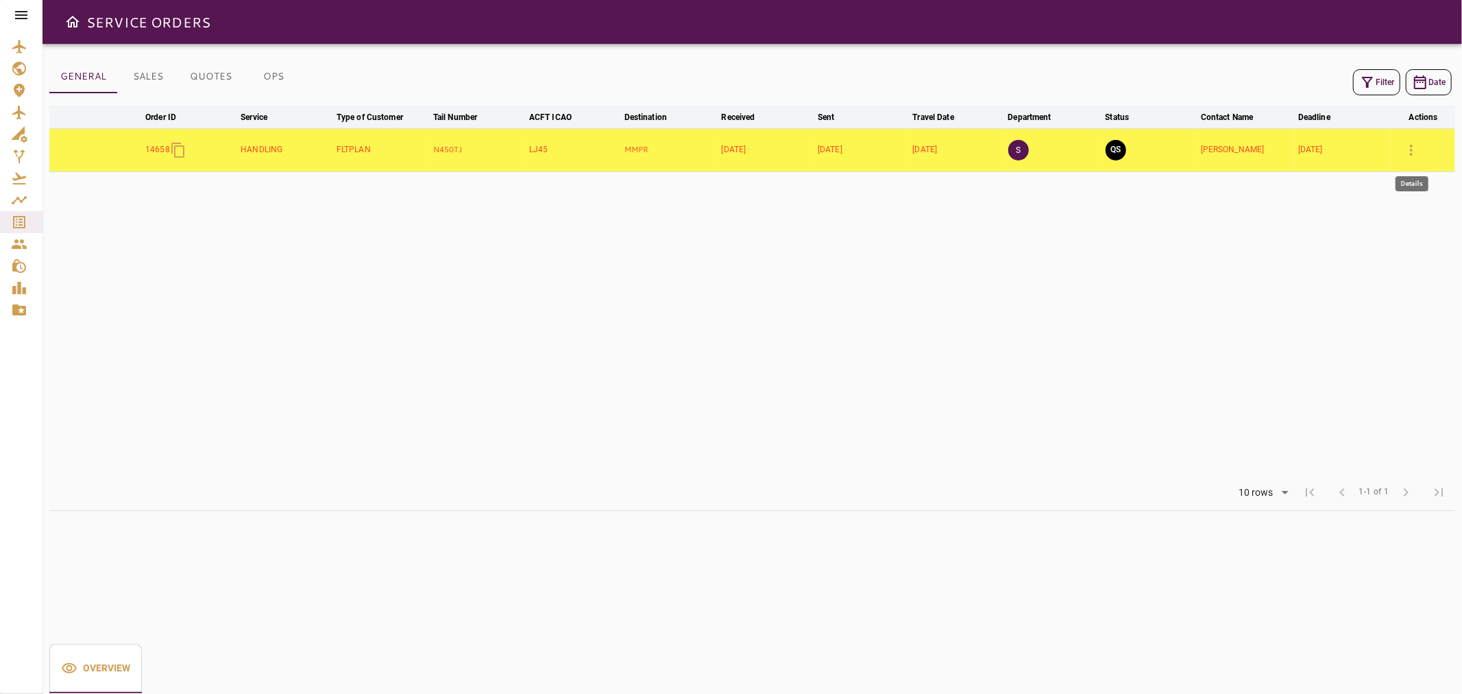
click at [729, 158] on button "button" at bounding box center [1411, 150] width 33 height 33
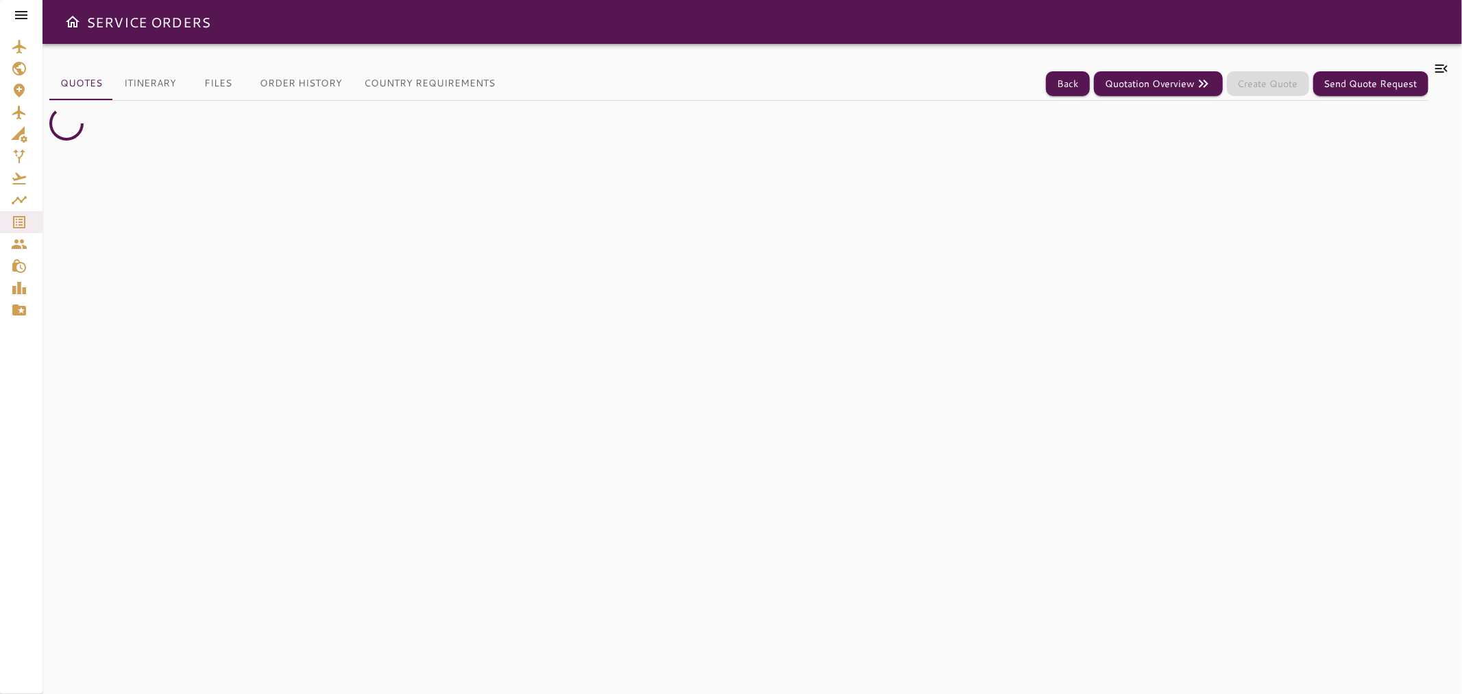
click at [729, 62] on icon at bounding box center [1441, 68] width 16 height 16
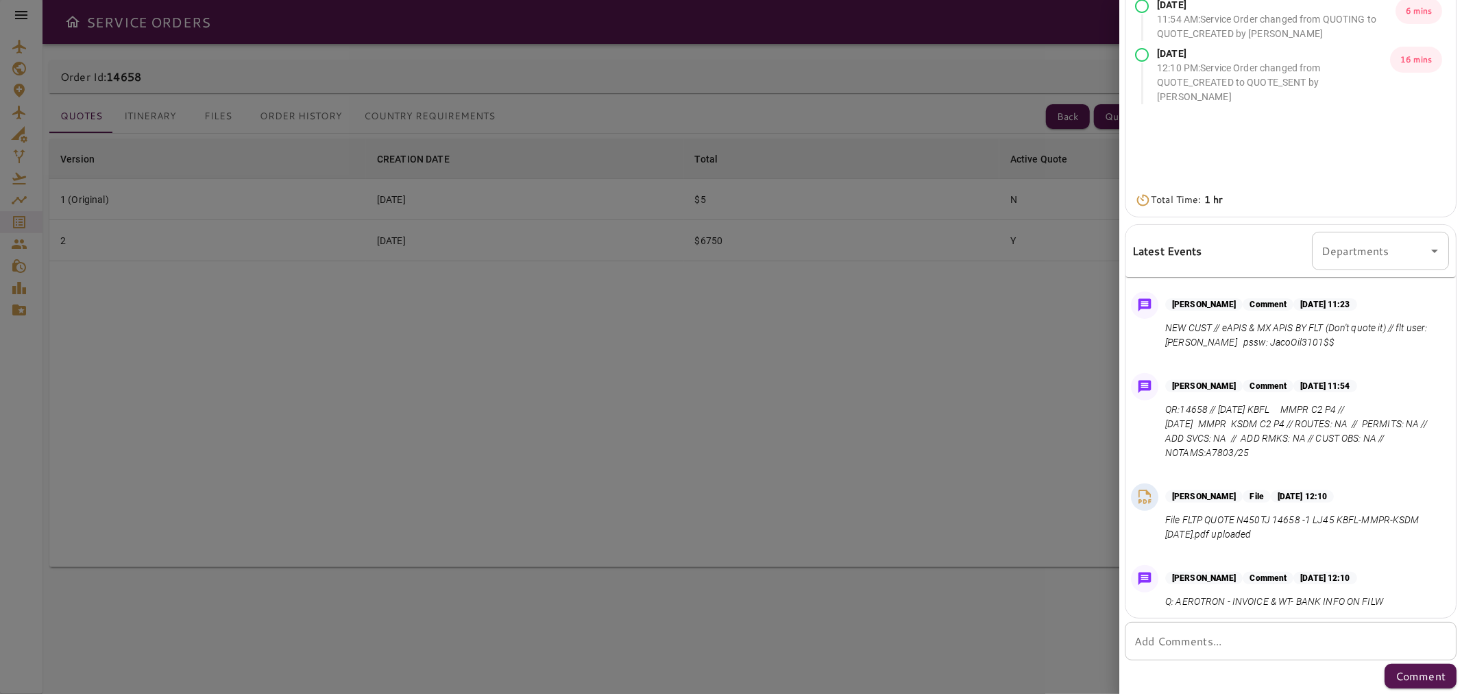
scroll to position [79, 0]
click at [729, 631] on div "* Add Comments..." at bounding box center [1291, 641] width 332 height 38
type textarea "*"
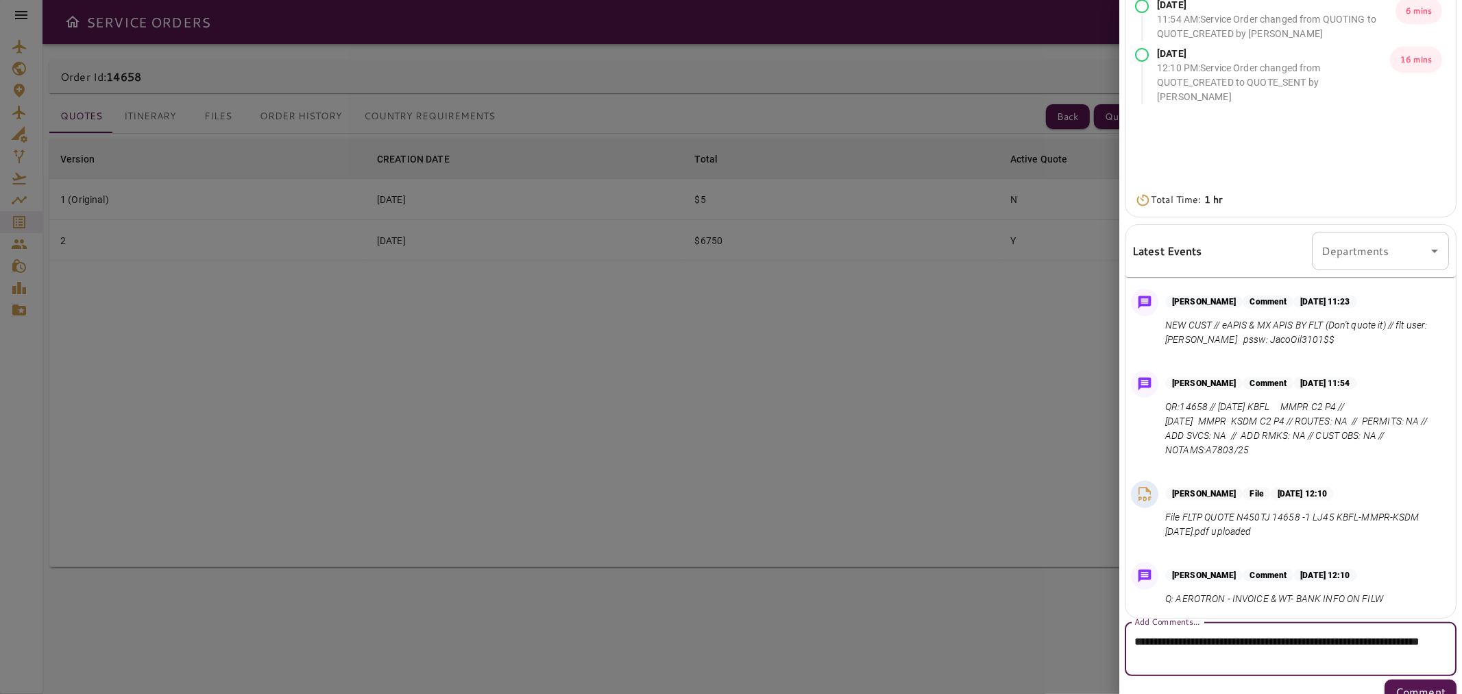
scroll to position [200, 0]
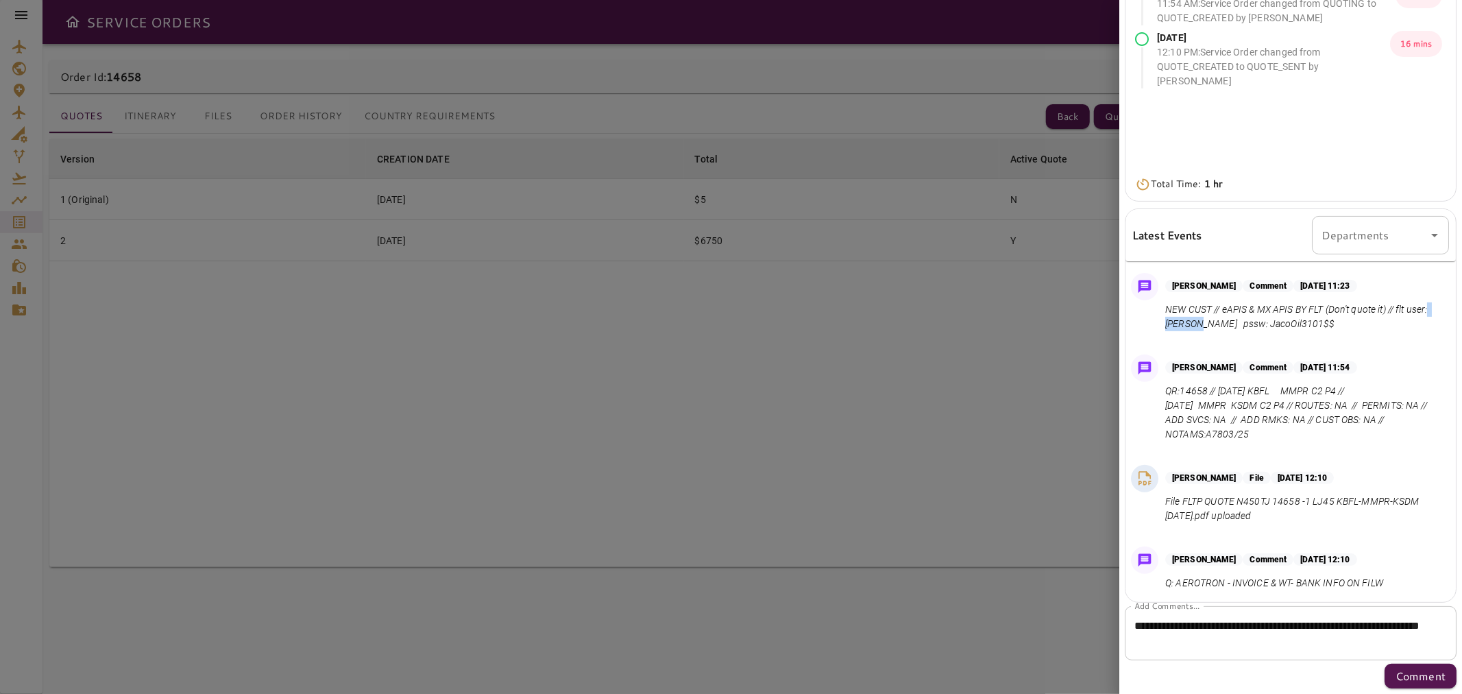
drag, startPoint x: 1186, startPoint y: 324, endPoint x: 1230, endPoint y: 325, distance: 43.2
click at [729, 325] on p "NEW CUST // eAPIS & MX APIS BY FLT (Don't quote it) // flt user: PITTMAN pssw: …" at bounding box center [1304, 316] width 278 height 29
drag, startPoint x: 1265, startPoint y: 319, endPoint x: 1339, endPoint y: 319, distance: 74.7
click at [729, 319] on p "NEW CUST // eAPIS & MX APIS BY FLT (Don't quote it) // flt user: PITTMAN pssw: …" at bounding box center [1304, 316] width 278 height 29
click at [729, 341] on div "Comment Oct 03, 2025 at 11:00 This service order requested: arrival APIs: MX AP…" at bounding box center [1288, 430] width 336 height 343
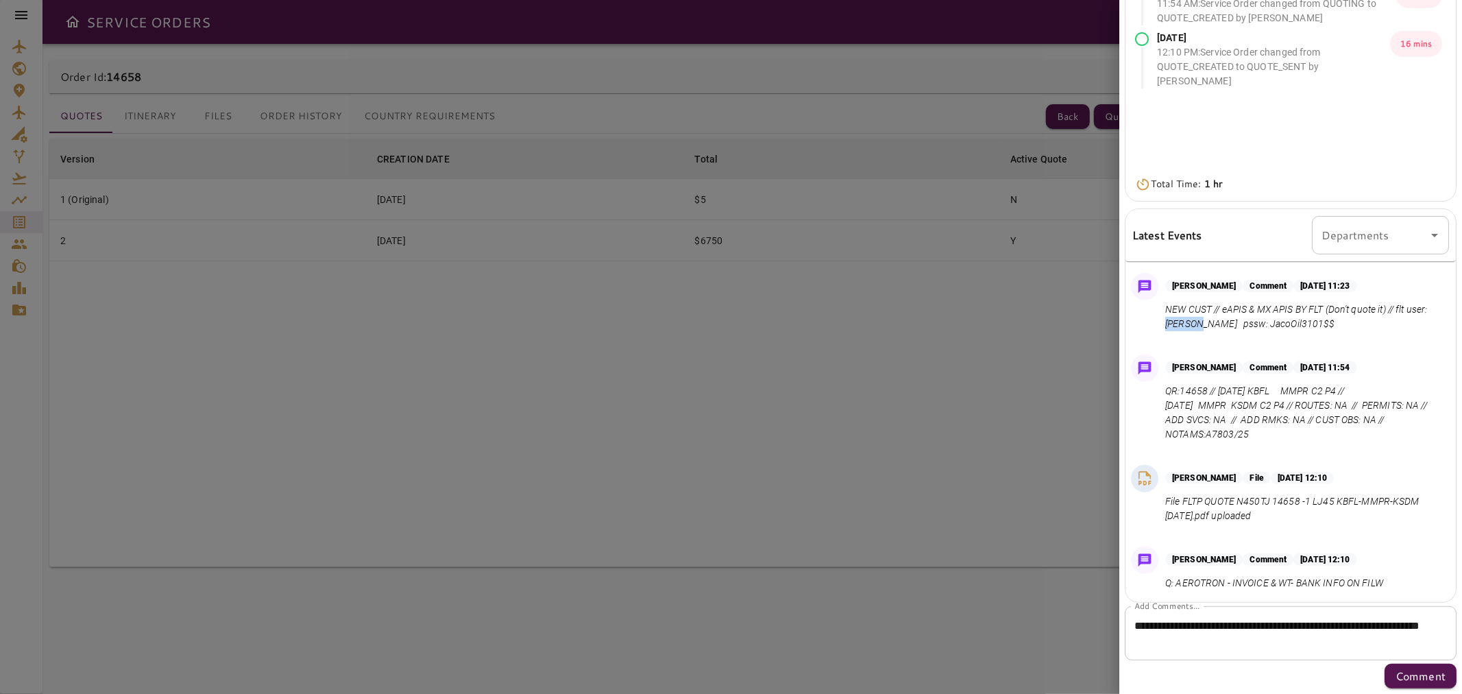
drag, startPoint x: 1190, startPoint y: 322, endPoint x: 1225, endPoint y: 321, distance: 35.7
click at [729, 321] on p "NEW CUST // eAPIS & MX APIS BY FLT (Don't quote it) // flt user: PITTMAN pssw: …" at bounding box center [1304, 316] width 278 height 29
drag, startPoint x: 1330, startPoint y: 323, endPoint x: 1263, endPoint y: 320, distance: 66.5
click at [729, 318] on p "NEW CUST // eAPIS & MX APIS BY FLT (Don't quote it) // flt user: PITTMAN pssw: …" at bounding box center [1304, 316] width 278 height 29
click at [729, 349] on div "Ana Reyes Comment Oct 03, 2025 at 11:54 QR:14658 // Oct 09, 2025 KBFL MMPR C2 P…" at bounding box center [1290, 401] width 330 height 105
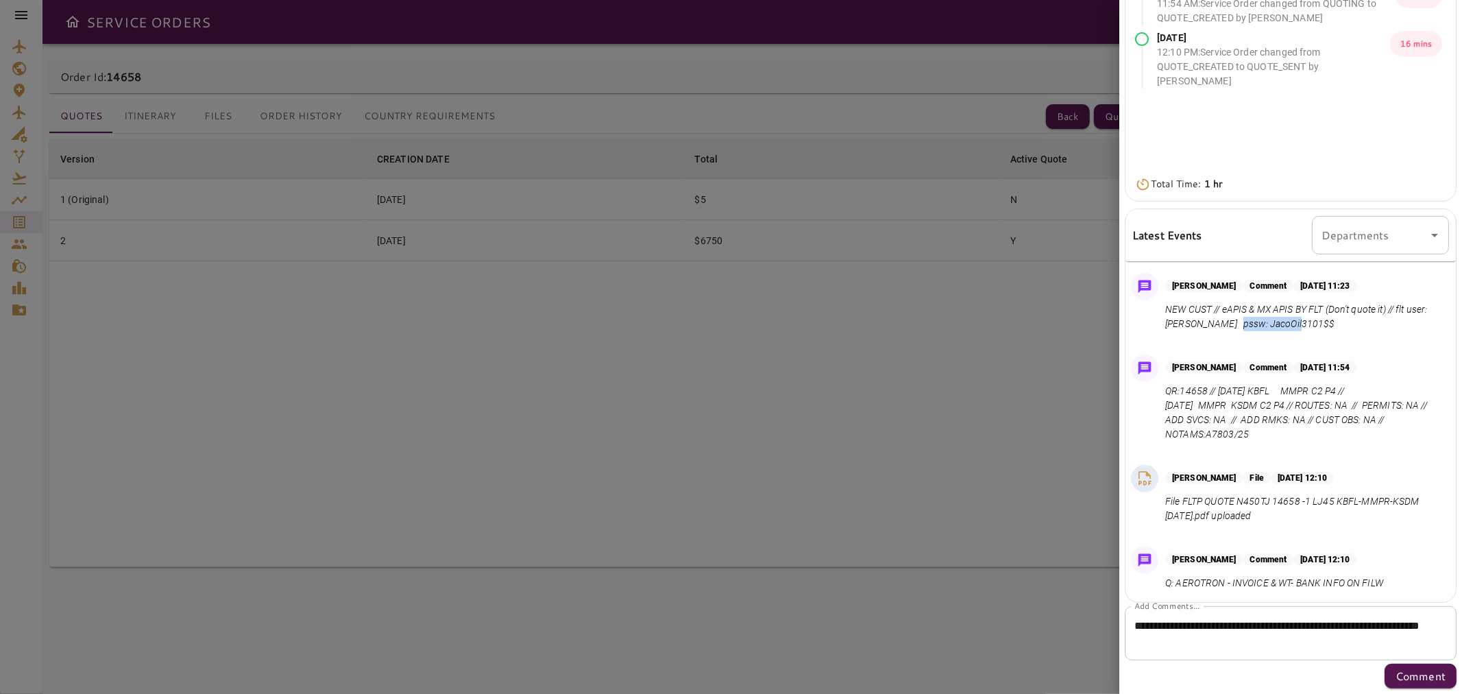
drag, startPoint x: 1330, startPoint y: 324, endPoint x: 1262, endPoint y: 326, distance: 67.9
click at [729, 326] on p "NEW CUST // eAPIS & MX APIS BY FLT (Don't quote it) // flt user: PITTMAN pssw: …" at bounding box center [1304, 316] width 278 height 29
click at [729, 639] on textarea "**********" at bounding box center [1284, 634] width 301 height 32
paste textarea "**********"
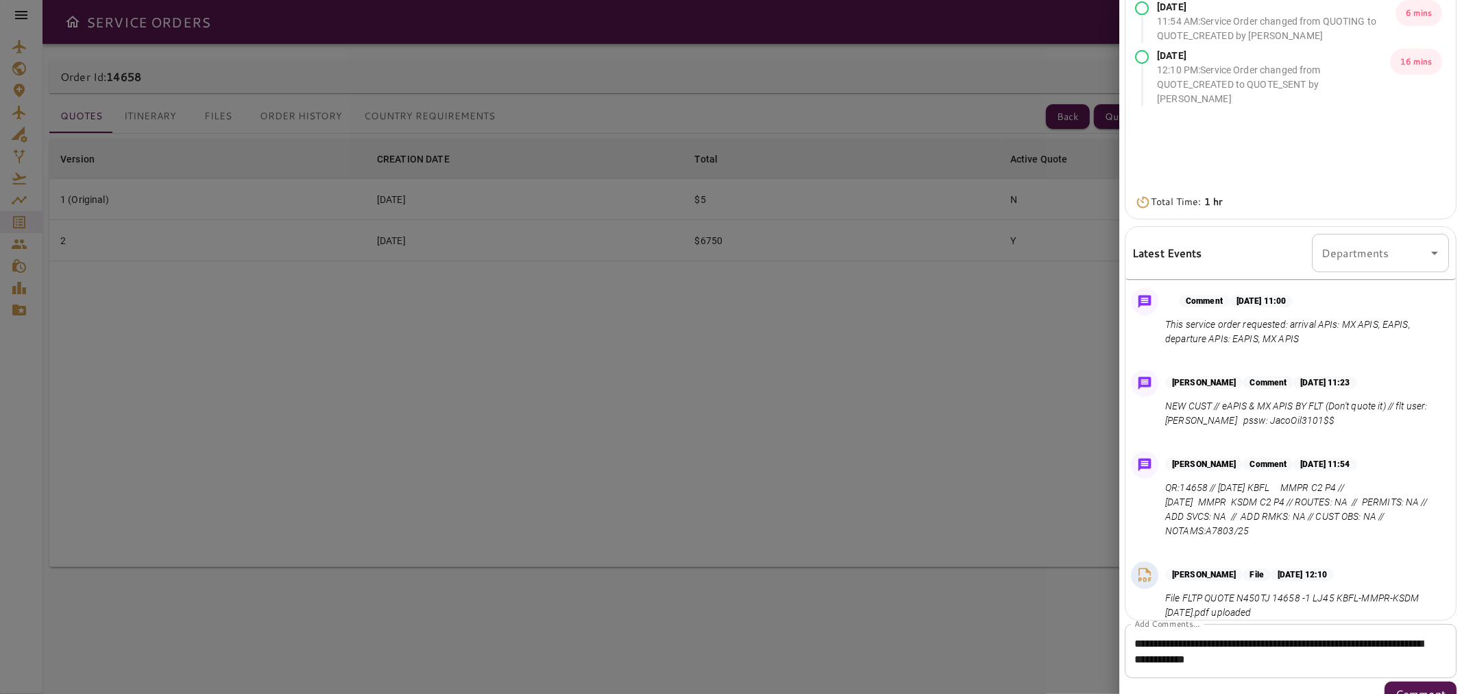
scroll to position [181, 0]
drag, startPoint x: 1426, startPoint y: 659, endPoint x: 1313, endPoint y: 667, distance: 113.4
click at [729, 667] on textarea "**********" at bounding box center [1284, 652] width 301 height 32
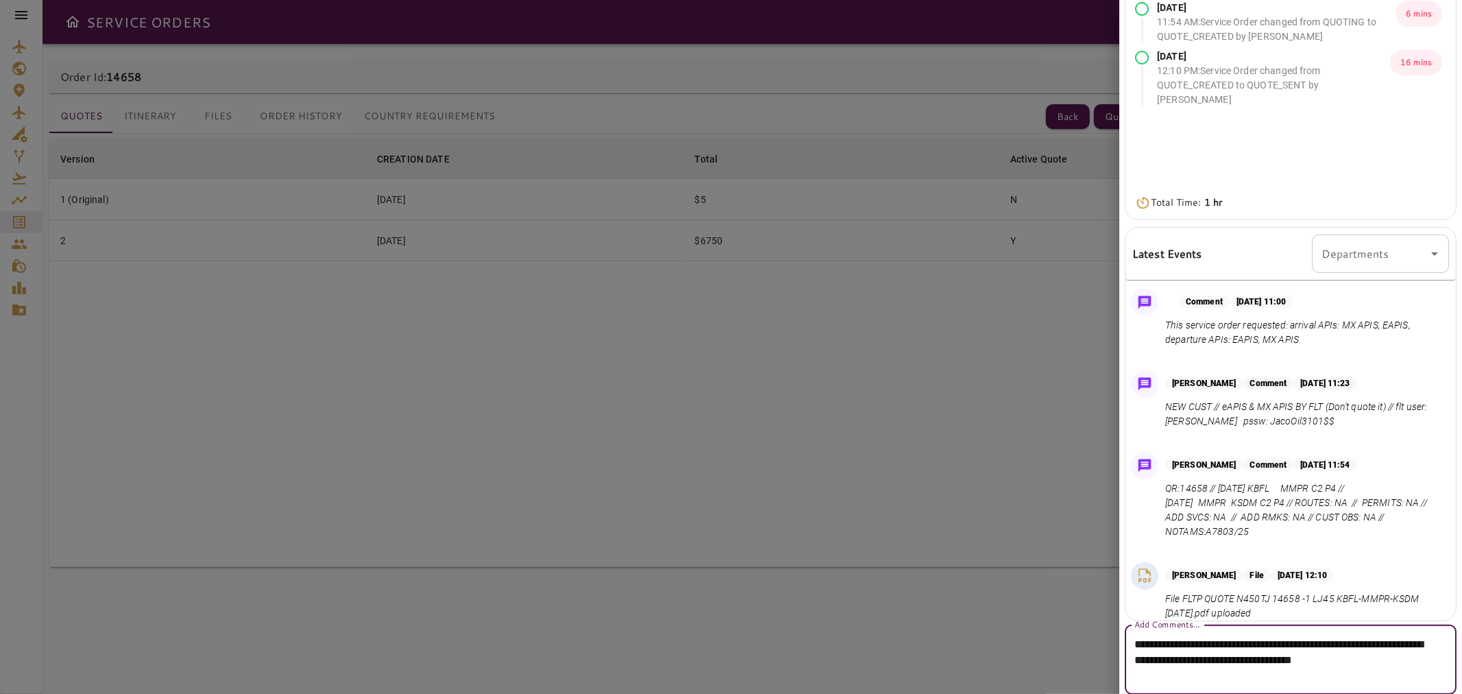
click at [729, 681] on textarea "**********" at bounding box center [1284, 659] width 301 height 47
click at [729, 677] on textarea "**********" at bounding box center [1284, 659] width 301 height 47
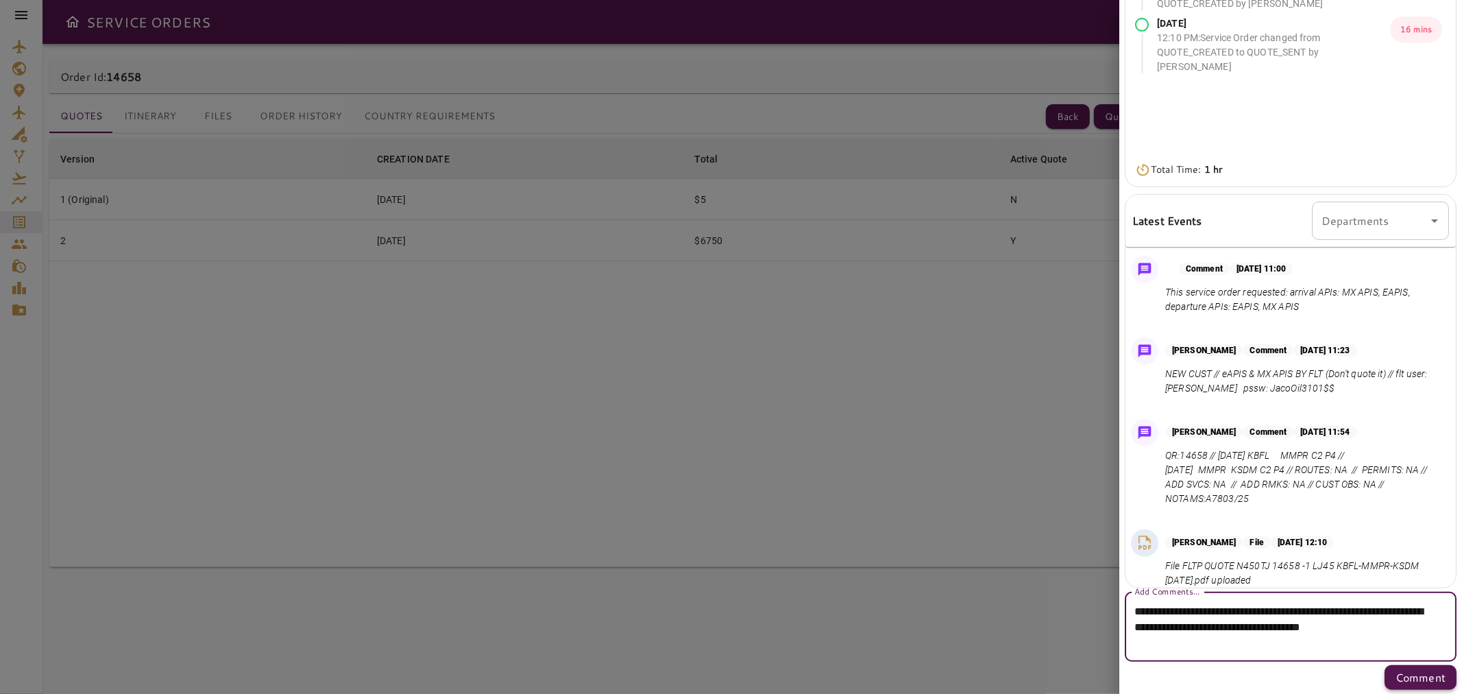
scroll to position [215, 0]
type textarea "**********"
click at [729, 673] on p "Comment" at bounding box center [1420, 676] width 50 height 16
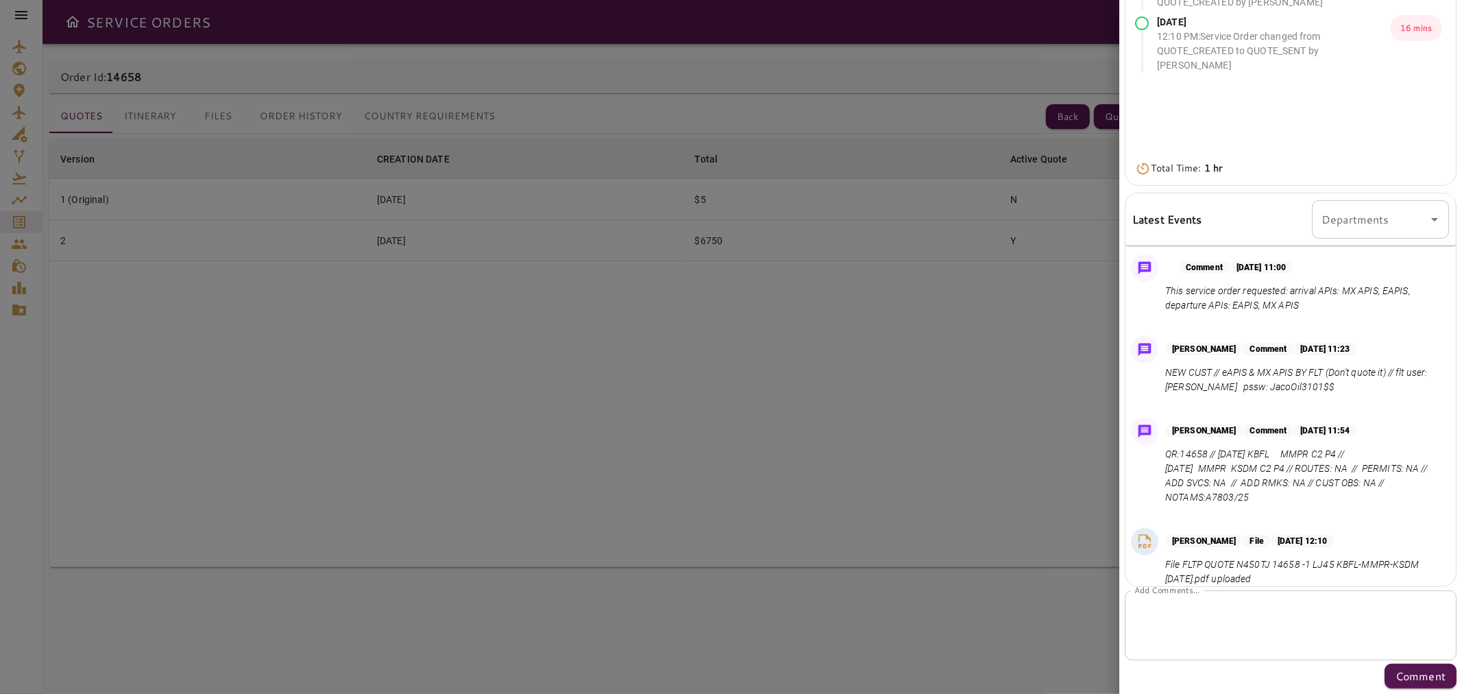
scroll to position [0, 0]
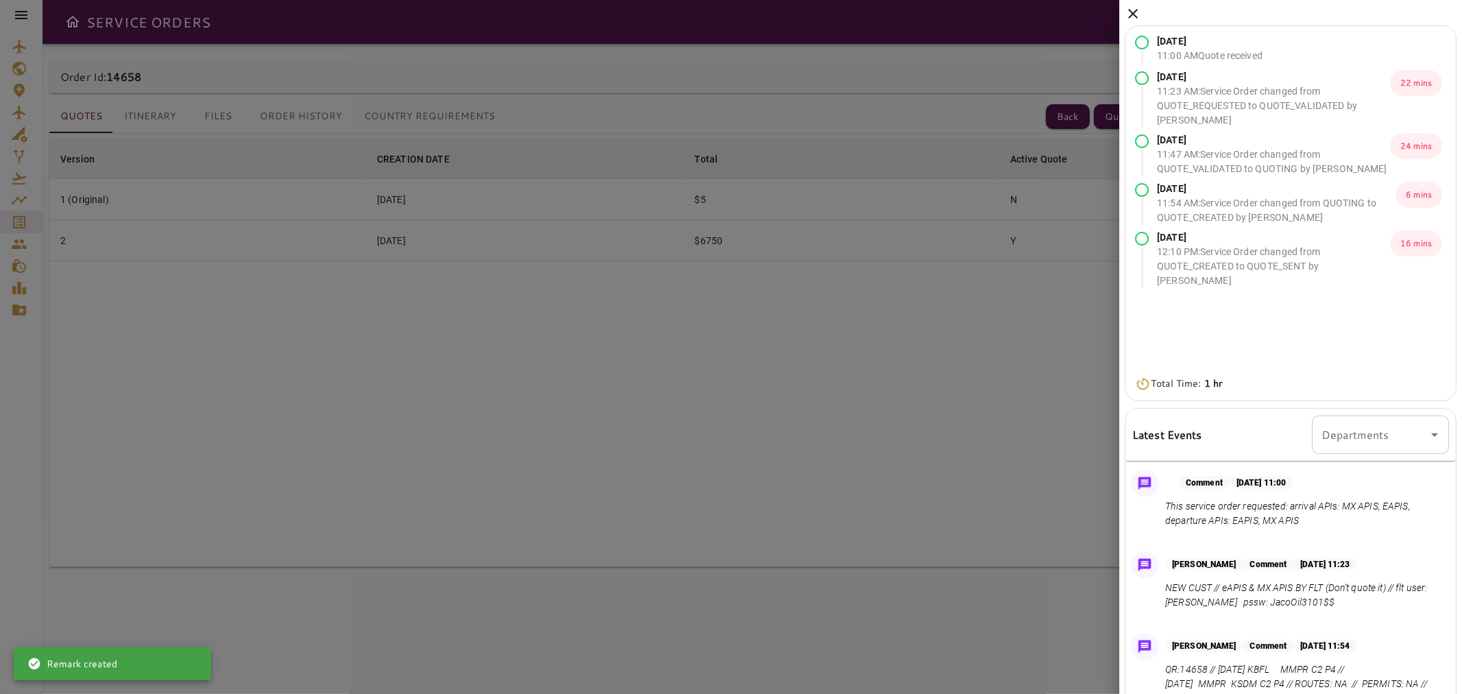
click at [729, 15] on icon at bounding box center [1133, 14] width 10 height 10
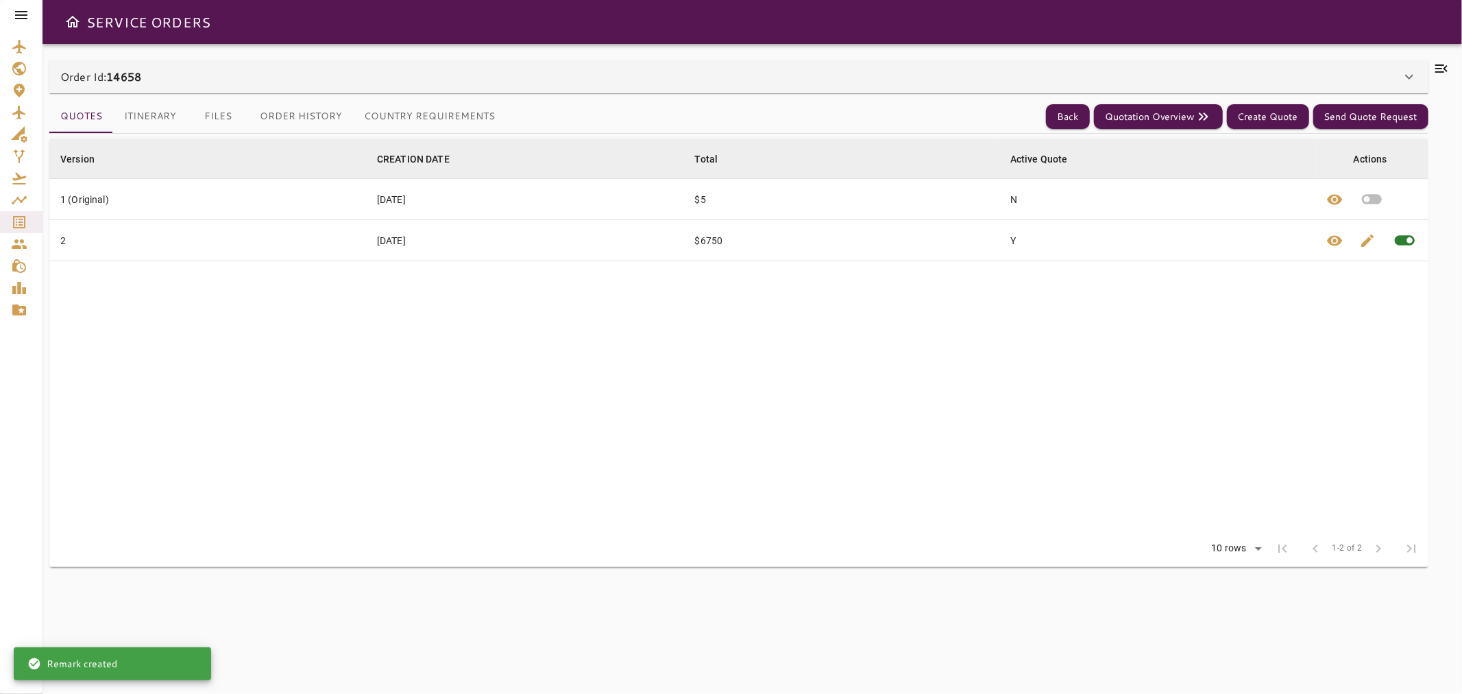
drag, startPoint x: 164, startPoint y: 83, endPoint x: 117, endPoint y: 80, distance: 47.4
click at [106, 86] on div "Order Id: 14658" at bounding box center [738, 76] width 1379 height 33
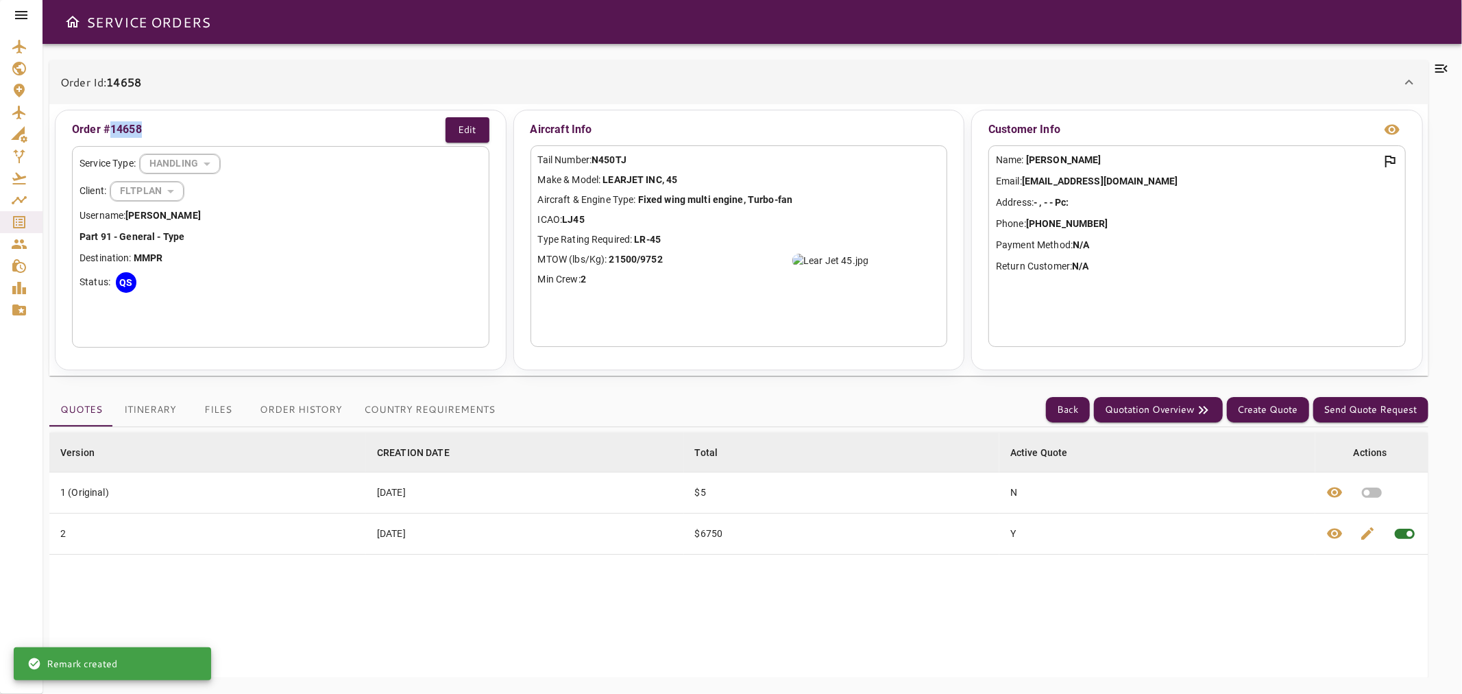
drag, startPoint x: 151, startPoint y: 124, endPoint x: 111, endPoint y: 124, distance: 39.8
click at [111, 124] on div "Order #14658 Edit" at bounding box center [280, 129] width 417 height 25
click at [729, 64] on div at bounding box center [1441, 368] width 27 height 617
click at [729, 67] on icon at bounding box center [1441, 68] width 16 height 16
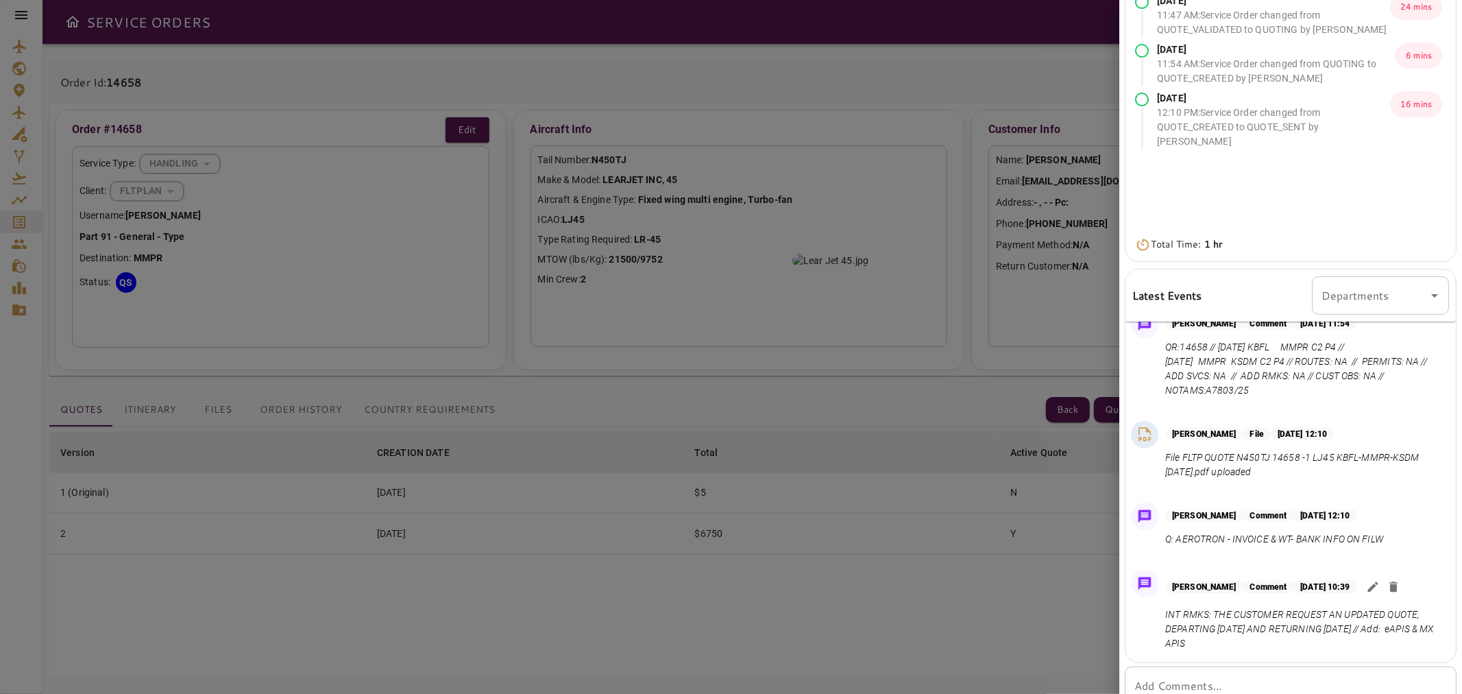
scroll to position [184, 0]
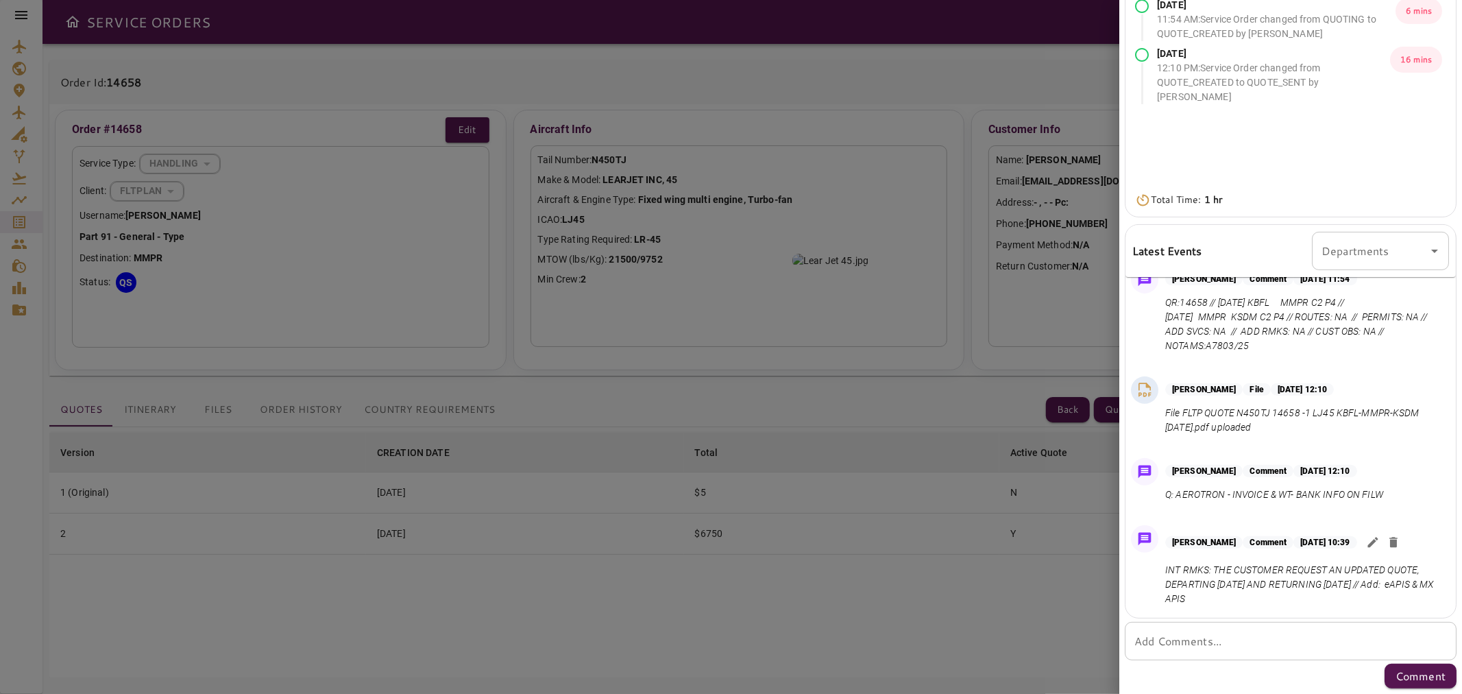
click at [729, 535] on icon "button" at bounding box center [1373, 542] width 14 height 14
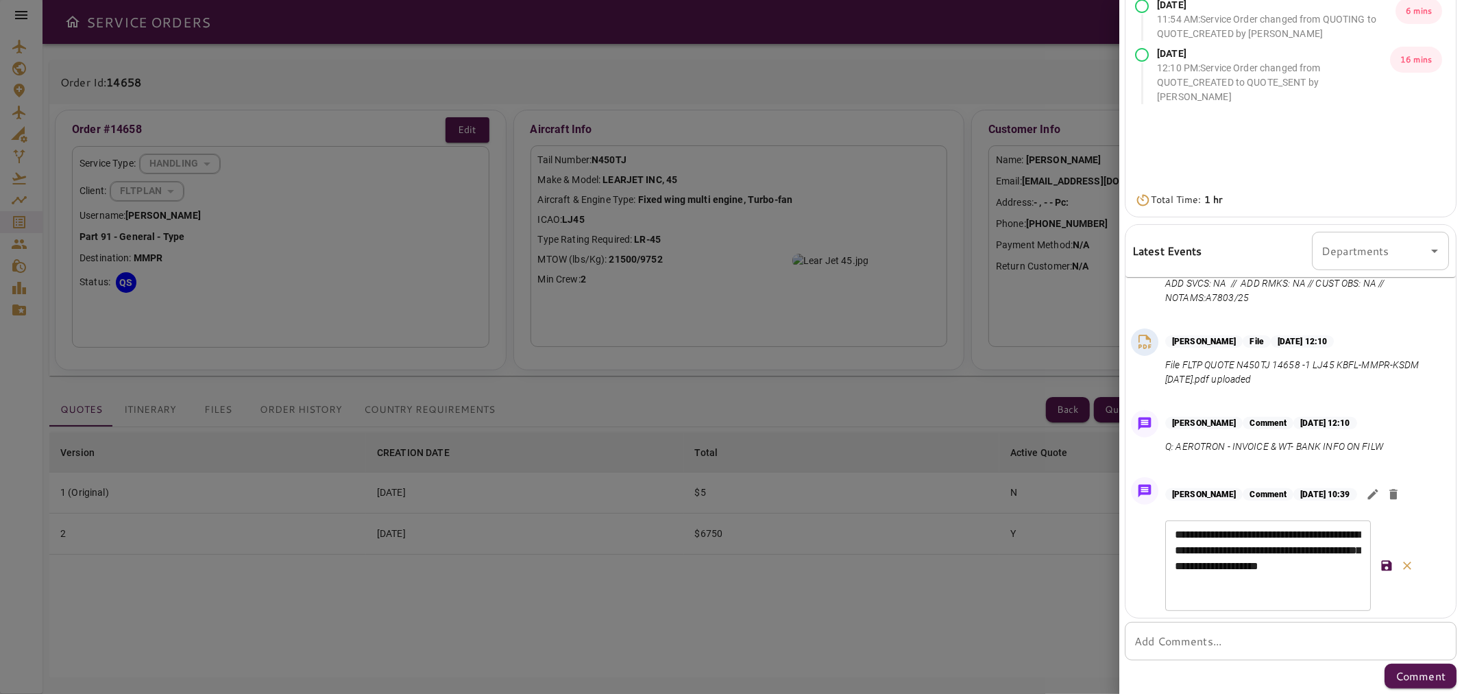
scroll to position [236, 0]
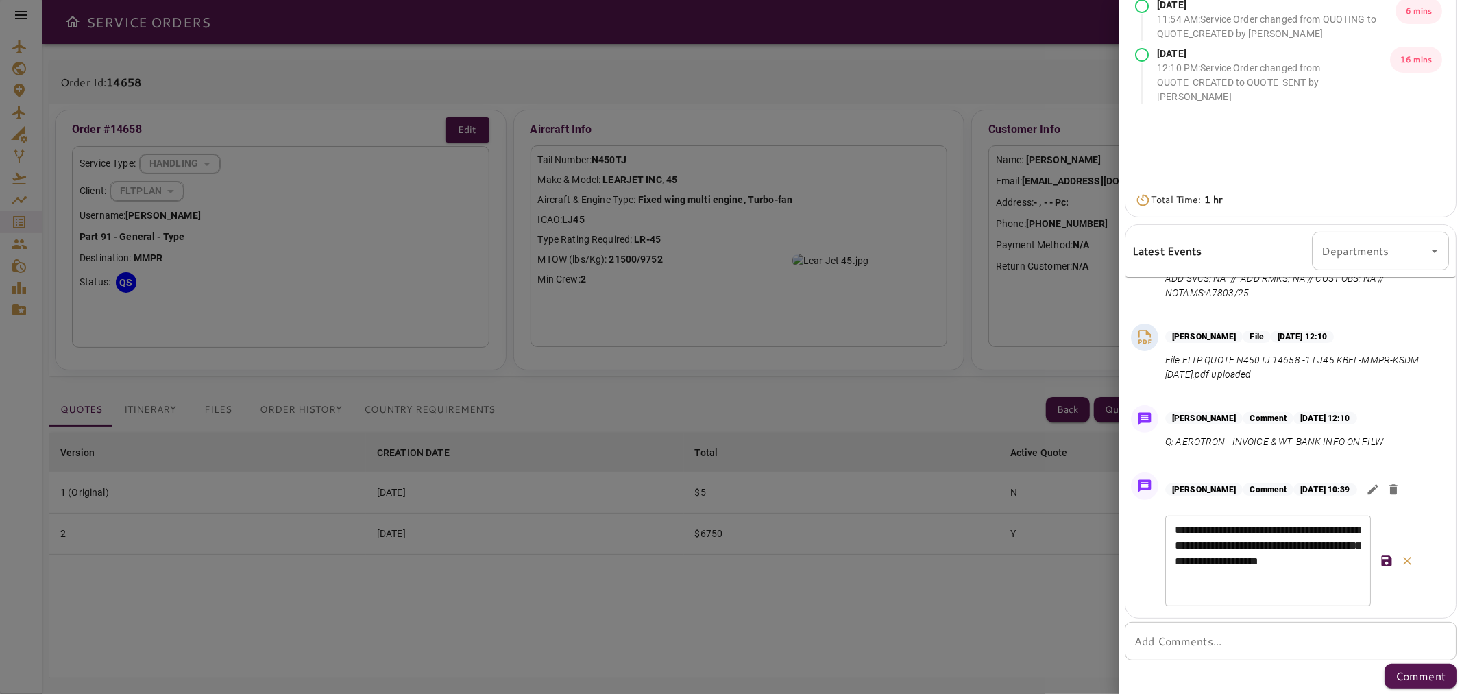
click at [729, 574] on textarea "**********" at bounding box center [1268, 561] width 186 height 79
click at [729, 550] on textarea "**********" at bounding box center [1268, 569] width 186 height 95
type textarea "**********"
click at [729, 572] on button "button" at bounding box center [1386, 568] width 21 height 21
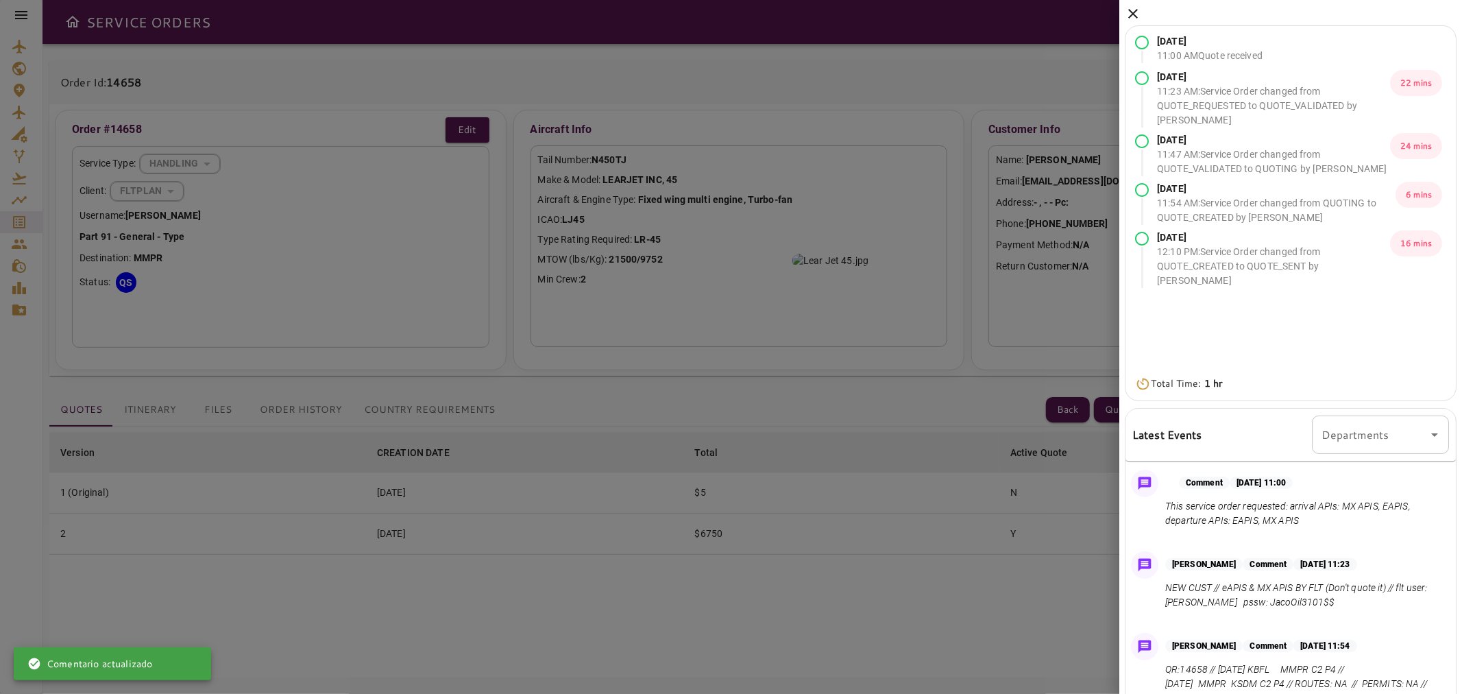
click at [729, 16] on icon at bounding box center [1133, 14] width 10 height 10
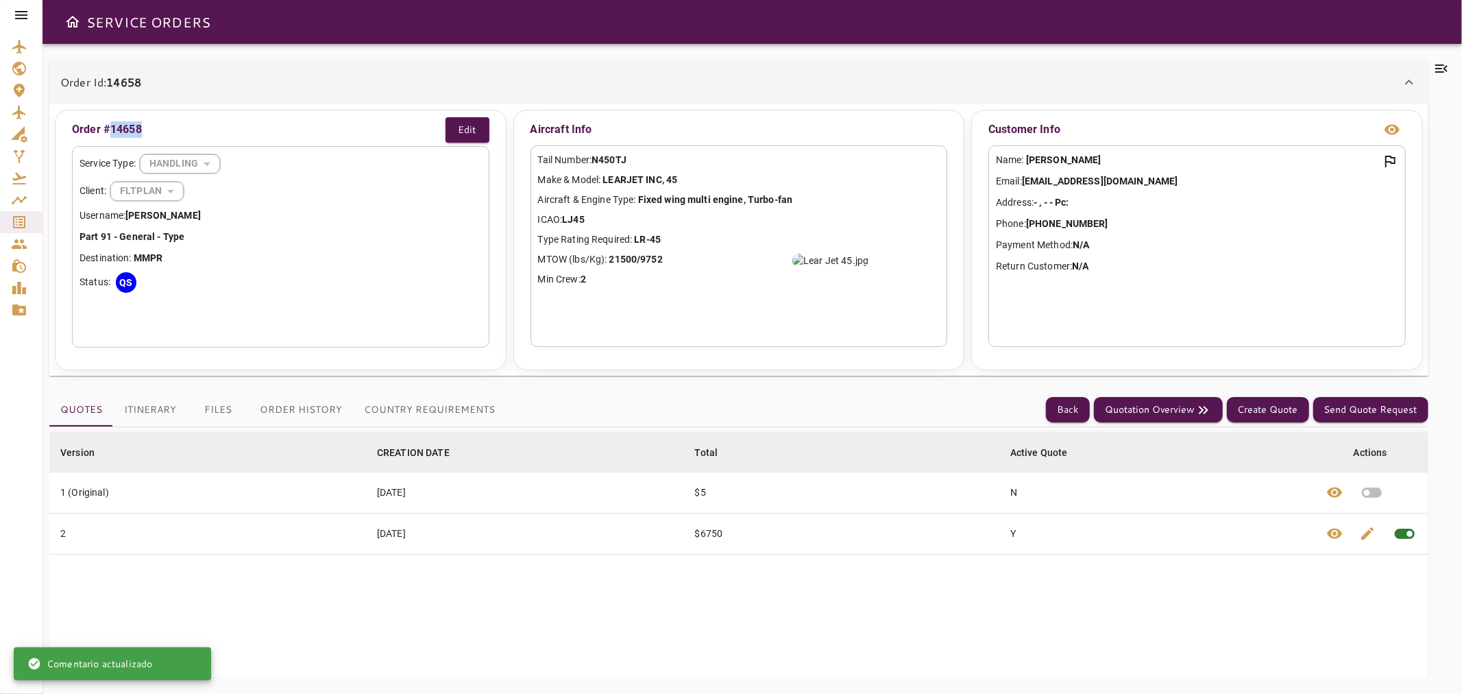
drag, startPoint x: 141, startPoint y: 132, endPoint x: 108, endPoint y: 128, distance: 33.2
click at [108, 128] on div "Order #14658 Edit" at bounding box center [280, 129] width 417 height 25
click at [729, 409] on button "Back" at bounding box center [1068, 409] width 44 height 25
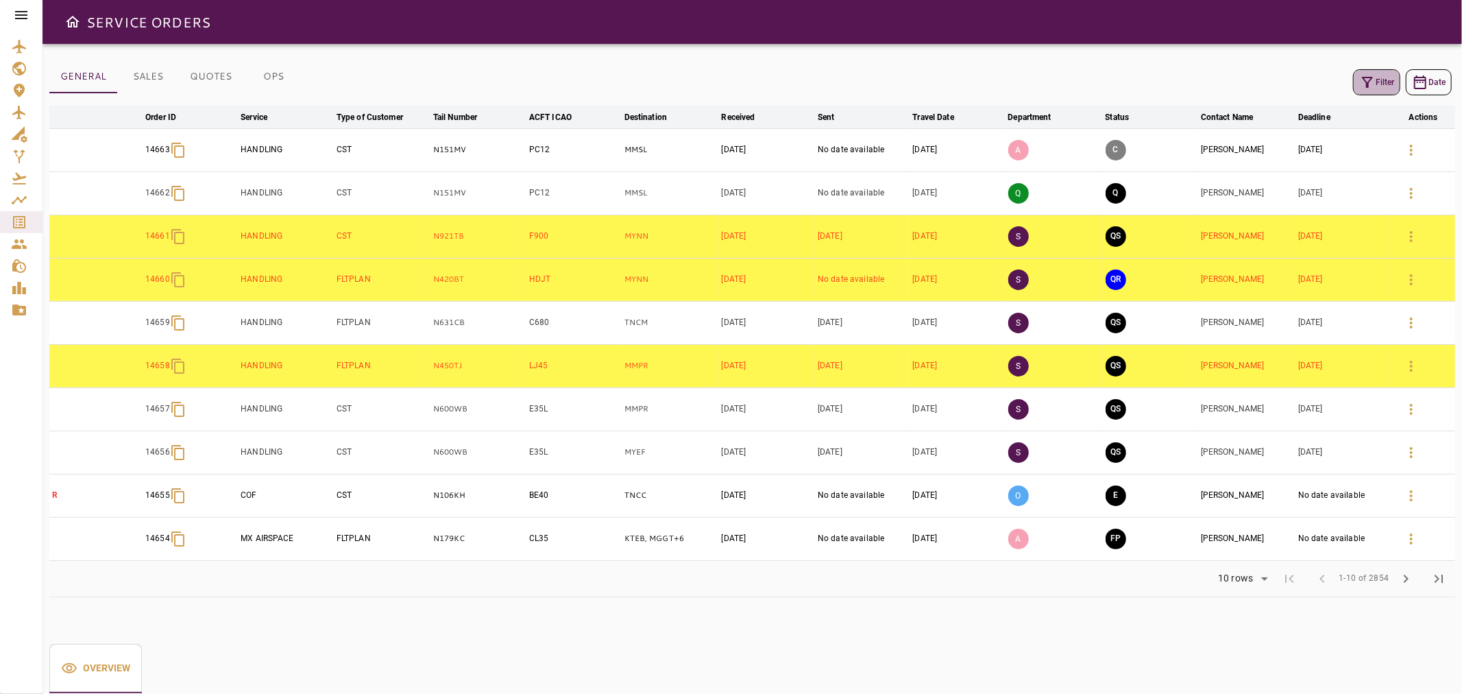
click at [729, 86] on button "Filter" at bounding box center [1376, 82] width 47 height 26
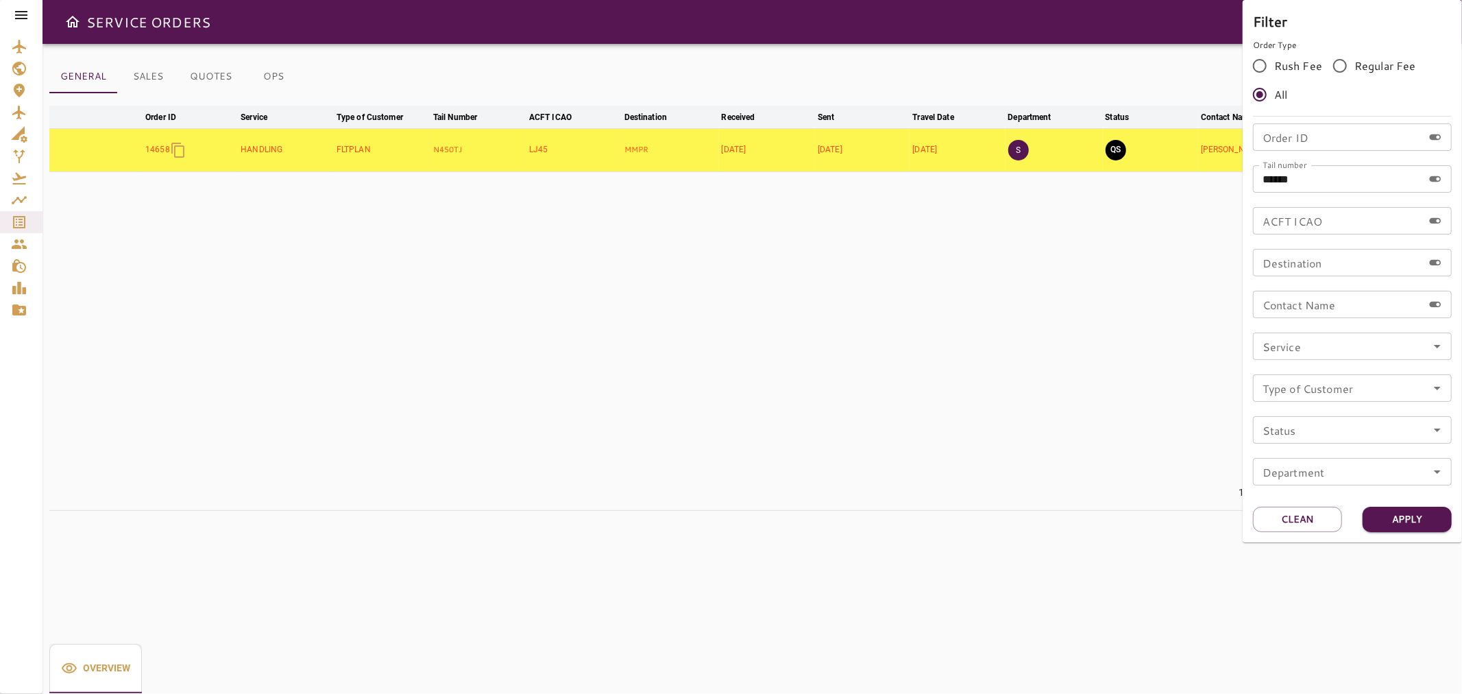
click at [729, 257] on div at bounding box center [731, 347] width 1462 height 694
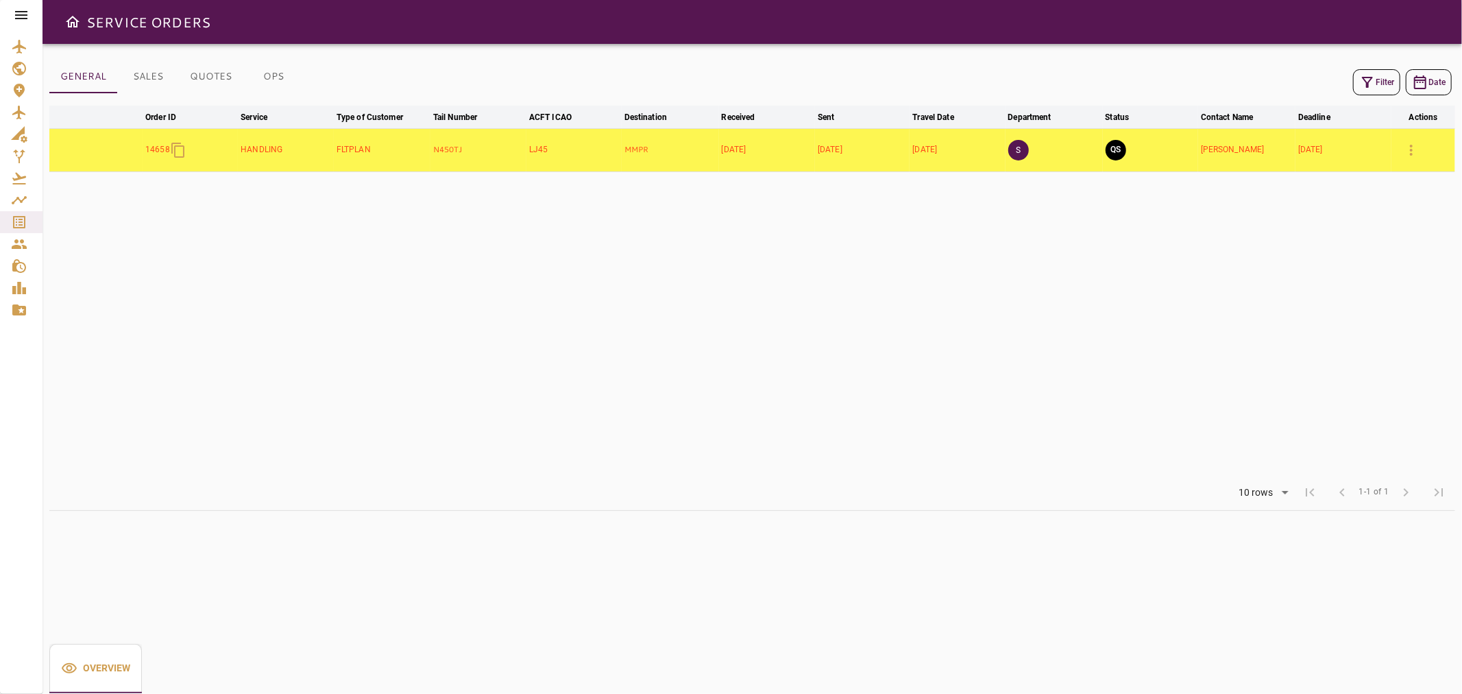
click at [729, 82] on button "Filter" at bounding box center [1376, 82] width 47 height 26
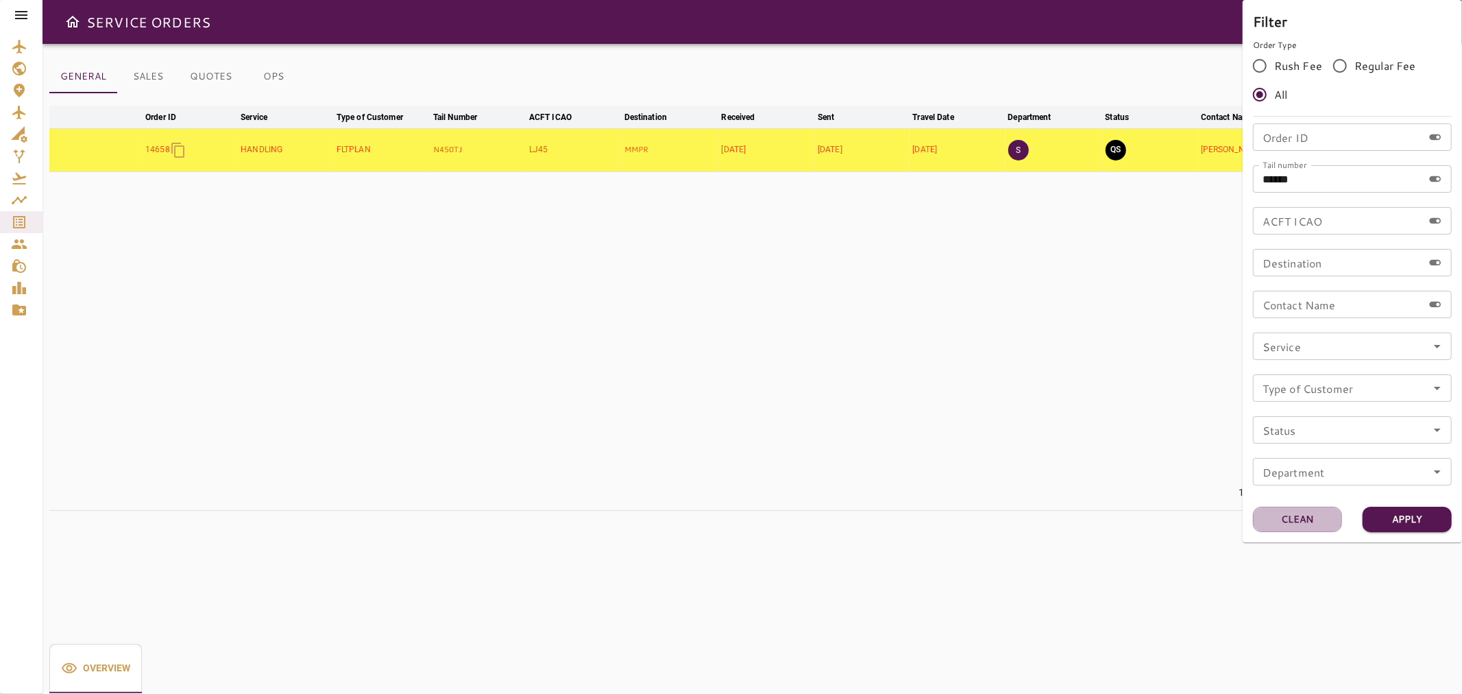
drag, startPoint x: 1328, startPoint y: 520, endPoint x: 1291, endPoint y: 503, distance: 39.9
click at [729, 517] on button "Clean" at bounding box center [1297, 519] width 89 height 25
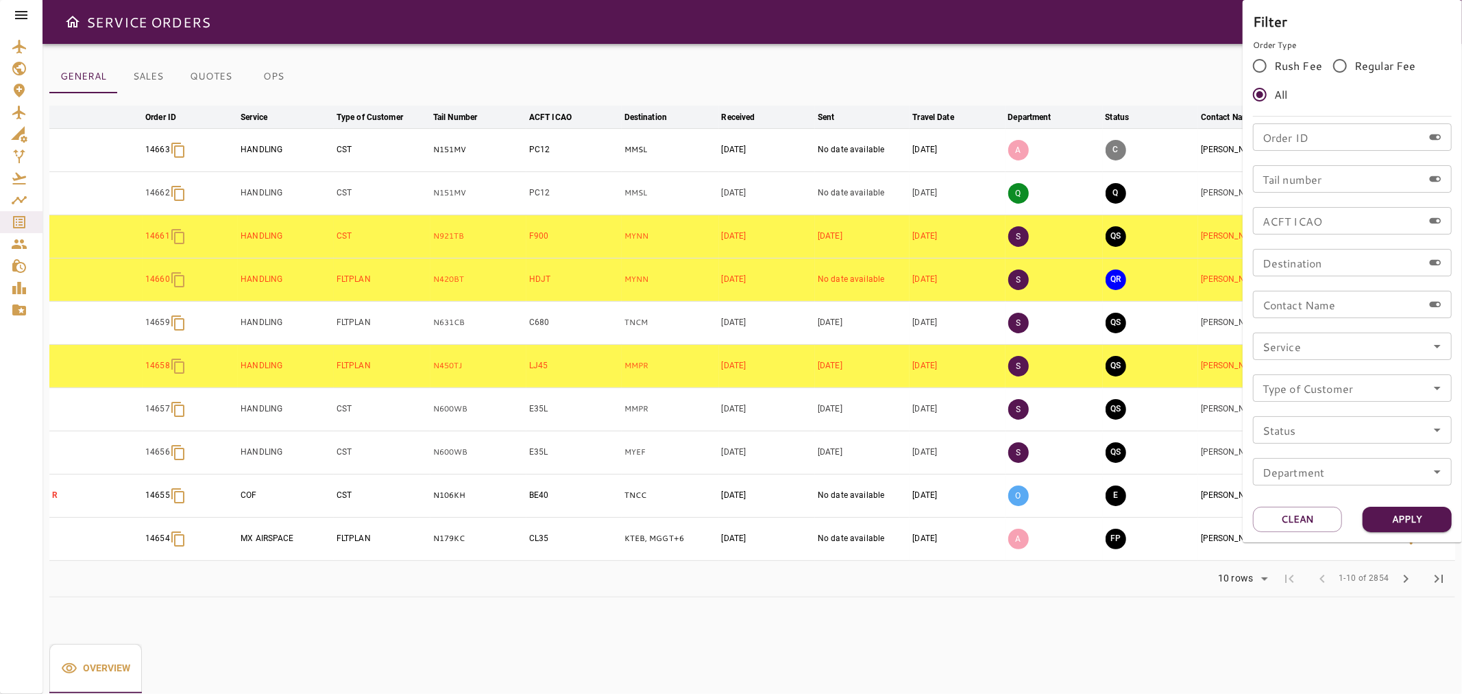
click at [729, 112] on div at bounding box center [731, 347] width 1462 height 694
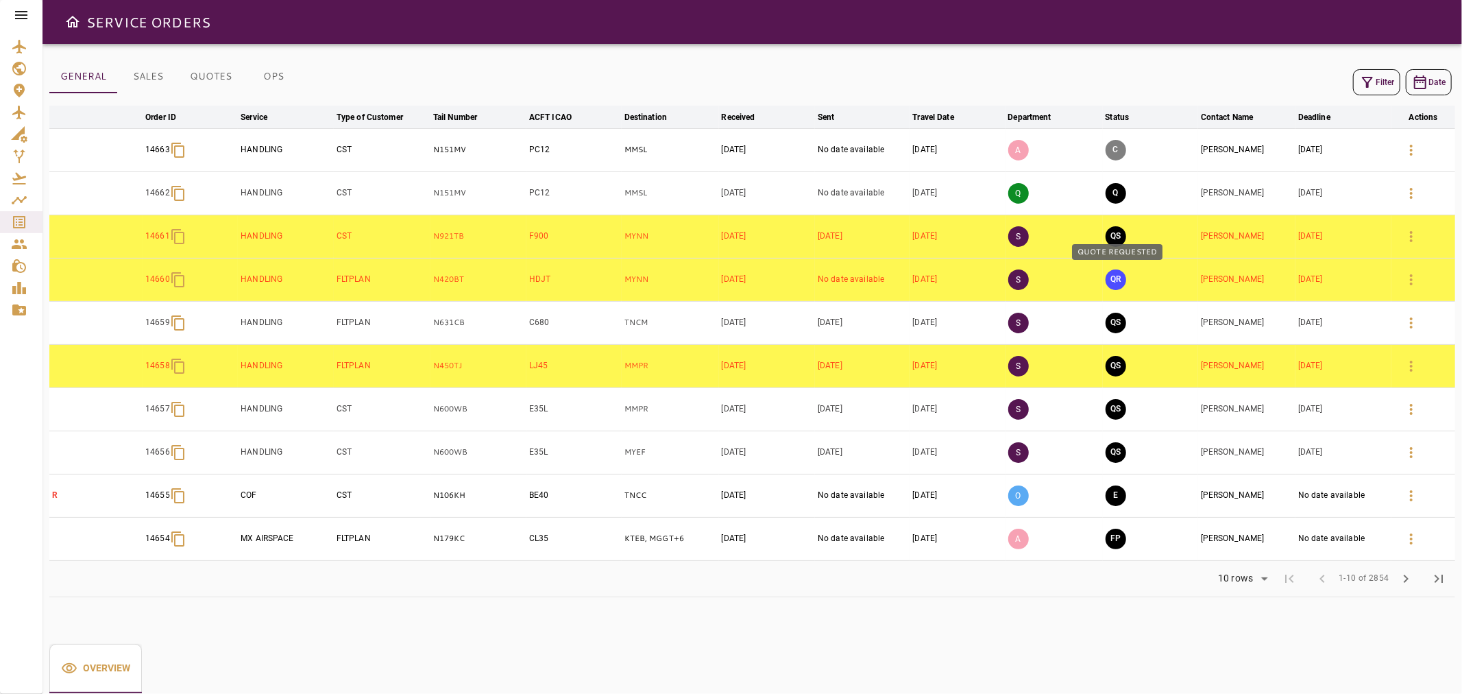
click at [729, 281] on button "QR" at bounding box center [1116, 279] width 21 height 21
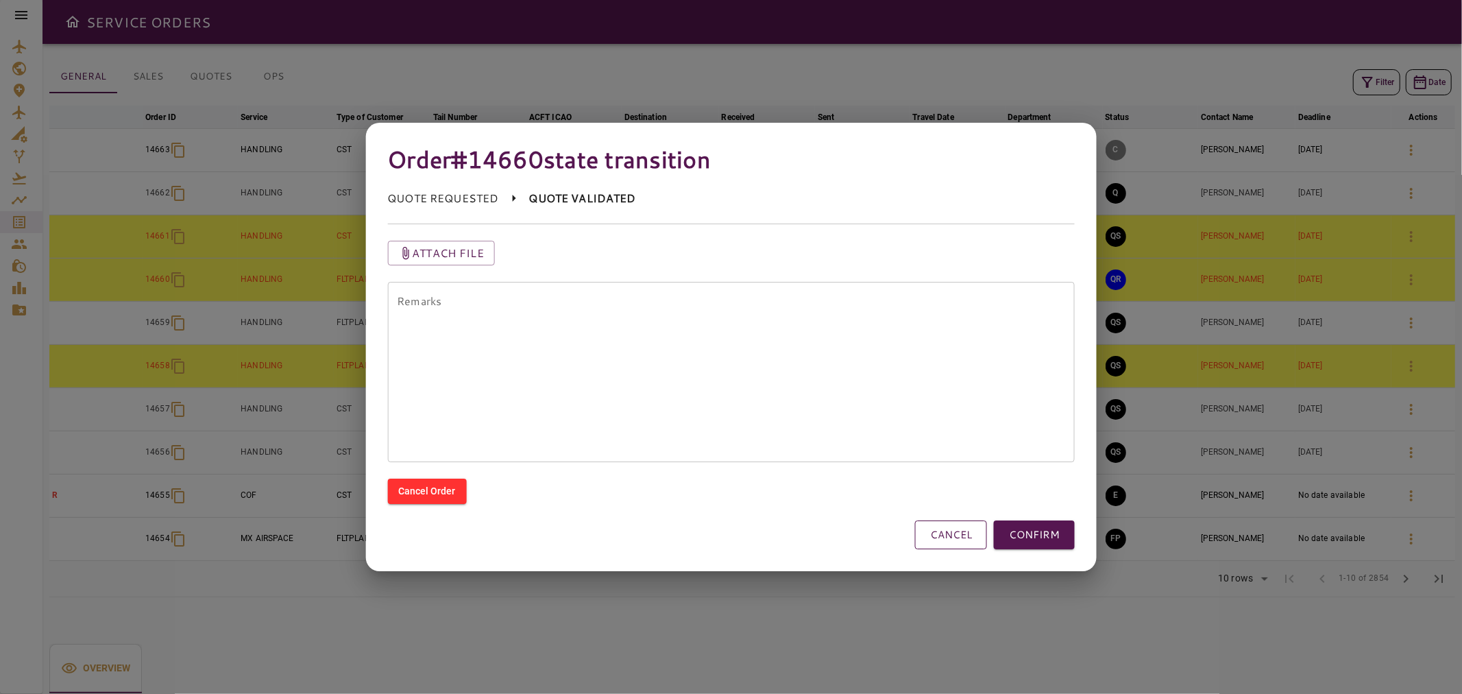
click at [729, 546] on button "CANCEL" at bounding box center [951, 534] width 72 height 29
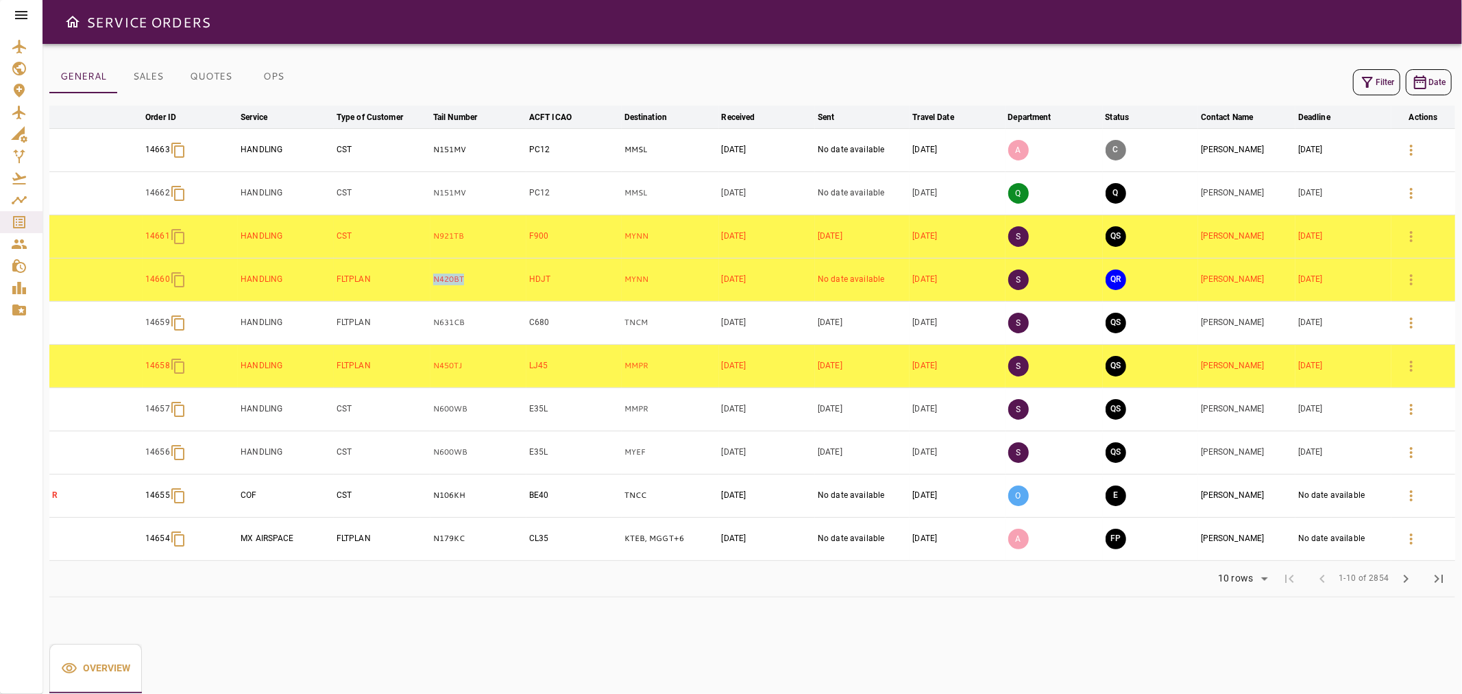
drag, startPoint x: 491, startPoint y: 278, endPoint x: 406, endPoint y: 283, distance: 85.1
click at [406, 282] on tr "14660 HANDLING FLTPLAN N420BT HDJT MYNN Oct 03, 2025 No date available Oct 10, …" at bounding box center [752, 279] width 1406 height 43
click at [729, 84] on button "Filter" at bounding box center [1376, 82] width 47 height 26
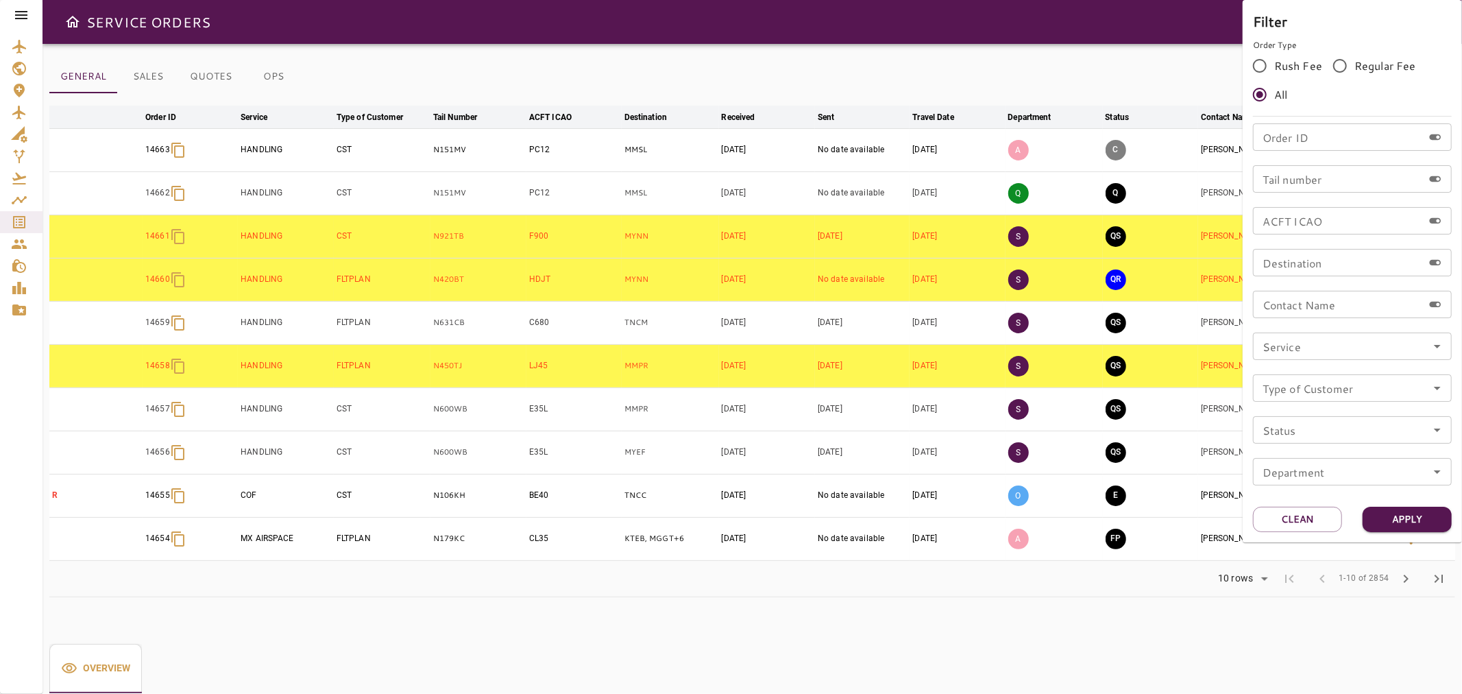
drag, startPoint x: 1198, startPoint y: 268, endPoint x: 1180, endPoint y: 277, distance: 19.9
click at [729, 269] on div at bounding box center [731, 347] width 1462 height 694
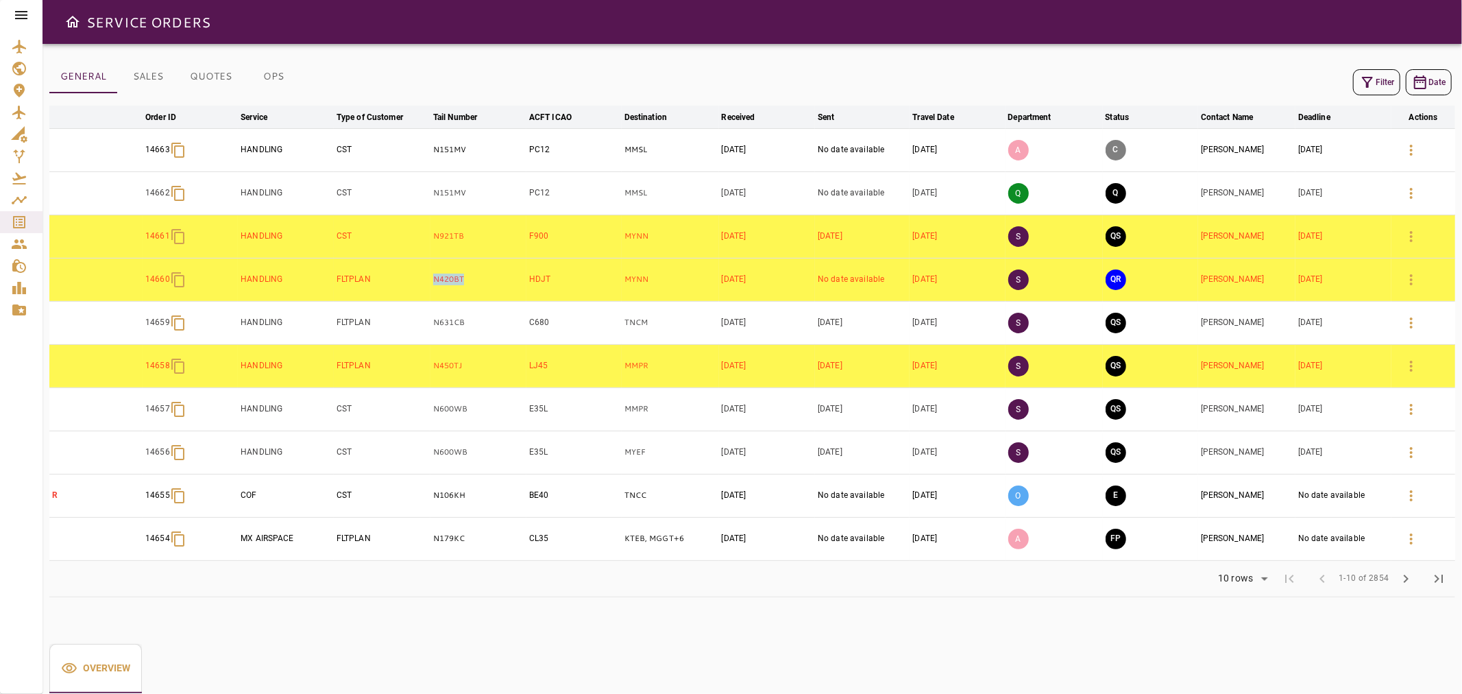
drag, startPoint x: 475, startPoint y: 280, endPoint x: 423, endPoint y: 281, distance: 52.1
click at [423, 281] on tr "14660 HANDLING FLTPLAN N420BT HDJT MYNN Oct 03, 2025 No date available Oct 10, …" at bounding box center [752, 279] width 1406 height 43
click at [729, 283] on button "QR" at bounding box center [1116, 279] width 21 height 21
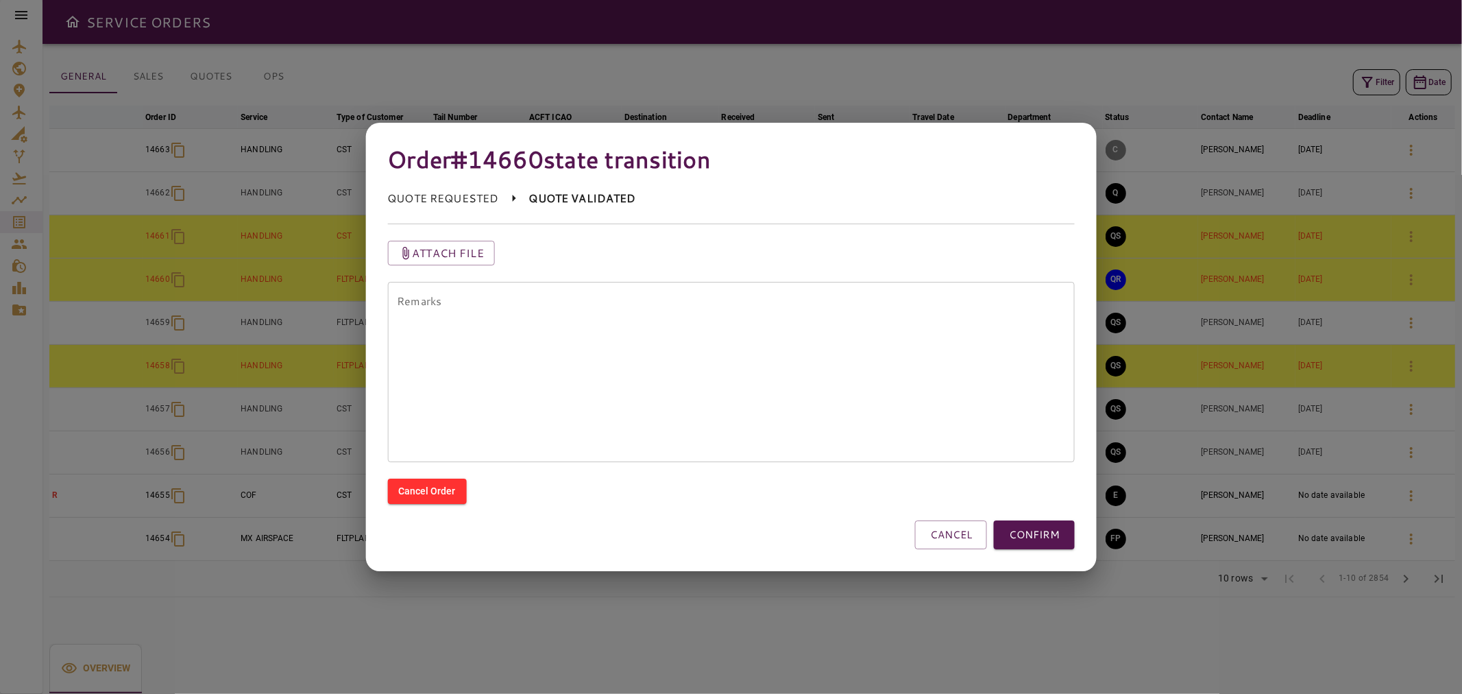
click at [729, 350] on textarea "Remarks" at bounding box center [731, 372] width 668 height 158
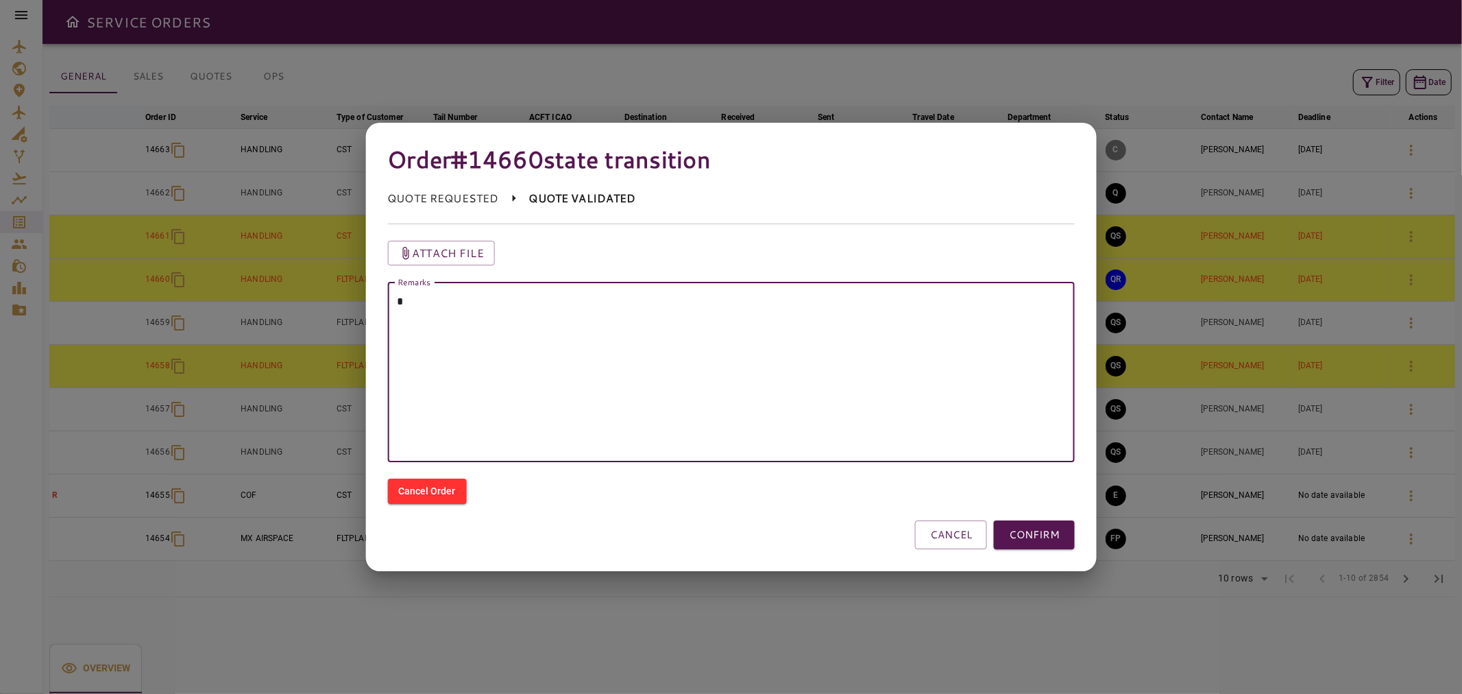
type textarea "*"
type textarea "**********"
click at [729, 528] on button "CONFIRM" at bounding box center [1034, 534] width 81 height 29
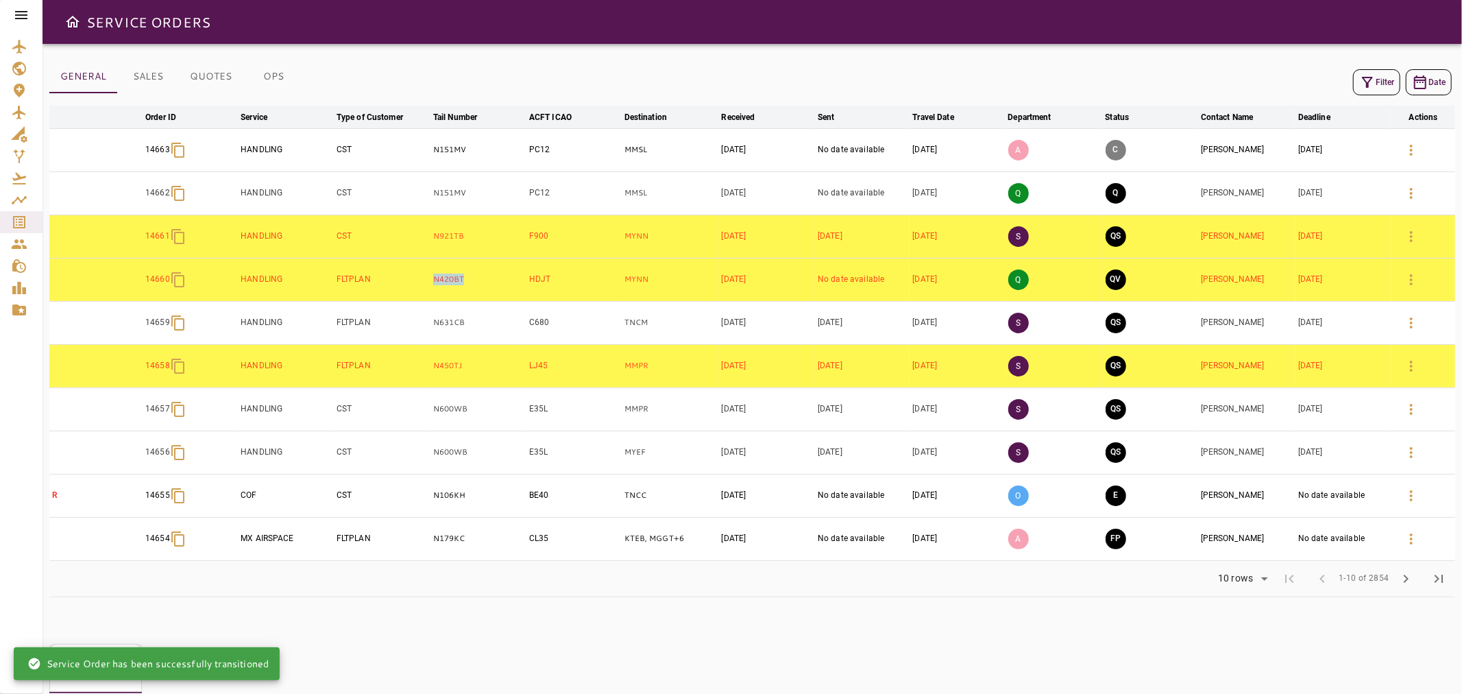
drag, startPoint x: 483, startPoint y: 280, endPoint x: 392, endPoint y: 280, distance: 90.5
click at [393, 279] on tr "14660 HANDLING FLTPLAN N420BT HDJT MYNN Oct 03, 2025 No date available Oct 10, …" at bounding box center [752, 279] width 1406 height 43
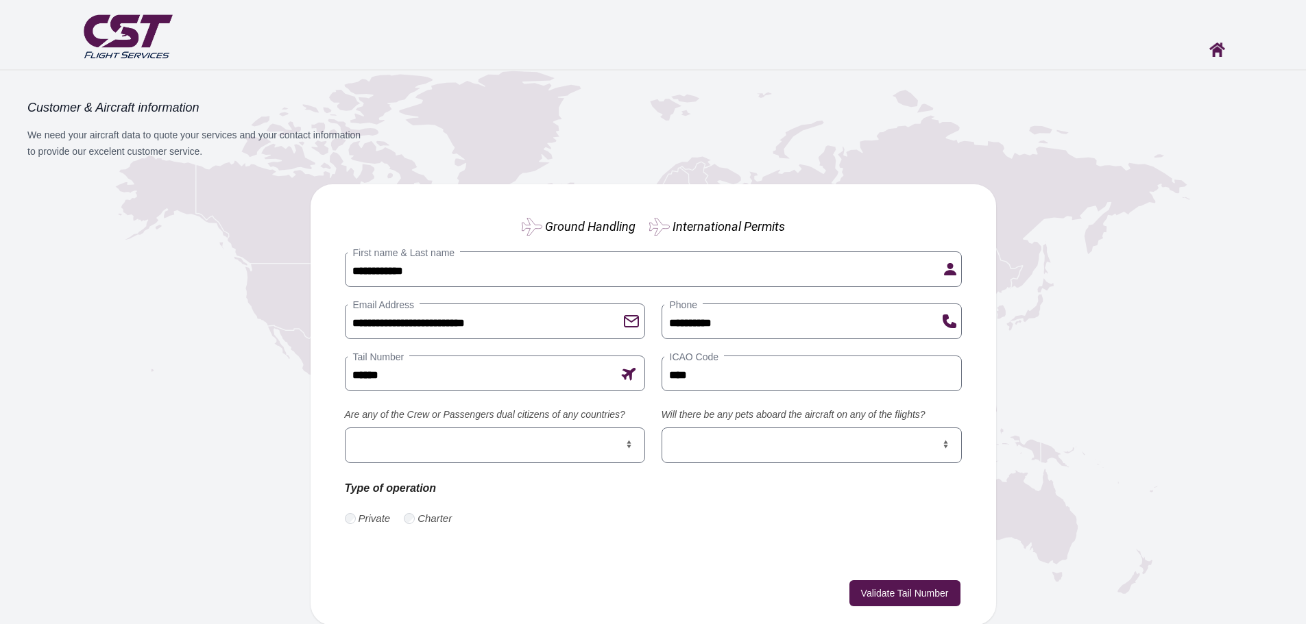
select select "**"
click at [345, 428] on select "*** **" at bounding box center [495, 446] width 300 height 36
click at [835, 436] on select "*** **" at bounding box center [811, 446] width 300 height 36
select select "**"
click at [661, 428] on select "*** **" at bounding box center [811, 446] width 300 height 36
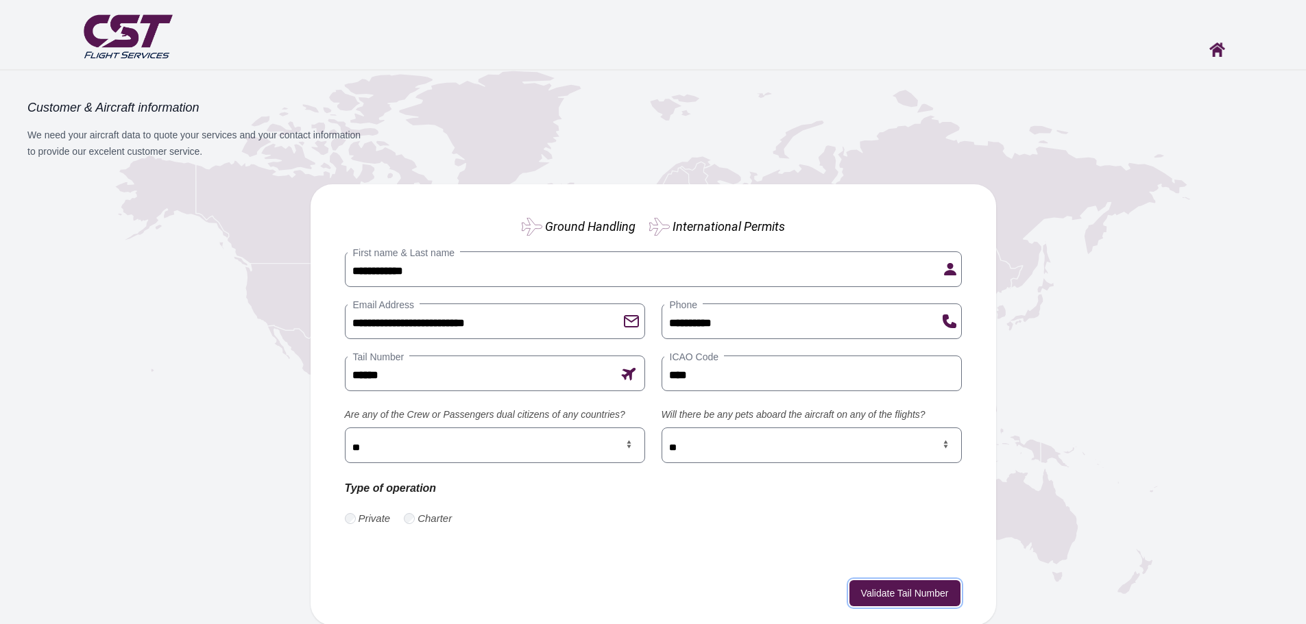
click at [890, 586] on button "Validate Tail Number" at bounding box center [904, 594] width 111 height 26
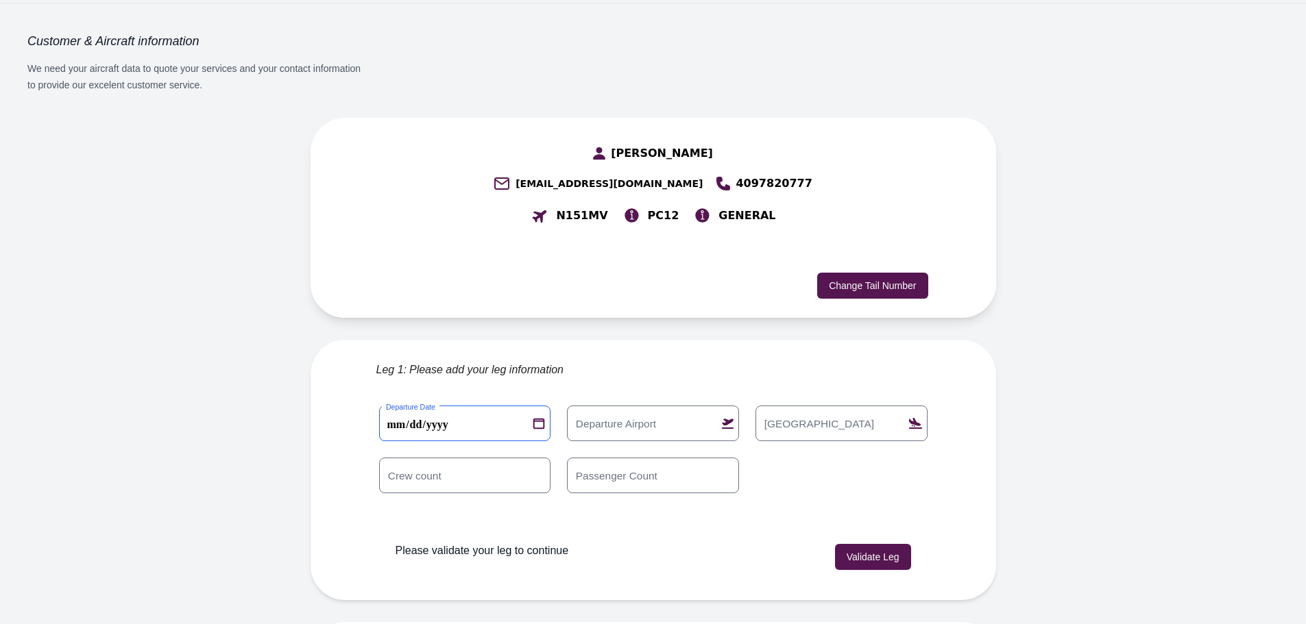
drag, startPoint x: 538, startPoint y: 395, endPoint x: 524, endPoint y: 387, distance: 16.9
click at [538, 406] on 0 "**********" at bounding box center [465, 424] width 172 height 36
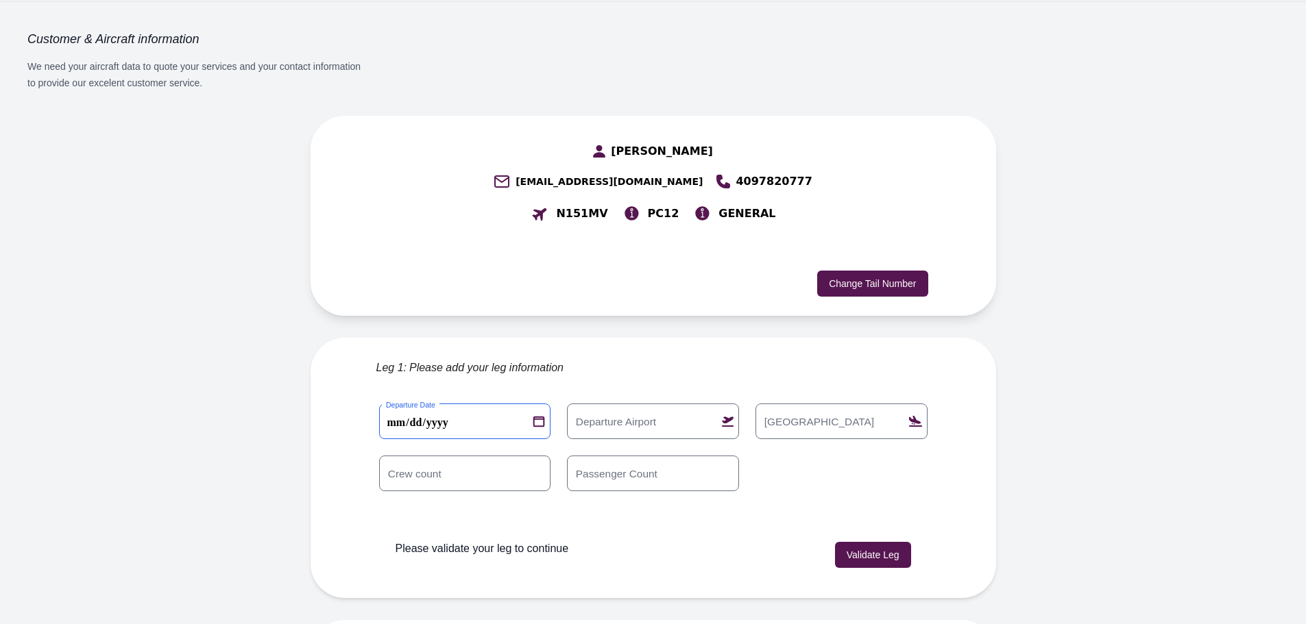
click at [535, 404] on 0 "**********" at bounding box center [465, 422] width 172 height 36
type 0 "**********"
drag, startPoint x: 622, startPoint y: 398, endPoint x: 587, endPoint y: 409, distance: 36.6
click at [620, 404] on div "Departure Airport" at bounding box center [653, 422] width 172 height 36
click at [623, 414] on label "Departure Airport" at bounding box center [616, 421] width 93 height 15
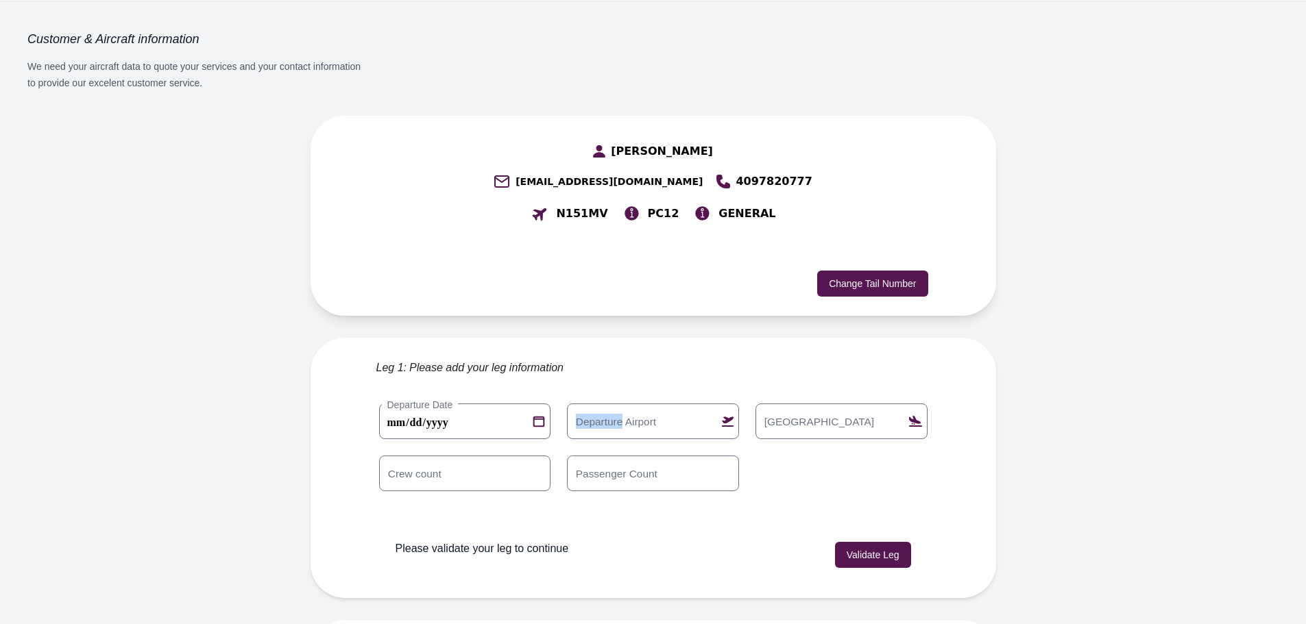
click at [623, 404] on input "Departure Airport" at bounding box center [653, 422] width 172 height 36
type input "****"
click at [825, 414] on label "[GEOGRAPHIC_DATA]" at bounding box center [819, 421] width 122 height 15
click at [825, 404] on input "[GEOGRAPHIC_DATA]" at bounding box center [841, 422] width 172 height 36
type input "****"
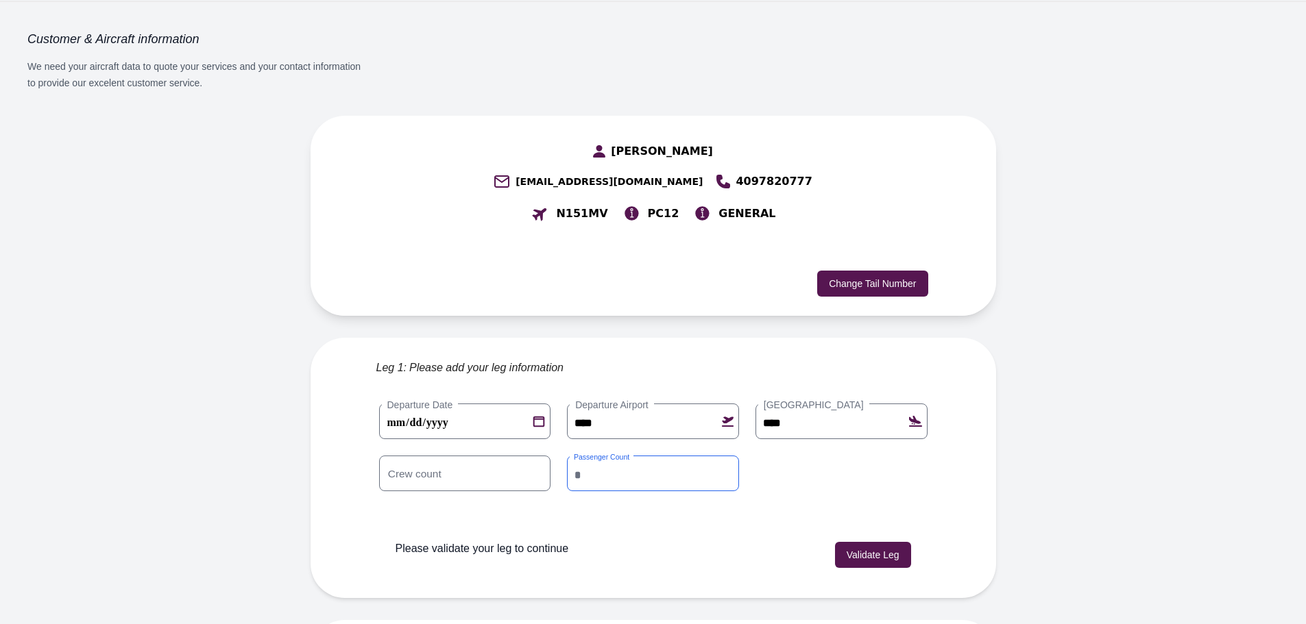
click at [726, 456] on input "*" at bounding box center [653, 474] width 172 height 36
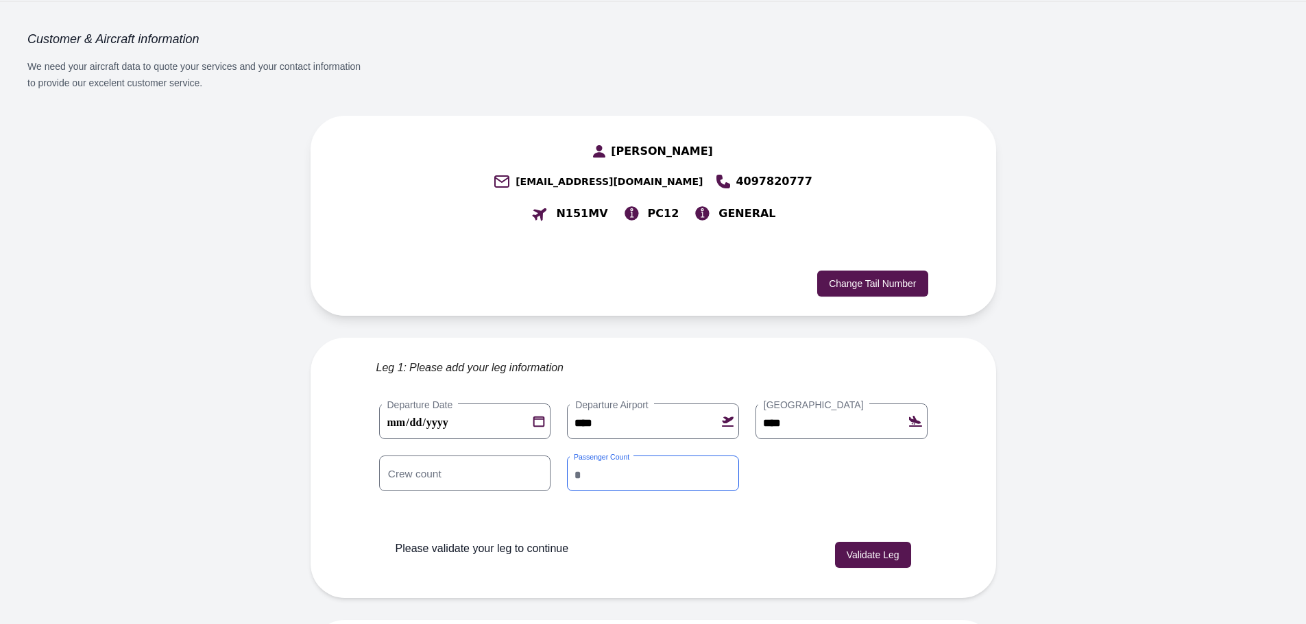
type input "*"
click at [726, 456] on input "*" at bounding box center [653, 474] width 172 height 36
click at [850, 542] on button "Validate Leg" at bounding box center [873, 555] width 76 height 26
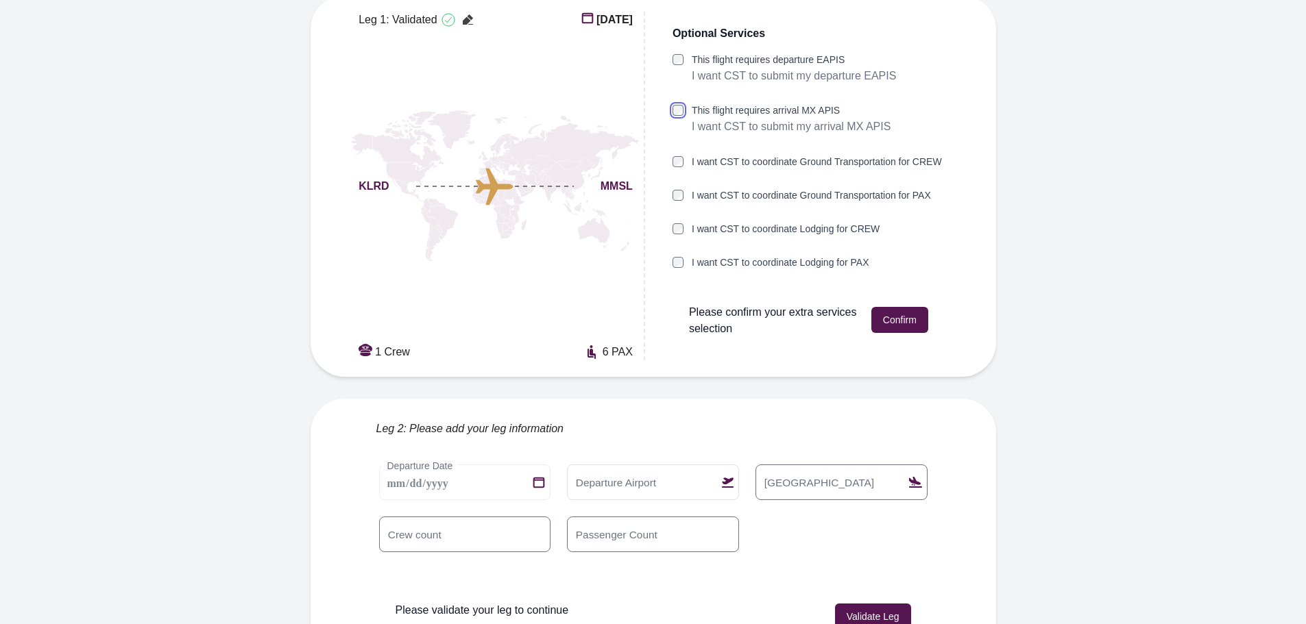
scroll to position [417, 0]
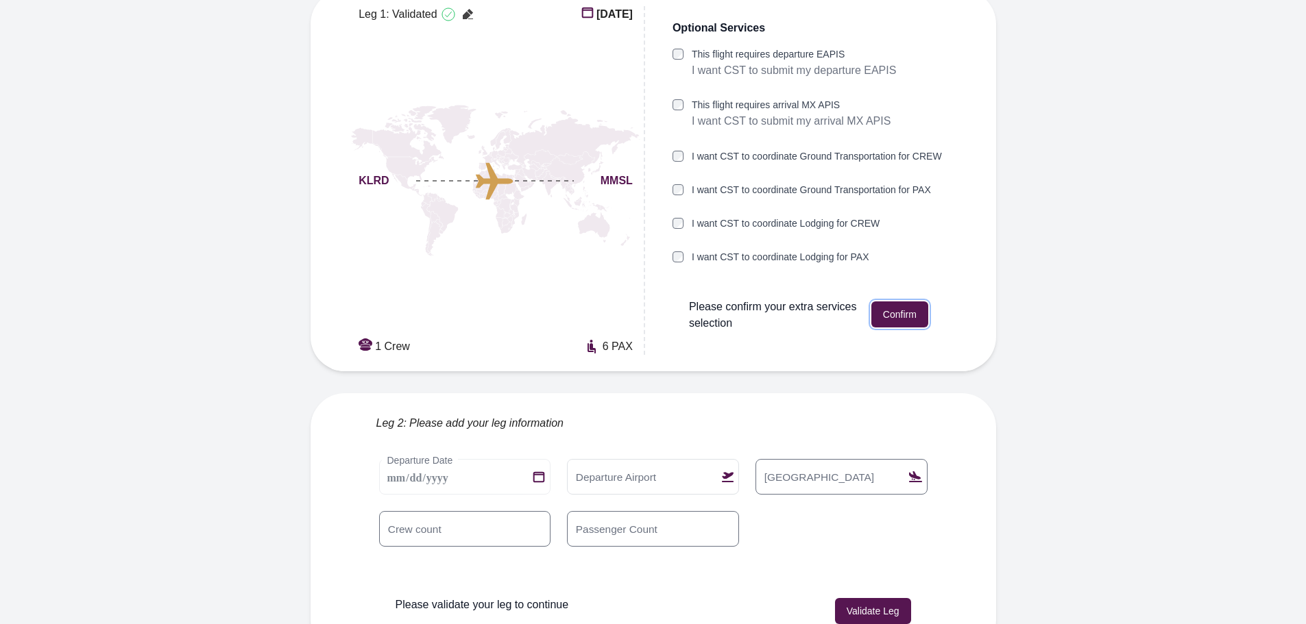
click at [895, 302] on button "Confirm" at bounding box center [899, 315] width 57 height 26
type input "****"
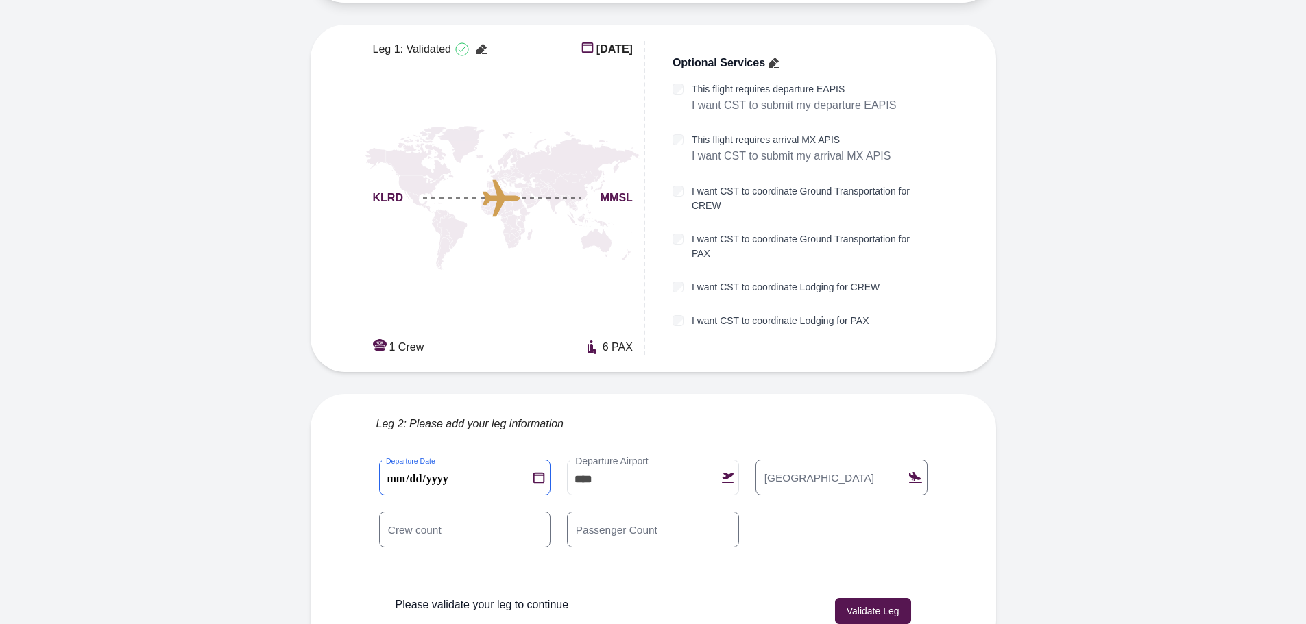
click at [539, 460] on 1 "**********" at bounding box center [465, 478] width 172 height 36
type 1 "**********"
click at [786, 470] on label "[GEOGRAPHIC_DATA]" at bounding box center [819, 477] width 122 height 15
click at [786, 460] on input "[GEOGRAPHIC_DATA]" at bounding box center [841, 478] width 172 height 36
type input "****"
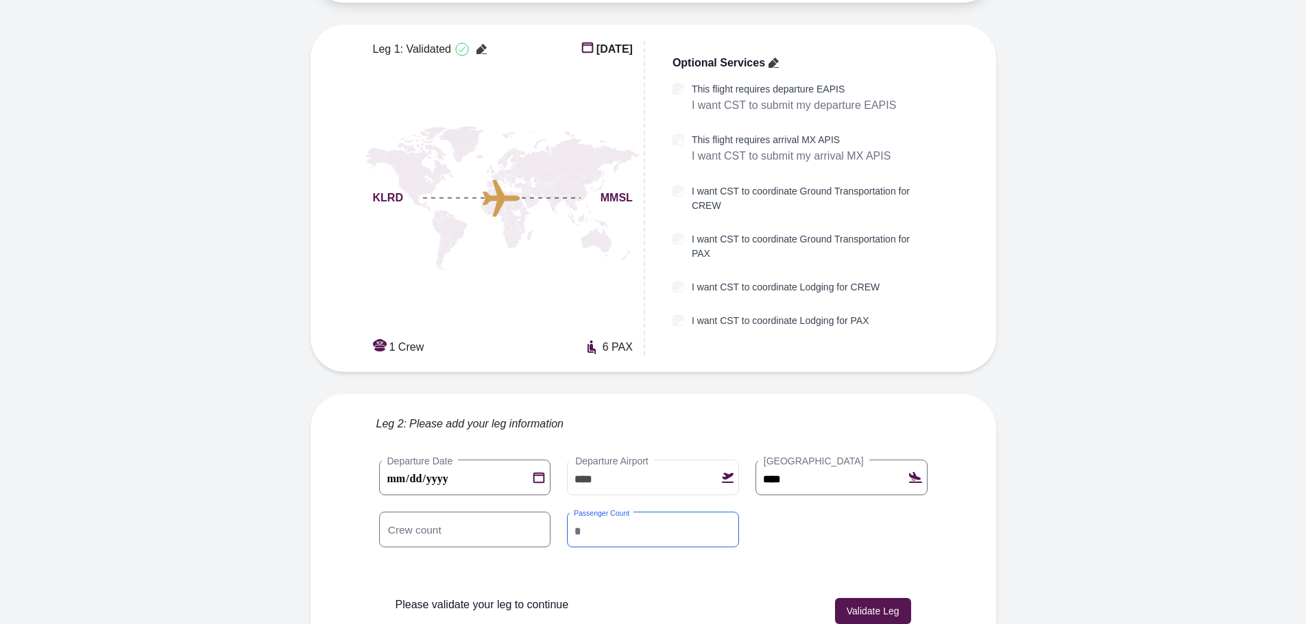
click at [781, 524] on div "**********" at bounding box center [653, 512] width 548 height 104
type input "*"
click at [756, 535] on div "**********" at bounding box center [653, 549] width 548 height 178
click at [875, 598] on button "Validate Leg" at bounding box center [873, 611] width 76 height 26
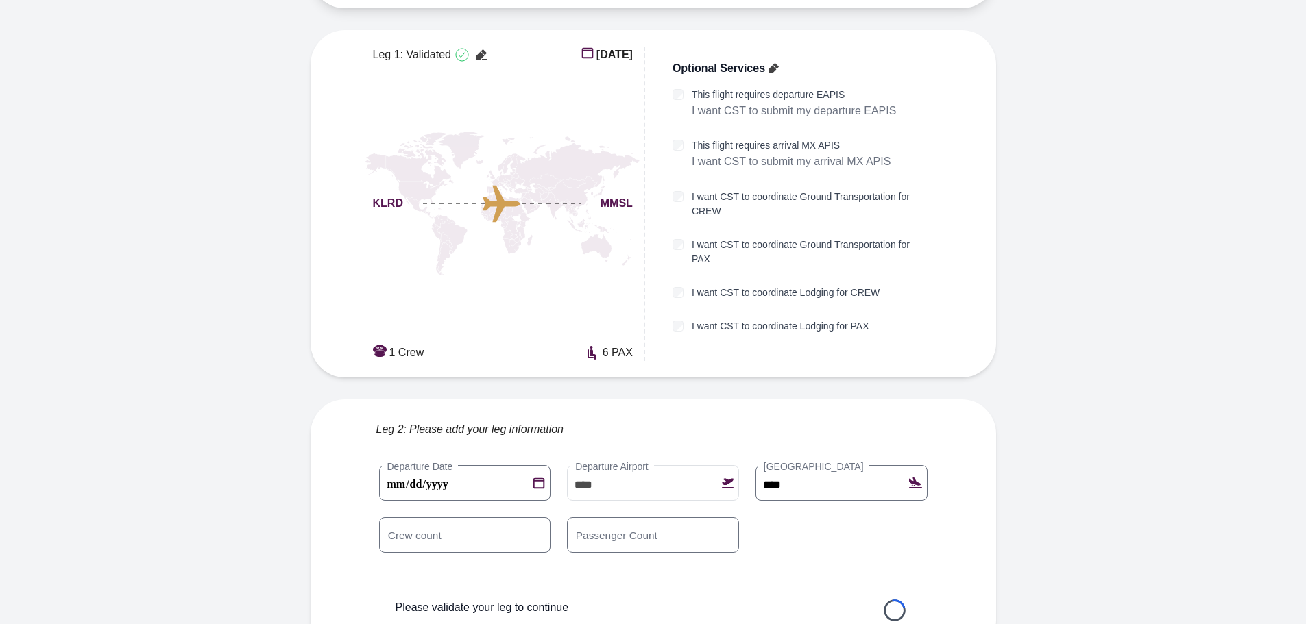
scroll to position [369, 0]
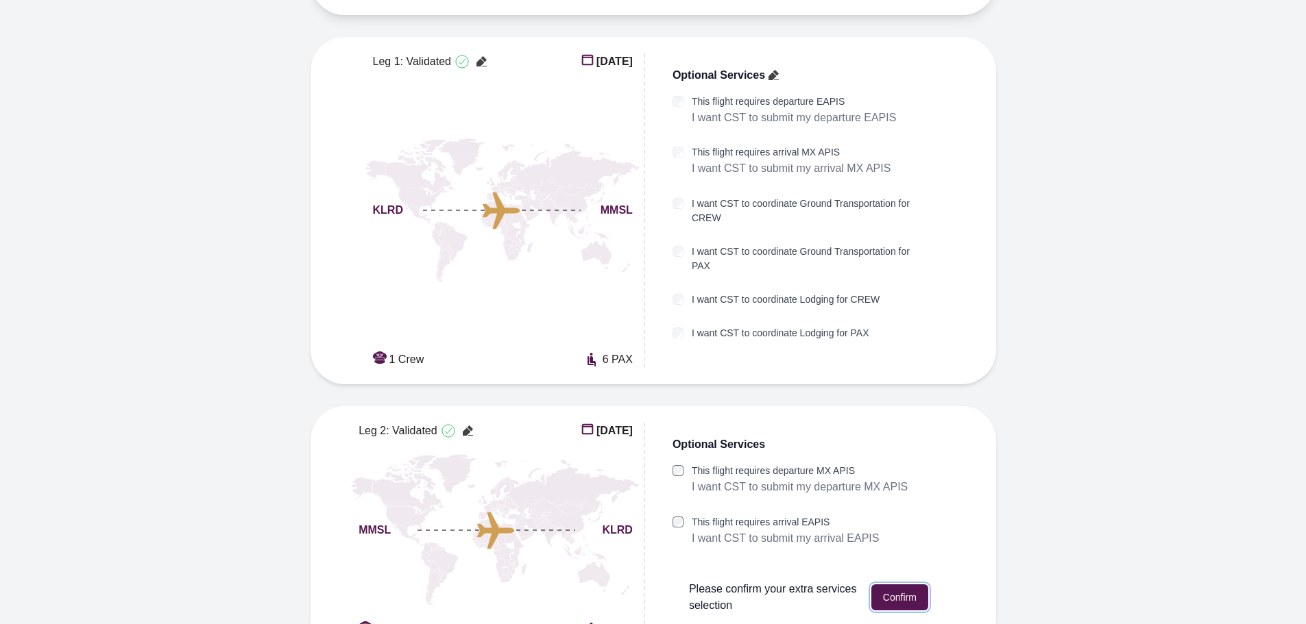
click at [901, 585] on button "Confirm" at bounding box center [899, 598] width 57 height 26
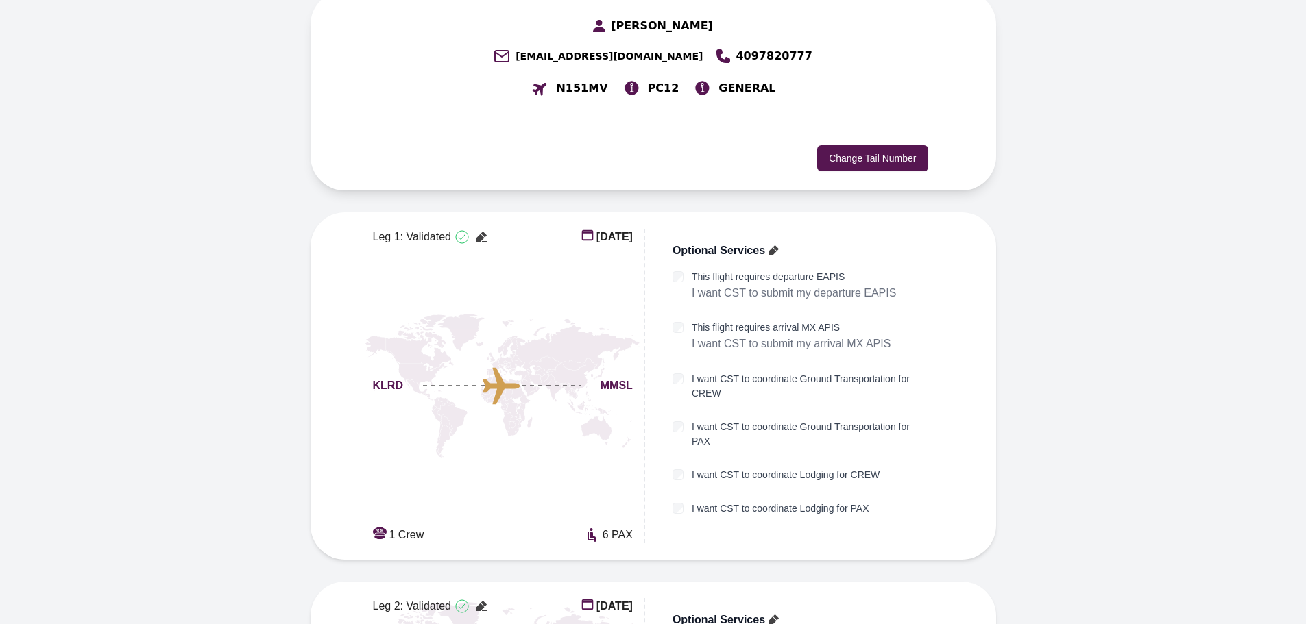
scroll to position [193, 0]
drag, startPoint x: 774, startPoint y: 212, endPoint x: 773, endPoint y: 219, distance: 7.0
click at [774, 243] on icon at bounding box center [773, 251] width 16 height 16
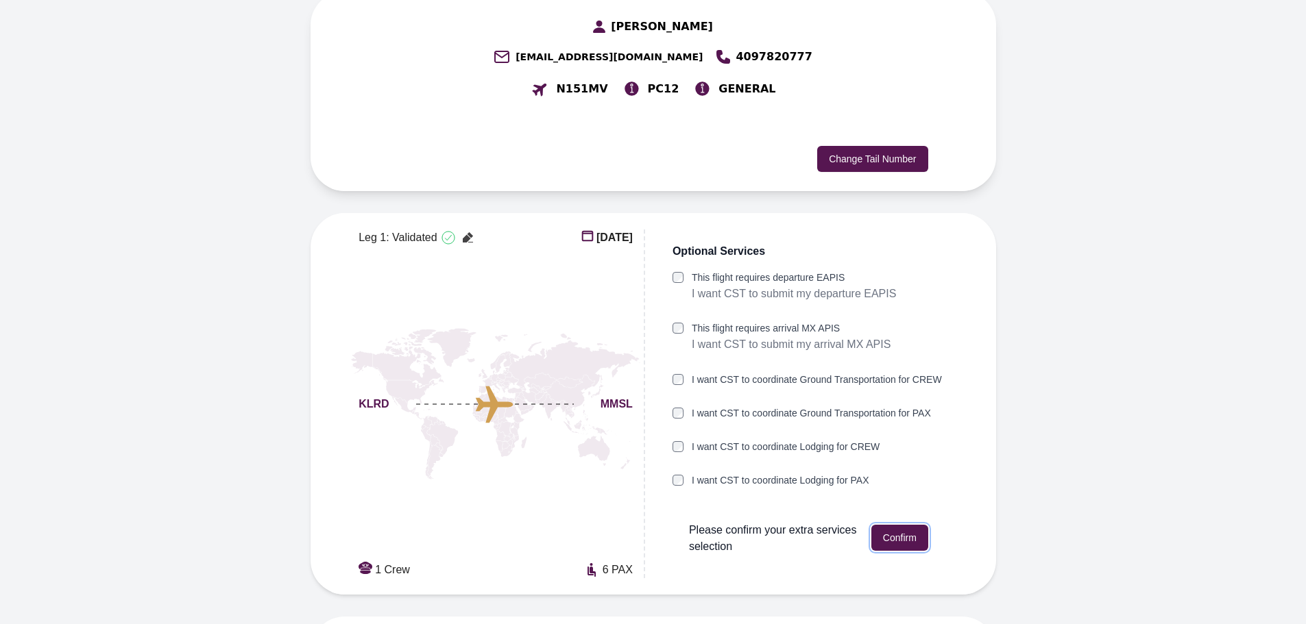
click at [901, 525] on button "Confirm" at bounding box center [899, 538] width 57 height 26
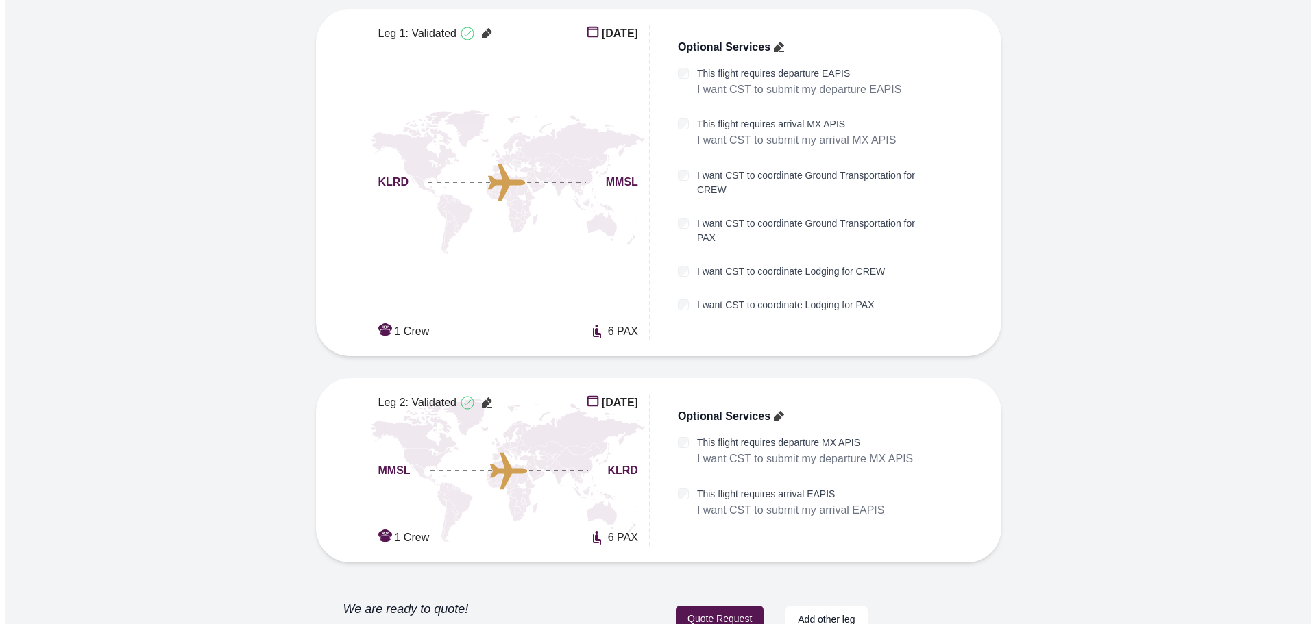
scroll to position [398, 0]
click at [688, 605] on button "Quote Request" at bounding box center [714, 618] width 88 height 27
